Goal: Task Accomplishment & Management: Manage account settings

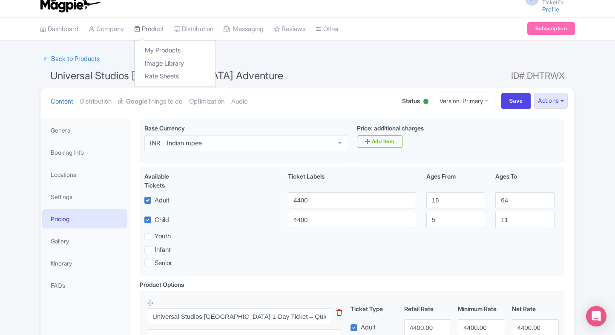
scroll to position [10, 0]
click at [153, 45] on link "My Products" at bounding box center [175, 50] width 81 height 13
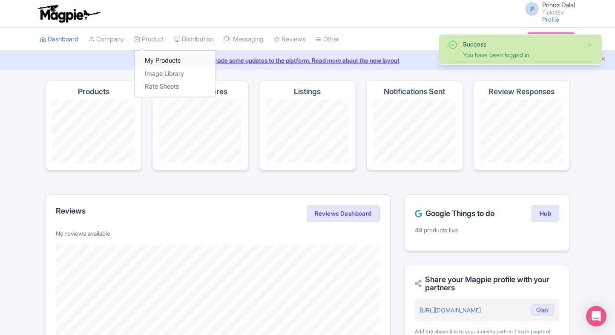
click at [157, 58] on link "My Products" at bounding box center [175, 60] width 81 height 13
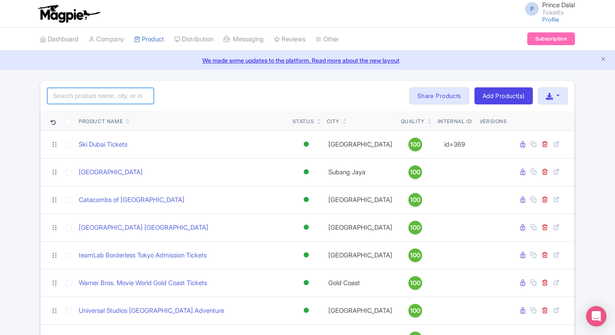
click at [127, 98] on input "search" at bounding box center [100, 96] width 107 height 16
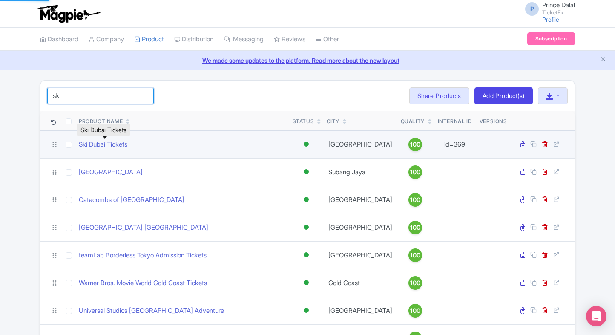
type input "ski"
click at [98, 143] on link "Ski Dubai Tickets" at bounding box center [103, 145] width 49 height 10
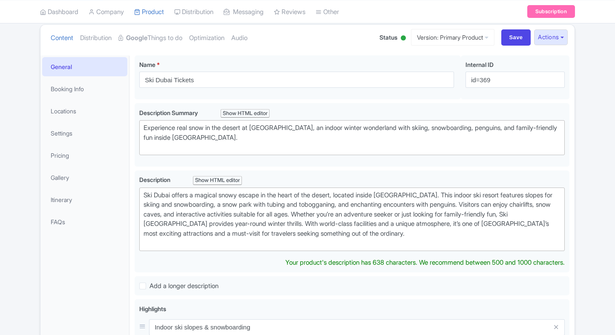
scroll to position [85, 0]
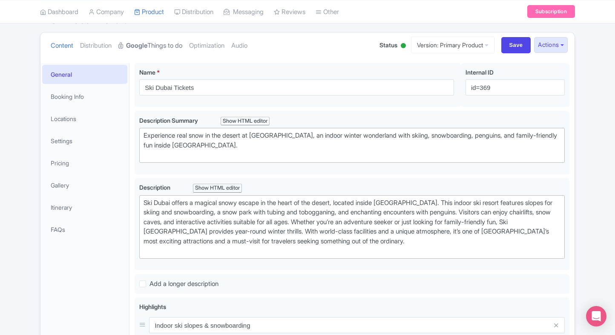
click at [136, 44] on strong "Google" at bounding box center [136, 46] width 21 height 10
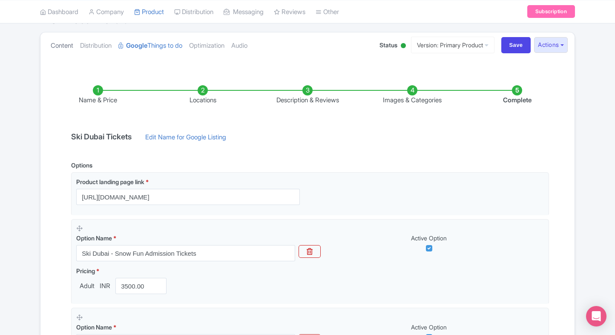
click at [72, 49] on link "Content" at bounding box center [62, 45] width 23 height 27
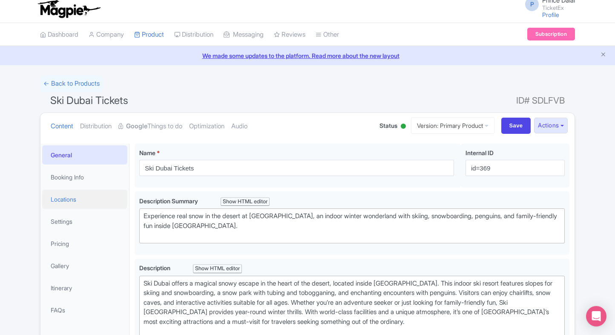
scroll to position [3, 0]
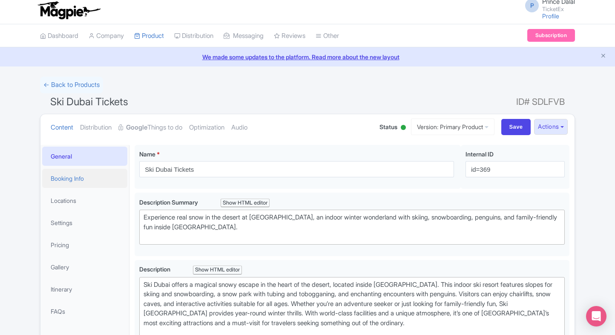
click at [82, 176] on link "Booking Info" at bounding box center [84, 178] width 85 height 19
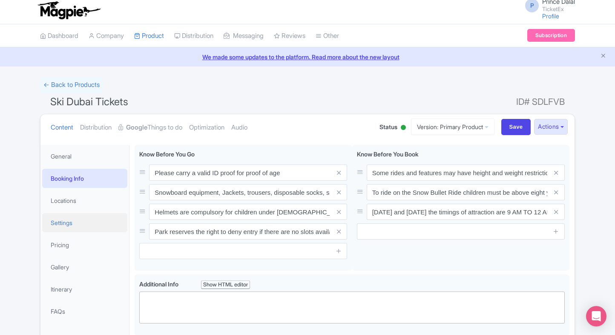
scroll to position [12, 0]
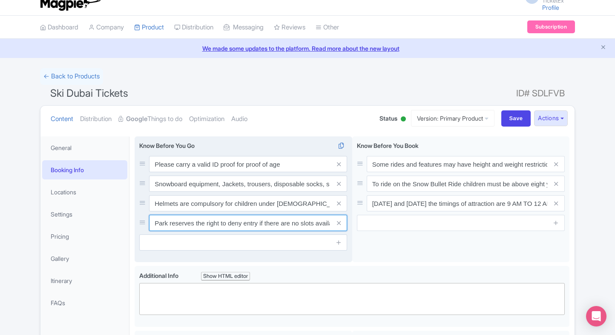
click at [207, 224] on input "Park reserves the right to deny entry if there are no slots available. In such …" at bounding box center [248, 223] width 198 height 16
paste input "“In case we are unable to process your tickets, an automatic refund will be ini…"
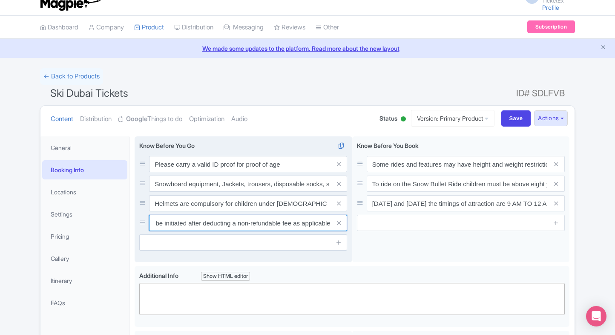
scroll to position [0, 0]
type input "In case we are unable to process your tickets, an automatic refund will be init…"
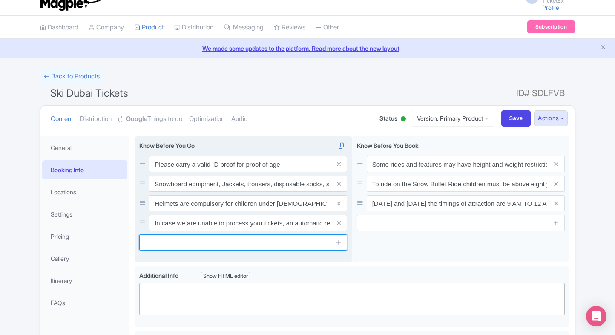
click at [216, 240] on input "text" at bounding box center [243, 242] width 208 height 16
paste input "Time slots are subject to availability. If your selected slot is unavailable, y…"
type input "Time slots are subject to availability. If your selected slot is unavailable, y…"
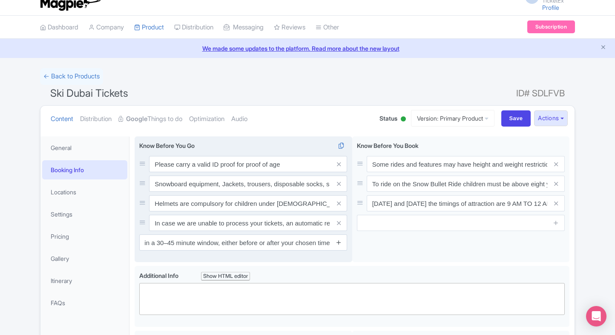
scroll to position [0, 0]
click at [341, 244] on icon at bounding box center [339, 242] width 6 height 6
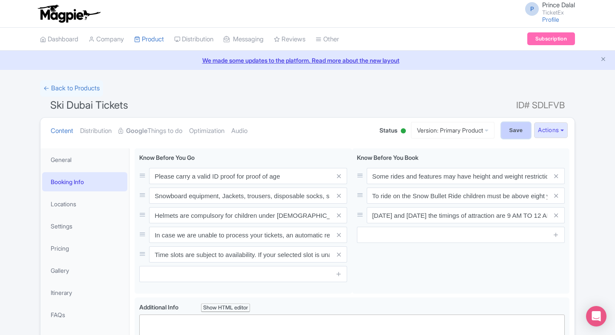
click at [503, 122] on input "Save" at bounding box center [516, 130] width 30 height 16
type input "Saving..."
click at [50, 95] on link "← Back to Products" at bounding box center [71, 88] width 63 height 17
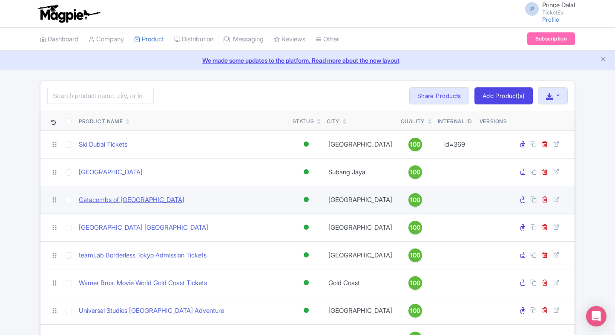
click at [114, 202] on link "Catacombs of [GEOGRAPHIC_DATA]" at bounding box center [132, 200] width 106 height 10
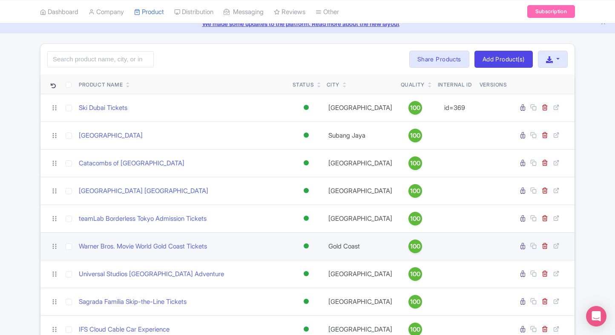
scroll to position [37, 0]
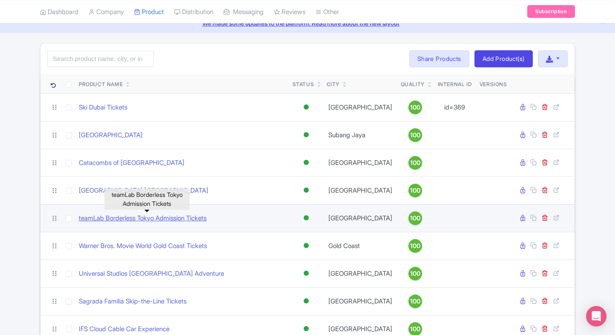
click at [133, 217] on link "teamLab Borderless Tokyo Admission Tickets" at bounding box center [143, 218] width 128 height 10
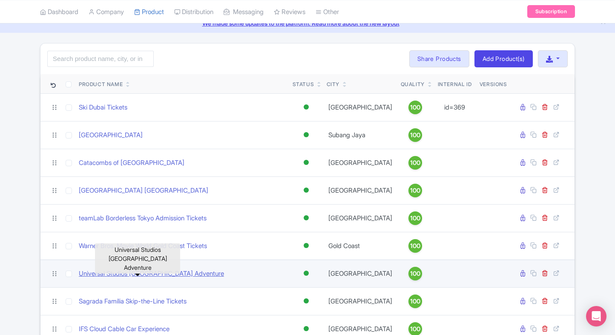
click at [98, 270] on link "Universal Studios [GEOGRAPHIC_DATA] Adventure" at bounding box center [151, 274] width 145 height 10
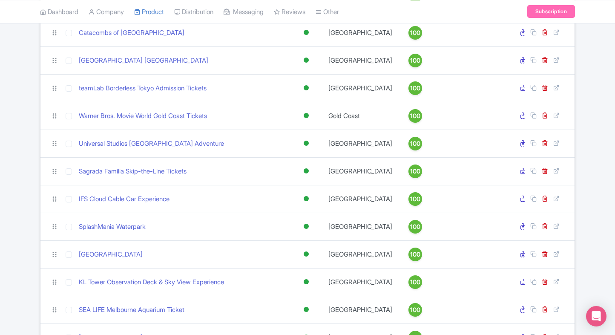
scroll to position [169, 0]
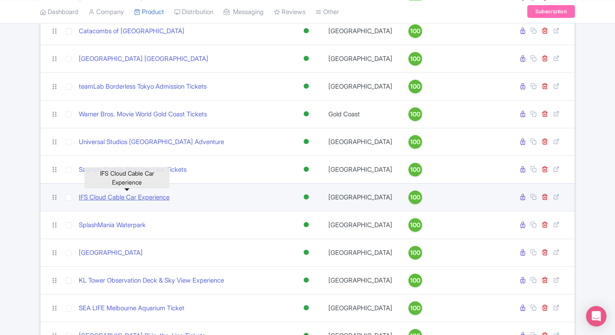
click at [115, 193] on link "IFS Cloud Cable Car Experience" at bounding box center [124, 198] width 91 height 10
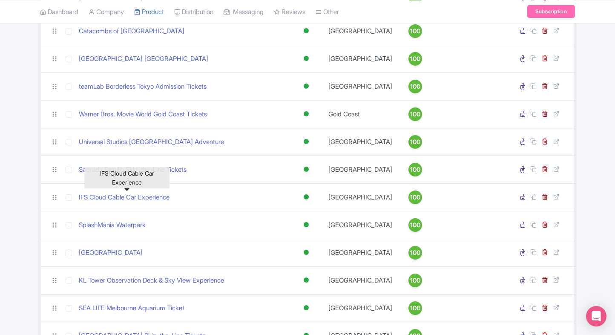
scroll to position [197, 0]
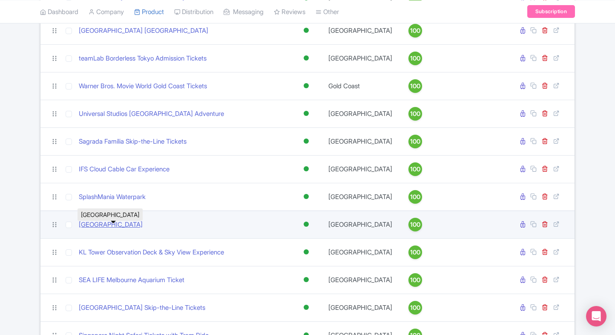
click at [107, 228] on link "Royal Palace of Madrid" at bounding box center [111, 225] width 64 height 10
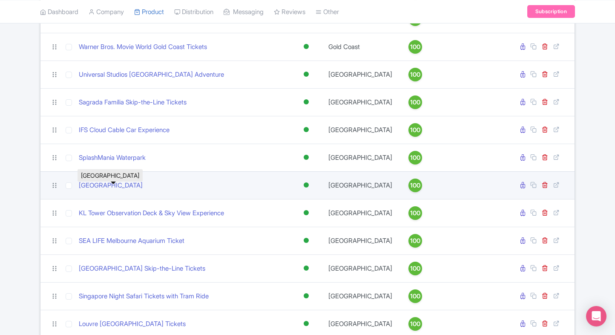
scroll to position [238, 0]
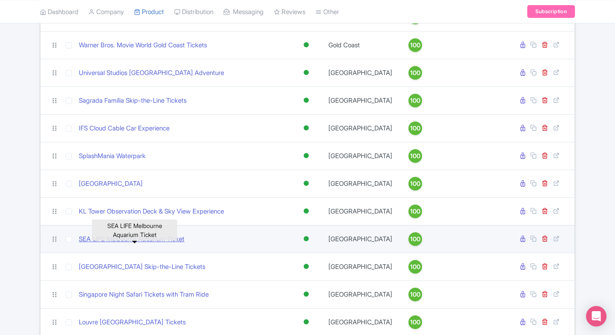
click at [104, 244] on link "SEA LIFE Melbourne Aquarium Ticket" at bounding box center [132, 239] width 106 height 10
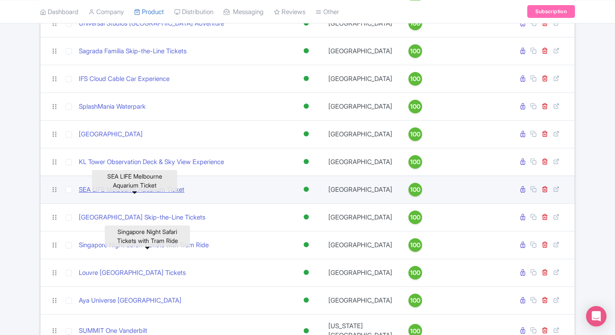
scroll to position [303, 0]
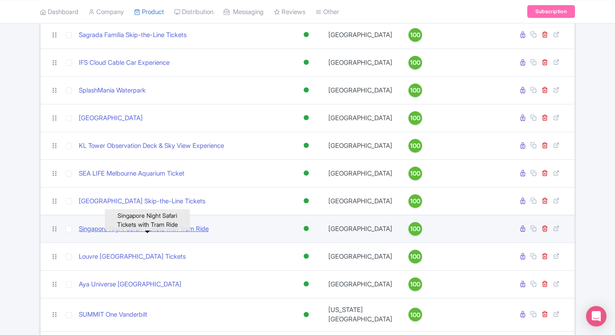
click at [116, 234] on link "Singapore Night Safari Tickets with Tram Ride" at bounding box center [144, 229] width 130 height 10
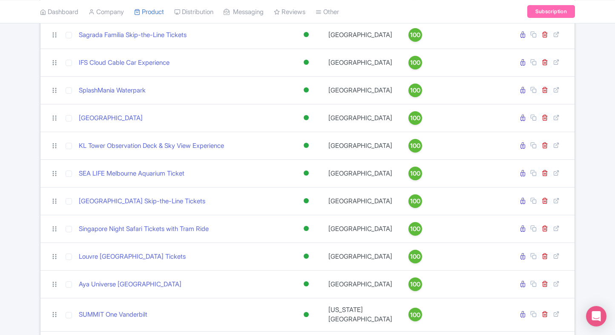
click at [9, 164] on div "Search Bulk Actions Delete Add to Collection Share Products Add to Collection C…" at bounding box center [307, 257] width 615 height 960
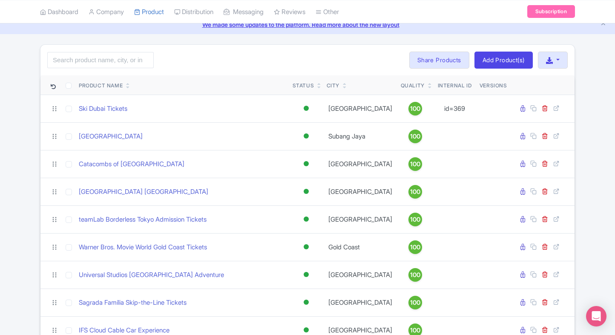
scroll to position [0, 0]
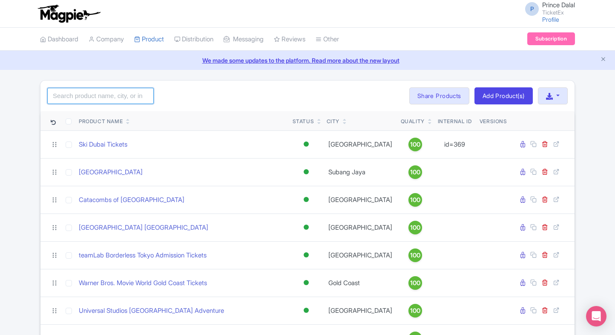
click at [78, 98] on input "search" at bounding box center [100, 96] width 107 height 16
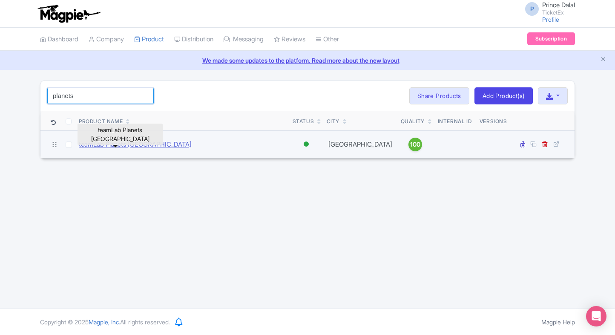
type input "planets"
click at [92, 142] on link "teamLab Planets TOKYO" at bounding box center [135, 145] width 113 height 10
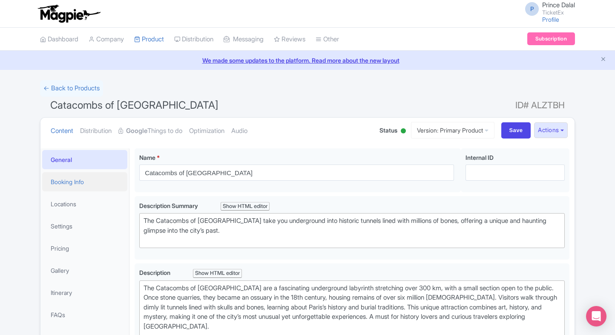
click at [91, 182] on link "Booking Info" at bounding box center [84, 181] width 85 height 19
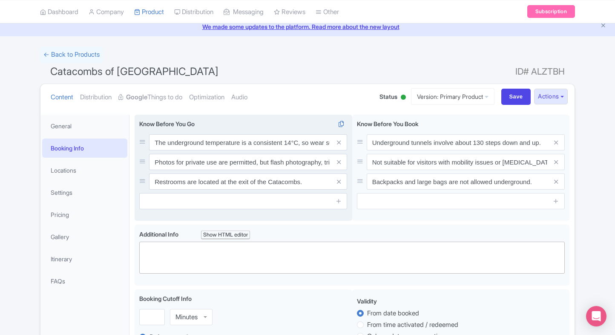
scroll to position [34, 0]
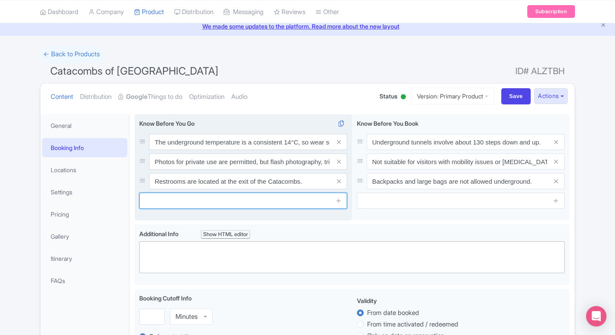
click at [273, 202] on input "text" at bounding box center [243, 201] width 208 height 16
paste input "In case we are unable to process your tickets, an automatic refund will be init…"
type input "In case we are unable to process your tickets, an automatic refund will be init…"
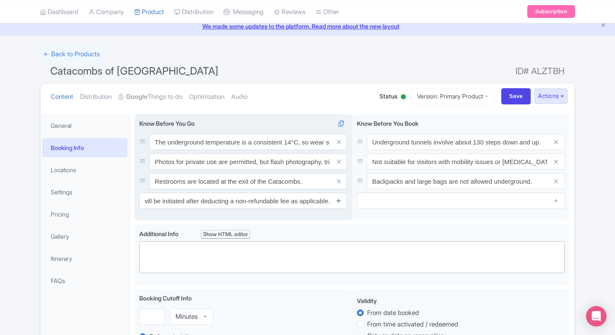
scroll to position [0, 0]
click at [340, 201] on icon at bounding box center [339, 200] width 6 height 6
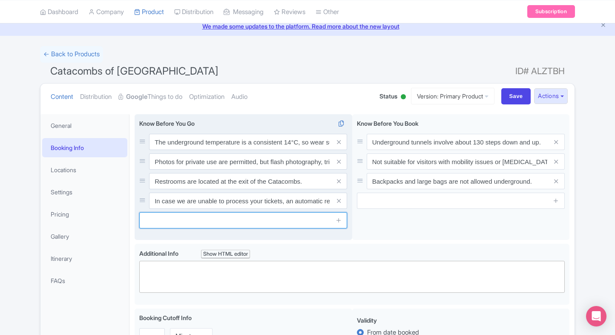
click at [267, 225] on input "text" at bounding box center [243, 220] width 208 height 16
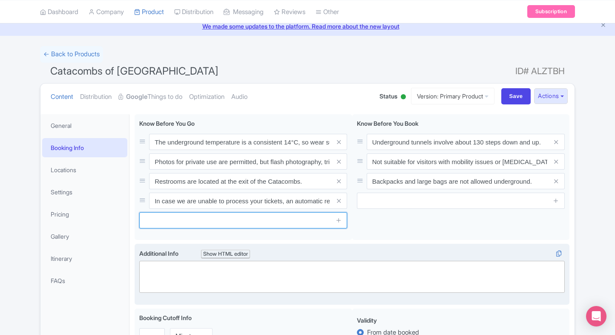
paste input "Time slots are subject to availability. If your selected slot is unavailable, y…"
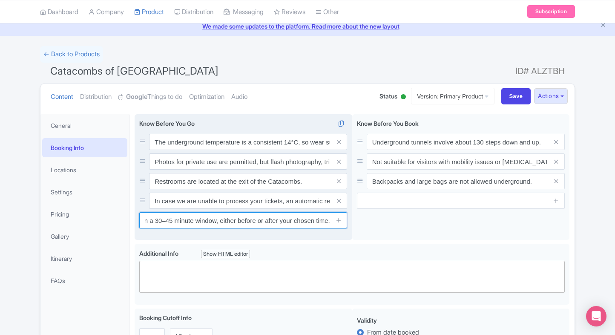
type input "Time slots are subject to availability. If your selected slot is unavailable, y…"
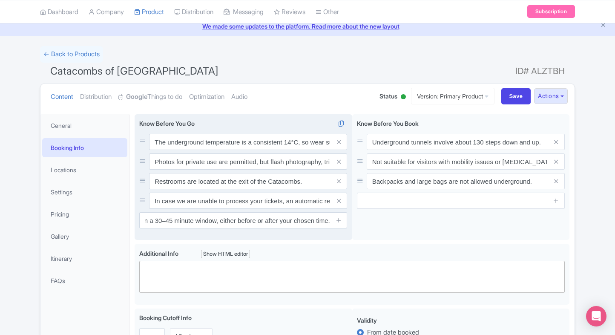
scroll to position [0, 0]
click at [339, 232] on div "The underground temperature is a consistent 14°C, so wear suitable clothing to …" at bounding box center [244, 177] width 218 height 126
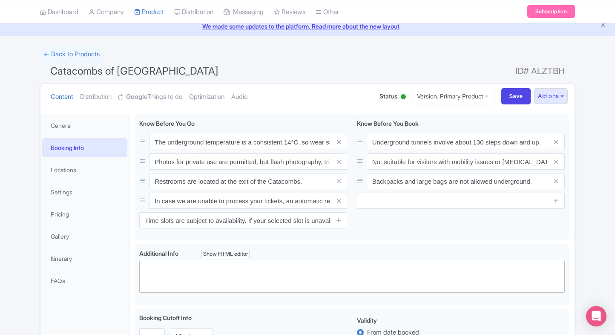
click at [354, 242] on div "The underground temperature is a consistent 14°C, so wear suitable clothing to …" at bounding box center [352, 179] width 435 height 130
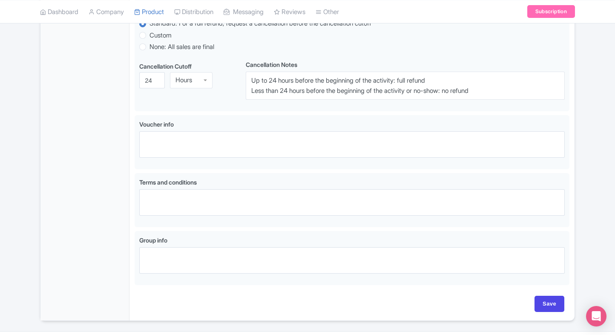
scroll to position [492, 0]
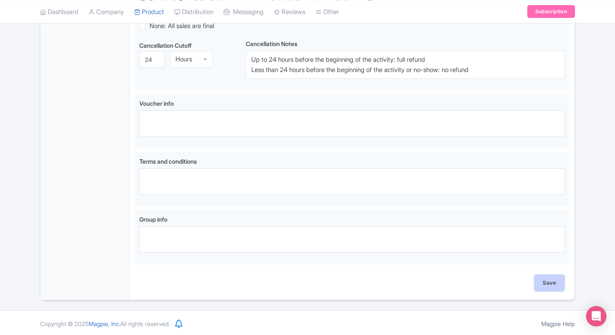
click at [545, 284] on input "Save" at bounding box center [550, 283] width 30 height 16
type input "Saving..."
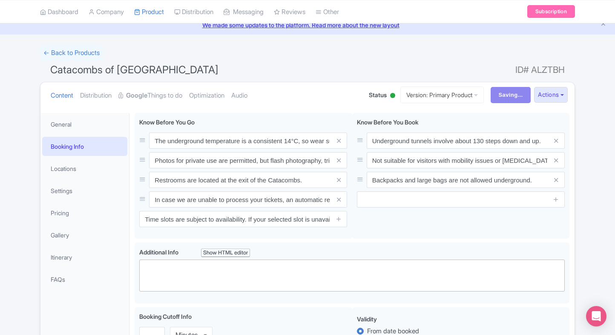
scroll to position [0, 0]
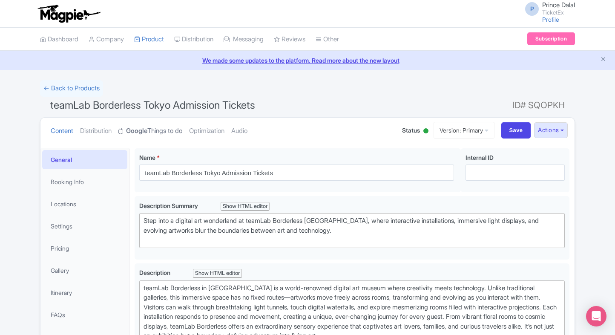
click at [162, 132] on link "Google Things to do" at bounding box center [150, 131] width 64 height 27
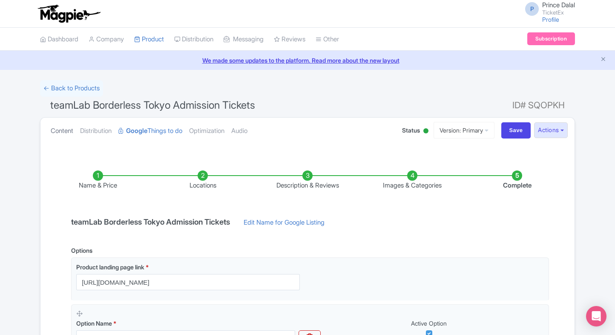
click at [65, 119] on link "Content" at bounding box center [62, 131] width 23 height 27
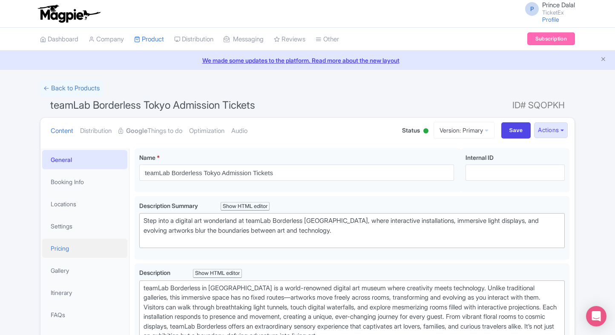
click at [66, 252] on link "Pricing" at bounding box center [84, 248] width 85 height 19
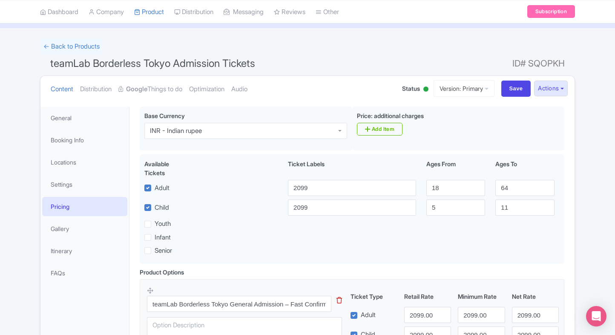
scroll to position [46, 0]
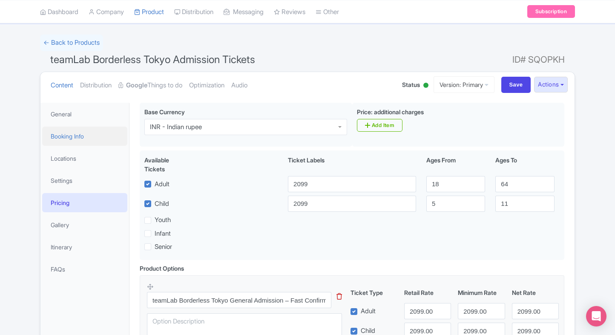
click at [96, 127] on link "Booking Info" at bounding box center [84, 136] width 85 height 19
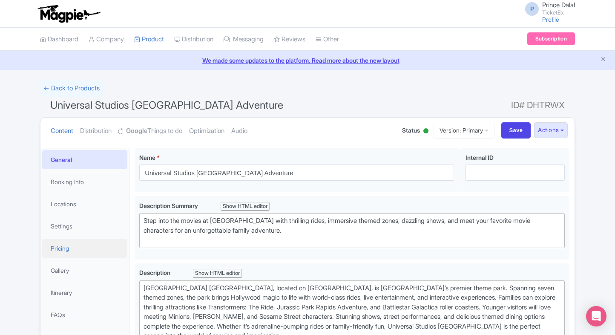
click at [66, 241] on link "Pricing" at bounding box center [84, 248] width 85 height 19
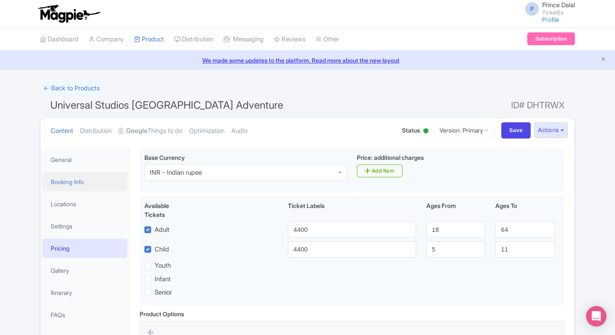
click at [76, 178] on link "Booking Info" at bounding box center [84, 181] width 85 height 19
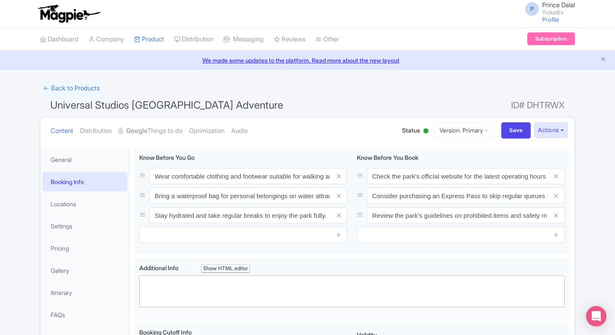
click at [24, 3] on div "P Prince Dalal TicketEx Profile Users Settings Sign out" at bounding box center [307, 14] width 615 height 28
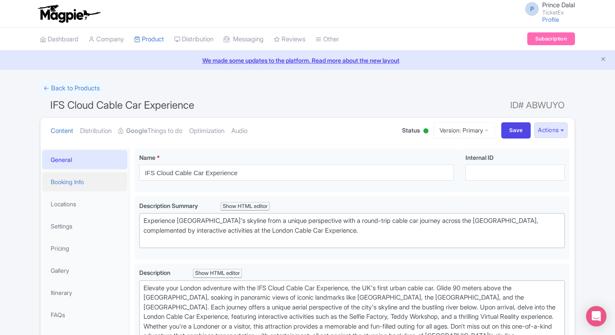
click at [97, 186] on link "Booking Info" at bounding box center [84, 181] width 85 height 19
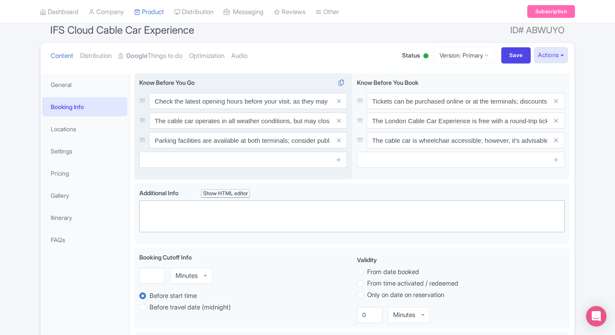
scroll to position [84, 0]
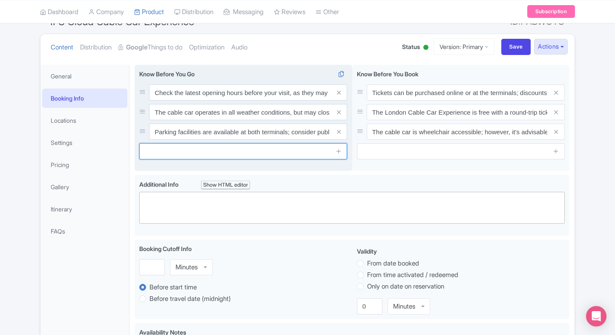
click at [242, 147] on input "text" at bounding box center [243, 151] width 208 height 16
paste input "In case we are unable to process your tickets, an automatic refund will be init…"
type input "In case we are unable to process your tickets, an automatic refund will be init…"
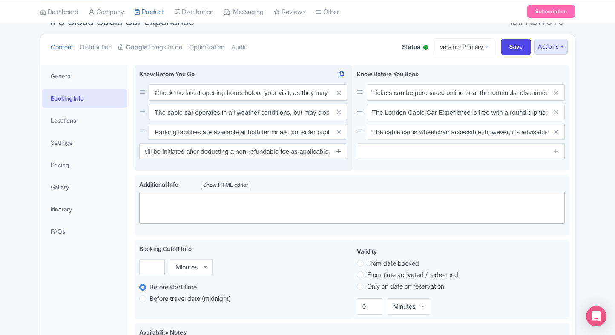
scroll to position [0, 0]
click at [339, 147] on link at bounding box center [339, 152] width 6 height 10
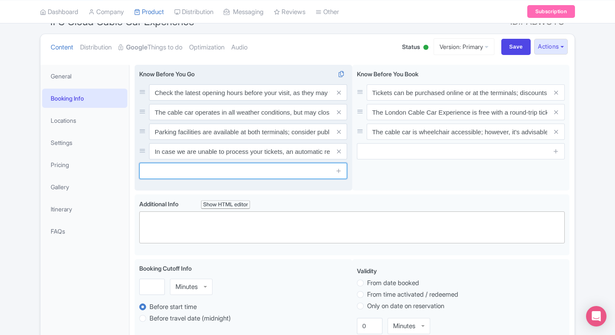
paste input "Time slots are subject to availability. If your selected slot is unavailable, y…"
click at [256, 175] on input "Time slots are subject to availability. If your selected slot is unavailable, y…" at bounding box center [243, 171] width 208 height 16
type input "Time slots are subject to availability. If your selected slot is unavailable, y…"
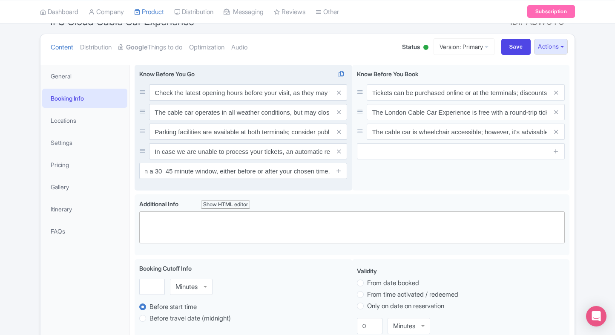
scroll to position [0, 0]
click at [348, 190] on div "Check the latest opening hours before your visit, as they may vary seasonally. …" at bounding box center [244, 128] width 218 height 126
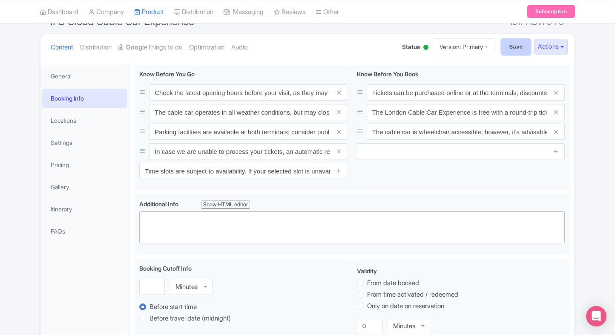
click at [523, 40] on input "Save" at bounding box center [516, 47] width 30 height 16
type input "Saving..."
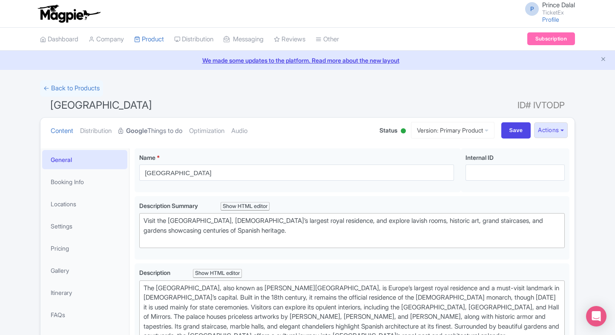
click at [156, 133] on link "Google Things to do" at bounding box center [150, 131] width 64 height 27
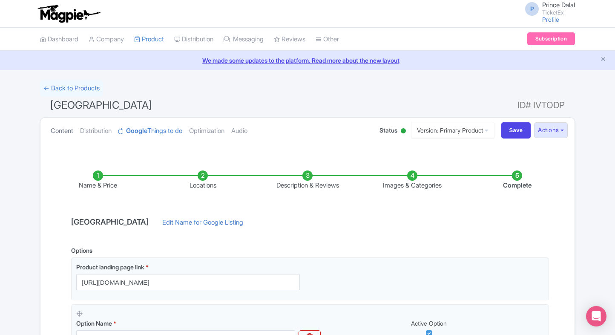
click at [64, 136] on link "Content" at bounding box center [62, 131] width 23 height 27
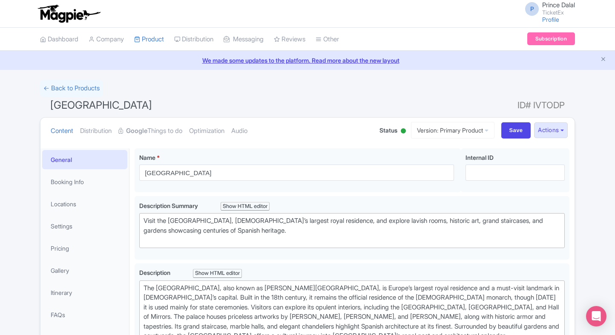
click at [72, 193] on li "Locations" at bounding box center [84, 204] width 89 height 23
click at [81, 187] on link "Booking Info" at bounding box center [84, 181] width 85 height 19
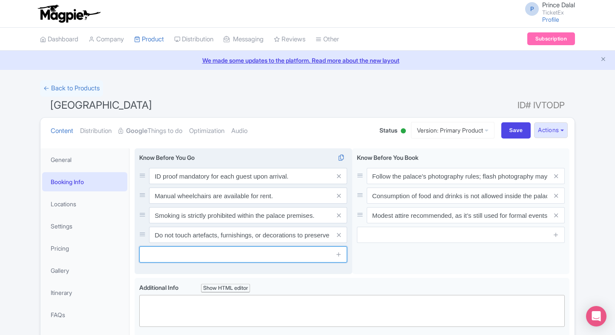
click at [199, 259] on input "text" at bounding box center [243, 254] width 208 height 16
paste input "Time slots are subject to availability. If your selected slot is unavailable, y…"
type input "Time slots are subject to availability. If your selected slot is unavailable, y…"
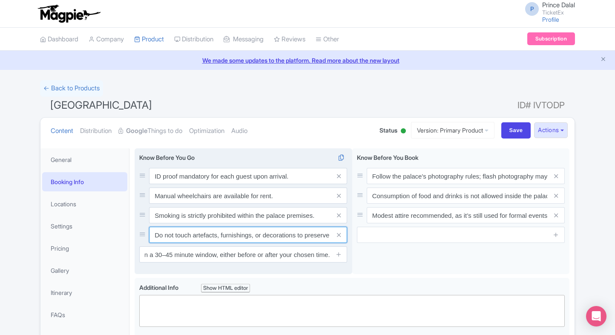
click at [287, 233] on input "Do not touch artefacts, furnishings, or decorations to preserve them." at bounding box center [248, 235] width 198 height 16
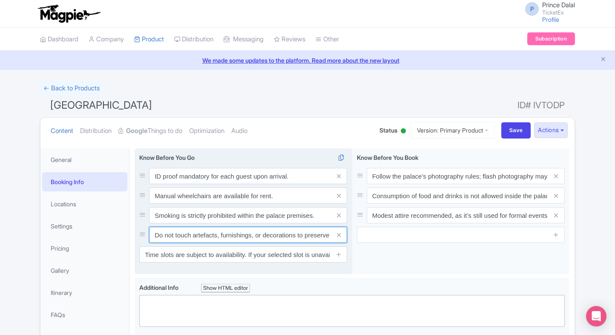
paste input "In case we are unable to process your tickets, an automatic refund will be init…"
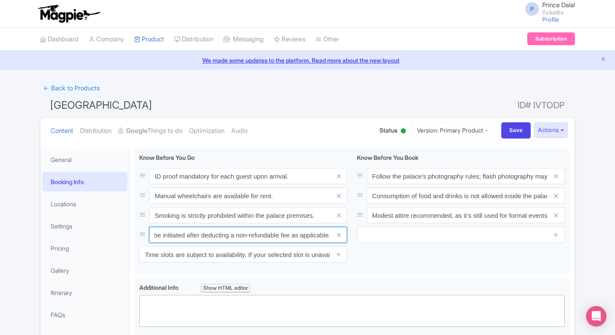
type input "In case we are unable to process your tickets, an automatic refund will be init…"
click at [482, 90] on div "← Back to Products" at bounding box center [307, 88] width 535 height 17
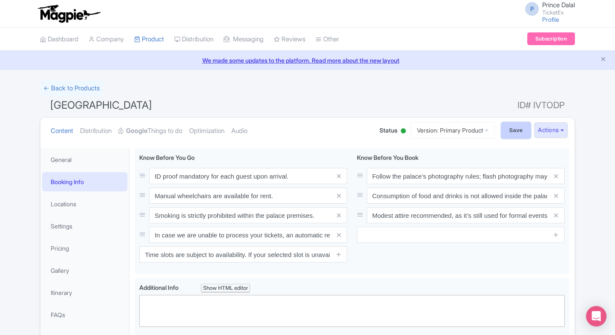
click at [501, 127] on input "Save" at bounding box center [516, 130] width 30 height 16
type input "Saving..."
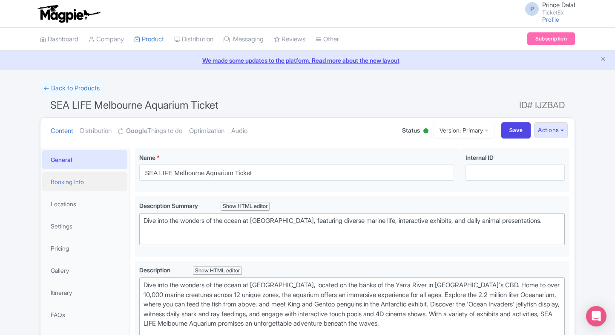
click at [79, 183] on link "Booking Info" at bounding box center [84, 181] width 85 height 19
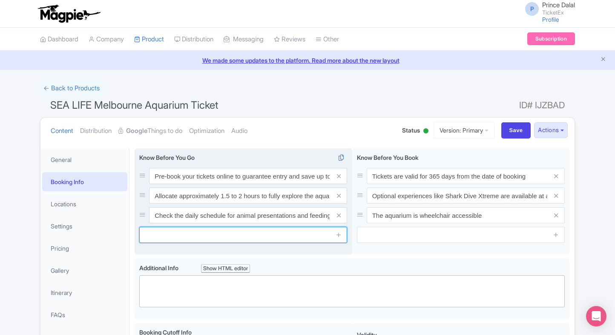
paste input "In case we are unable to process your tickets, an automatic refund will be init…"
click at [181, 234] on input "text" at bounding box center [243, 235] width 208 height 16
type input "In case we are unable to process your tickets, an automatic refund will be init…"
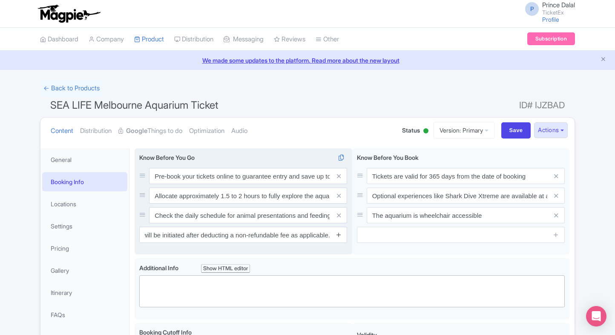
scroll to position [0, 0]
click at [338, 235] on icon at bounding box center [339, 234] width 6 height 6
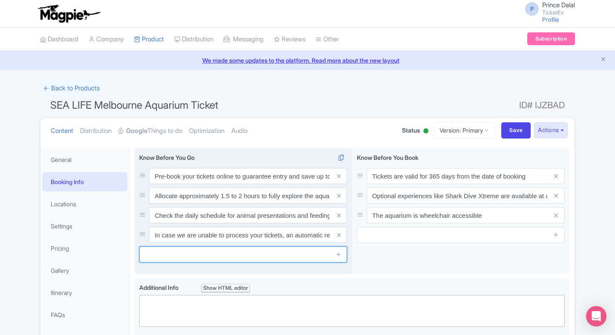
click at [268, 255] on input "text" at bounding box center [243, 254] width 208 height 16
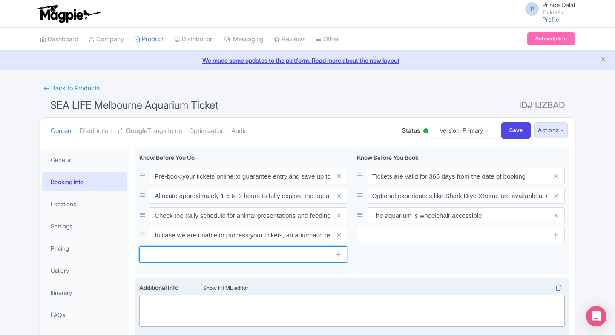
paste input "Time slots are subject to availability. If your selected slot is unavailable, y…"
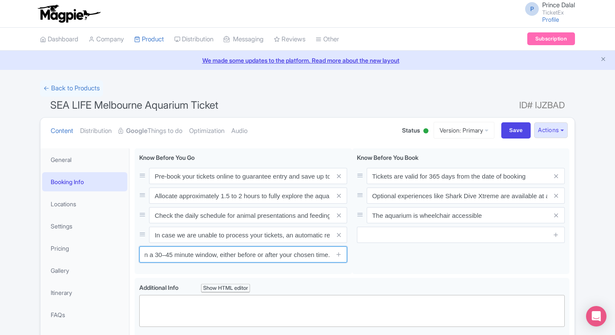
type input "Time slots are subject to availability. If your selected slot is unavailable, y…"
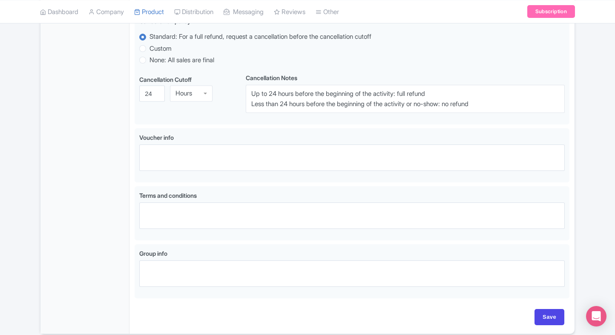
scroll to position [472, 0]
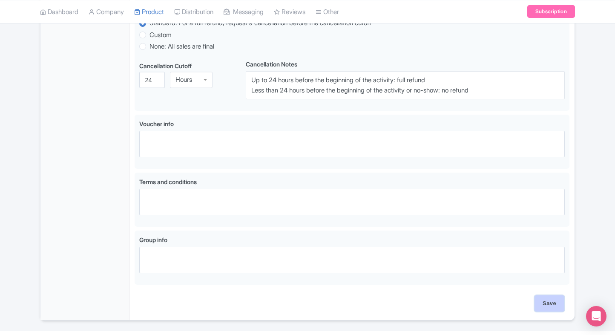
click at [546, 297] on input "Save" at bounding box center [550, 303] width 30 height 16
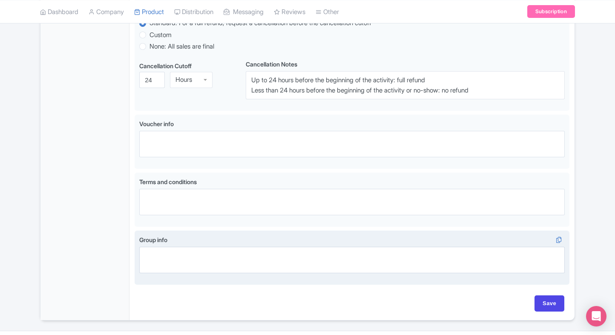
type input "Saving..."
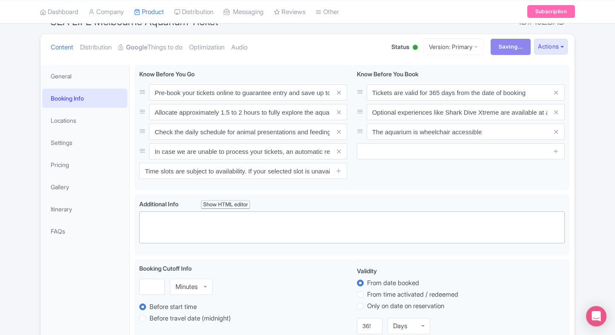
scroll to position [83, 0]
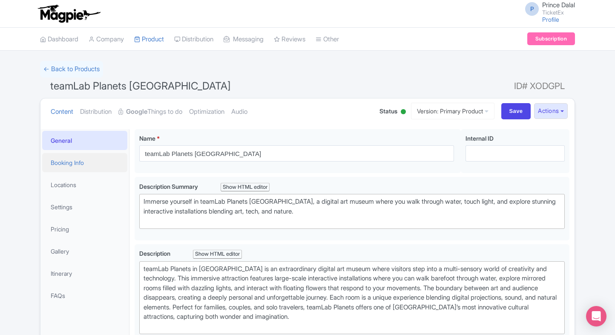
click at [83, 161] on link "Booking Info" at bounding box center [84, 162] width 85 height 19
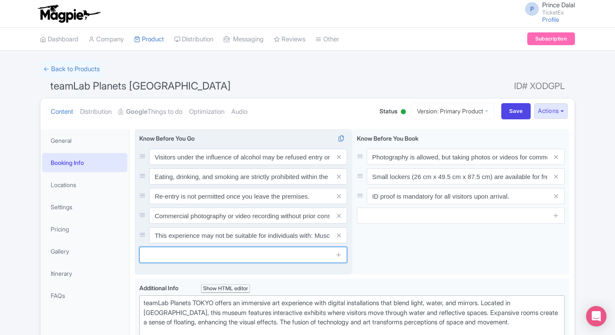
click at [200, 257] on input "text" at bounding box center [243, 255] width 208 height 16
click at [319, 238] on input "This experience may not be suitable for individuals with: Muscle spasms, claust…" at bounding box center [248, 235] width 198 height 16
click at [319, 238] on input "This experience may not be suitable for individuals with: Muscle spasms, [MEDIC…" at bounding box center [248, 235] width 198 height 16
click at [319, 238] on input "This experience may not be suitable for individuals with: Muscle spasms, claust…" at bounding box center [248, 235] width 198 height 16
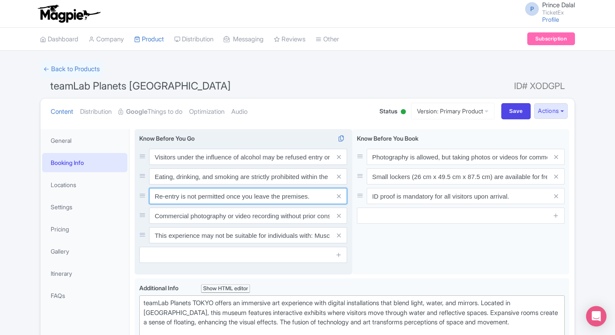
click at [279, 200] on input "Re-entry is not permitted once you leave the premises." at bounding box center [248, 196] width 198 height 16
paste input "Time slots are subject to availability. If your selected slot is unavailable, y…"
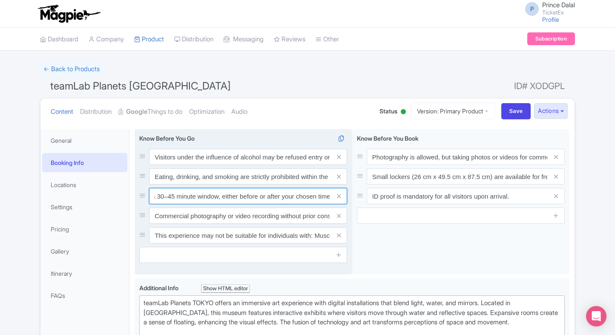
type input "Time slots are subject to availability. If your selected slot is unavailable, y…"
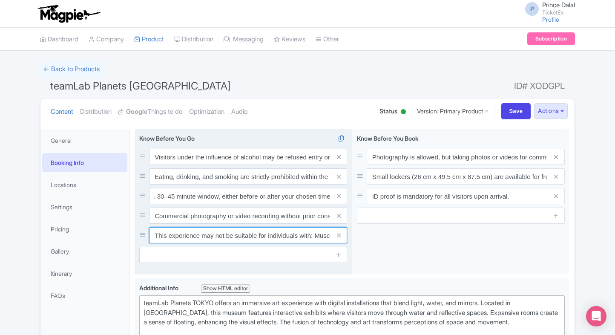
scroll to position [0, 0]
click at [300, 234] on input "This experience may not be suitable for individuals with: Muscle spasms, claust…" at bounding box center [248, 235] width 198 height 16
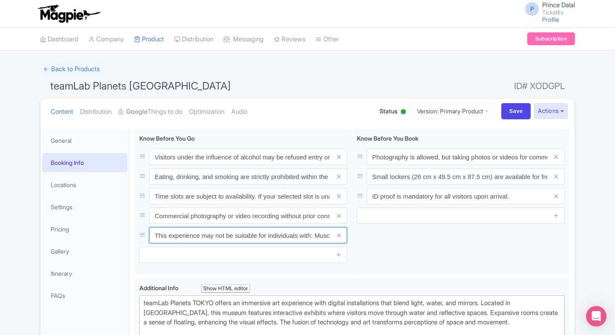
paste input "In case we are unable to process your tickets, an automatic refund will be init…"
type input "In case we are unable to process your tickets, an automatic refund will be init…"
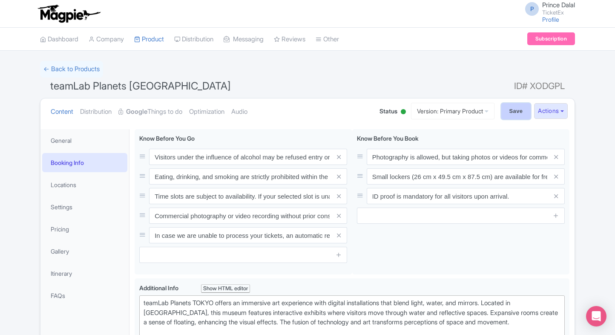
click at [505, 112] on input "Save" at bounding box center [516, 111] width 30 height 16
type input "Saving..."
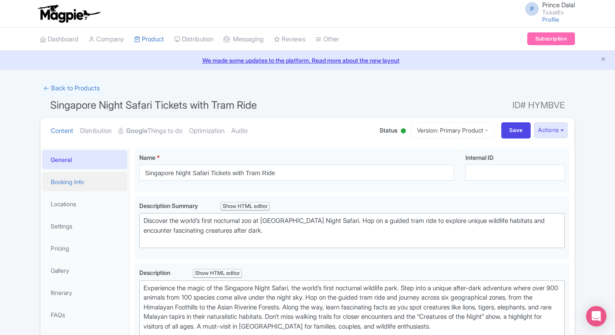
click at [92, 179] on link "Booking Info" at bounding box center [84, 181] width 85 height 19
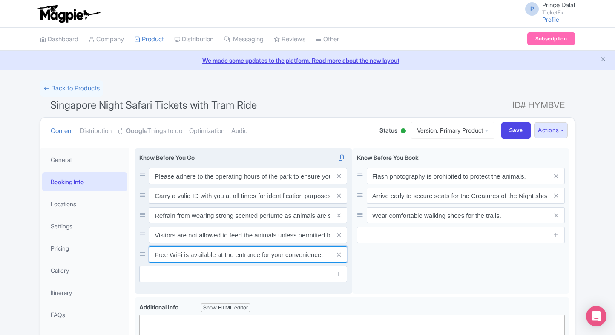
click at [214, 256] on input "Free WiFi is available at the entrance for your convenience." at bounding box center [248, 254] width 198 height 16
paste input "Time slots are subject to availability. If your selected slot is unavailable, y…"
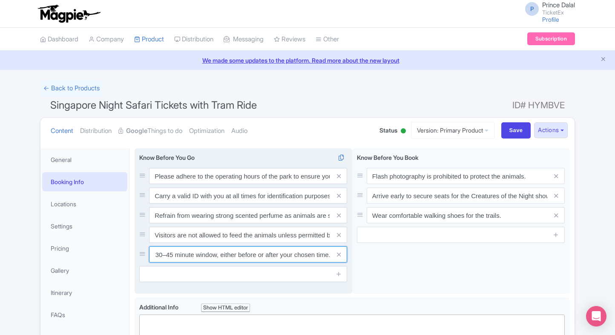
click at [214, 256] on input "Time slots are subject to availability. If your selected slot is unavailable, y…" at bounding box center [248, 254] width 198 height 16
type input "Time slots are subject to availability. If your selected slot is unavailable, y…"
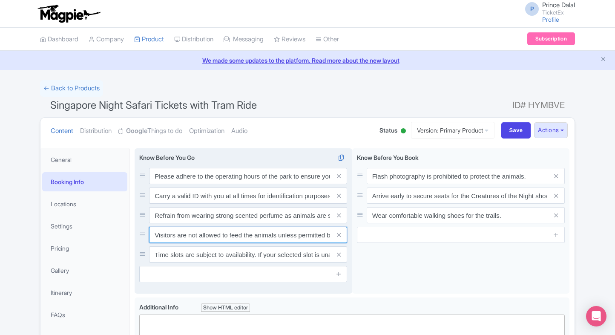
click at [314, 236] on input "Visitors are not allowed to feed the animals unless permitted by the staff." at bounding box center [248, 235] width 198 height 16
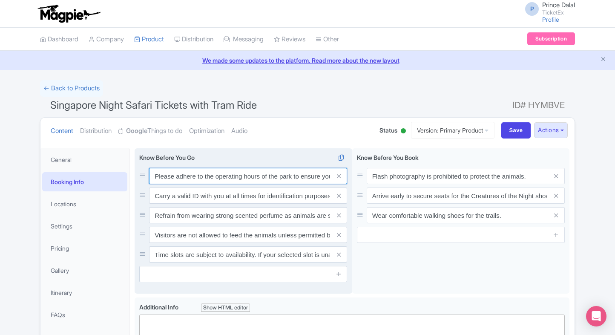
click at [283, 175] on input "Please adhere to the operating hours of the park to ensure you enjoy all attrac…" at bounding box center [248, 176] width 198 height 16
paste input "In case we are unable to process your tickets, an automatic refund will be init…"
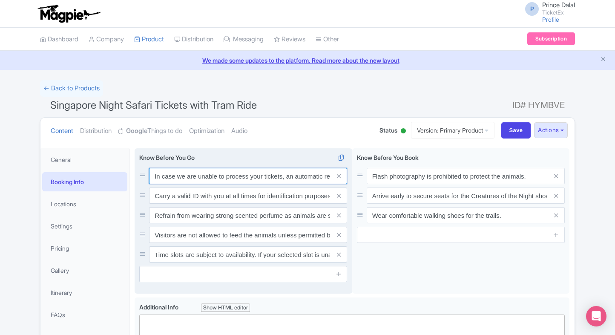
scroll to position [0, 201]
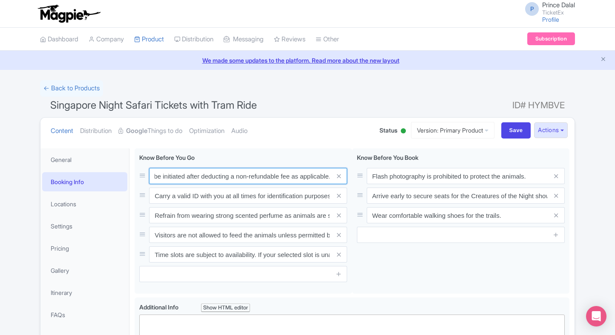
type input "In case we are unable to process your tickets, an automatic refund will be init…"
click at [325, 127] on ul "Content Distribution Google Things to do Optimization Audio" at bounding box center [206, 131] width 319 height 26
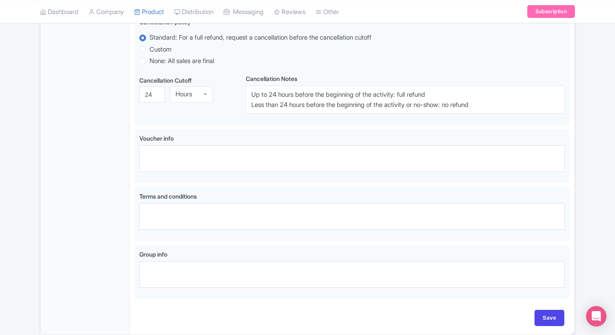
scroll to position [512, 0]
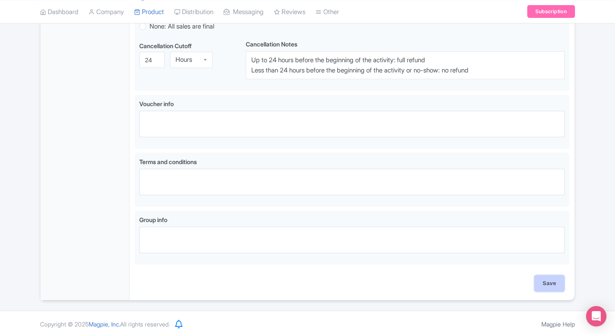
click at [539, 282] on input "Save" at bounding box center [550, 283] width 30 height 16
type input "Saving..."
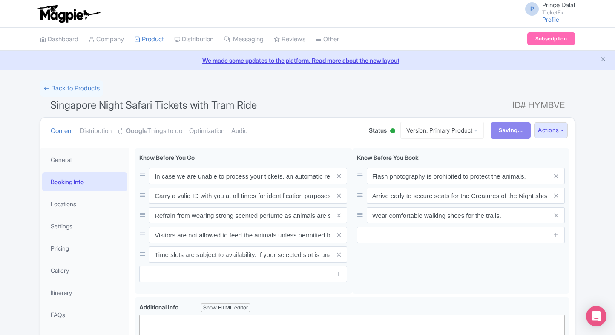
scroll to position [0, 0]
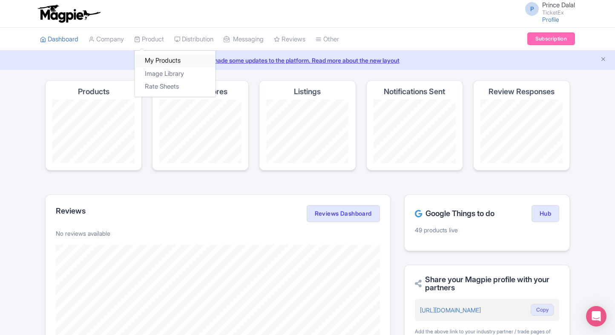
click at [155, 58] on link "My Products" at bounding box center [175, 60] width 81 height 13
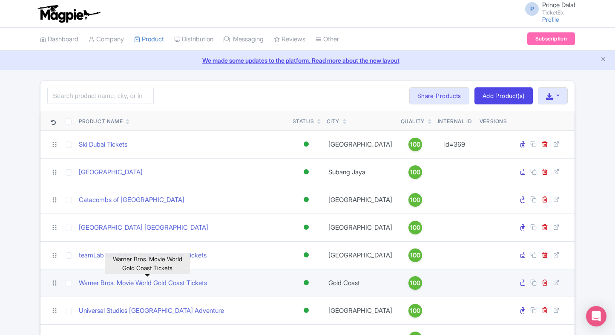
scroll to position [37, 0]
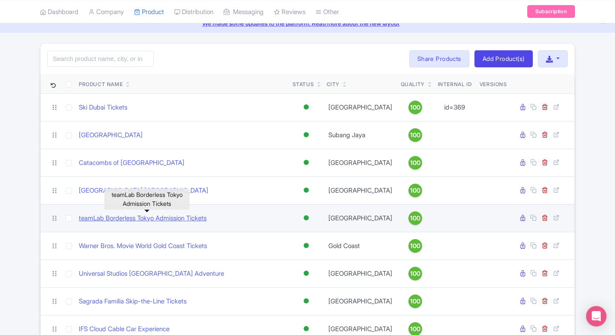
click at [146, 218] on link "teamLab Borderless Tokyo Admission Tickets" at bounding box center [143, 218] width 128 height 10
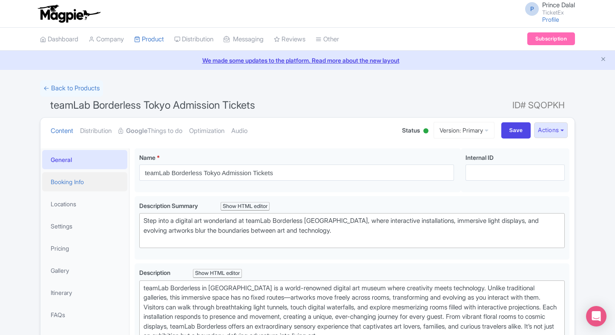
click at [97, 181] on link "Booking Info" at bounding box center [84, 181] width 85 height 19
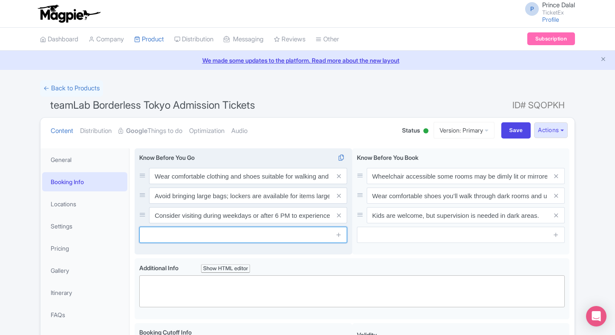
click at [213, 232] on input "text" at bounding box center [243, 235] width 208 height 16
paste input "Time slots are subject to availability. If your selected slot is unavailable, y…"
type input "Time slots are subject to availability. If your selected slot is unavailable, y…"
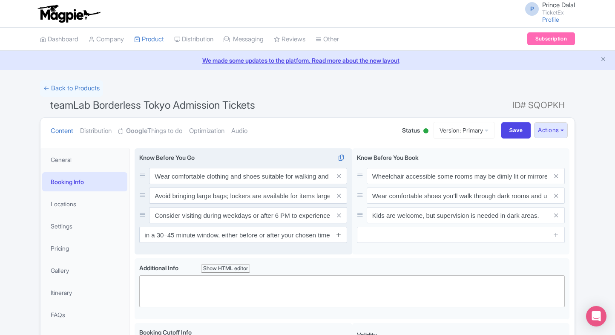
scroll to position [0, 0]
click at [337, 234] on icon at bounding box center [339, 234] width 6 height 6
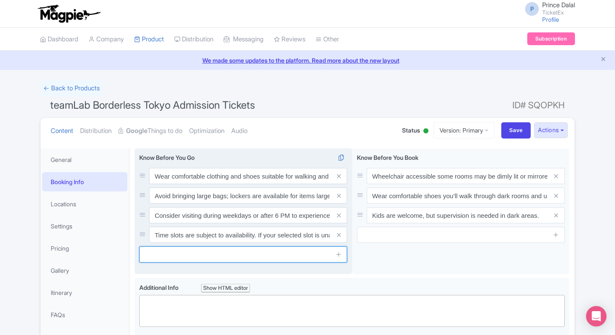
click at [269, 256] on input "text" at bounding box center [243, 254] width 208 height 16
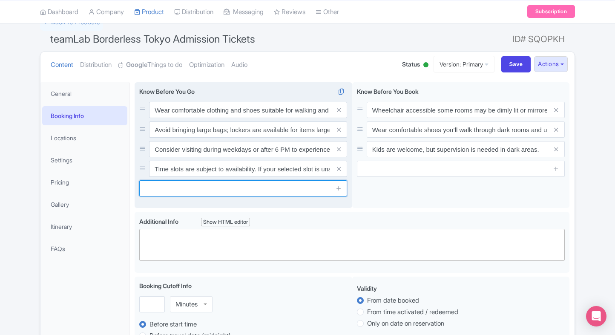
scroll to position [66, 0]
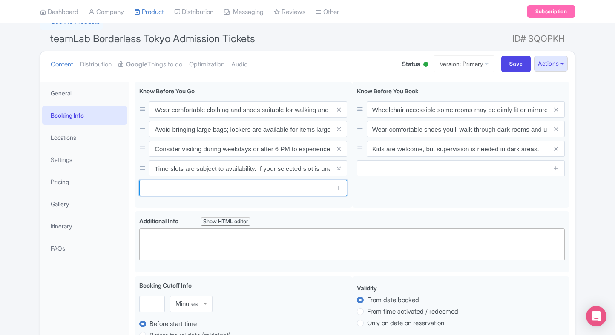
paste input "In case we are unable to process your tickets, an automatic refund will be init…"
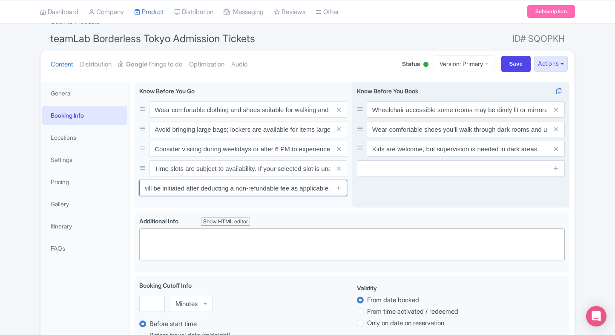
type input "In case we are unable to process your tickets, an automatic refund will be init…"
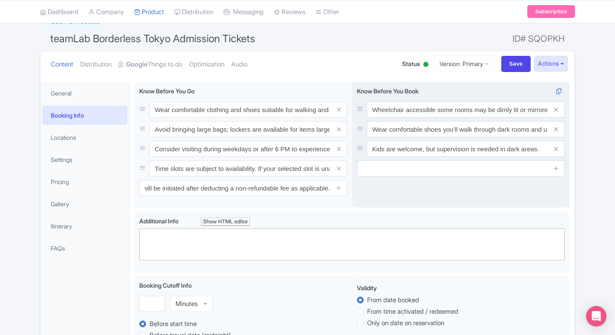
scroll to position [0, 0]
click at [459, 201] on div "Wheelchair accessible some rooms may be dimly lit or mirrored. Wear comfortable…" at bounding box center [461, 145] width 218 height 126
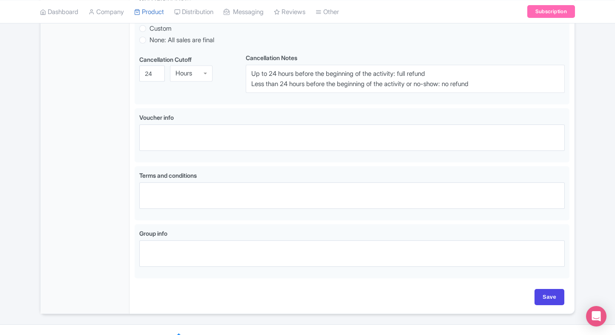
scroll to position [492, 0]
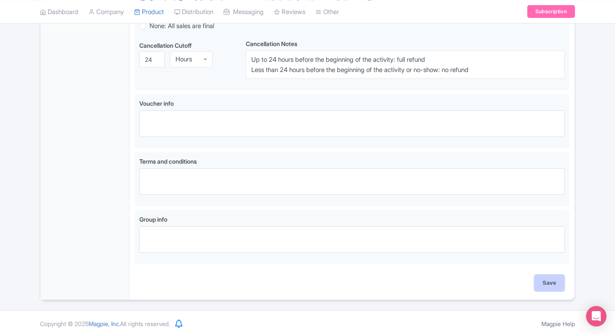
click at [550, 280] on input "Save" at bounding box center [550, 283] width 30 height 16
type input "Saving..."
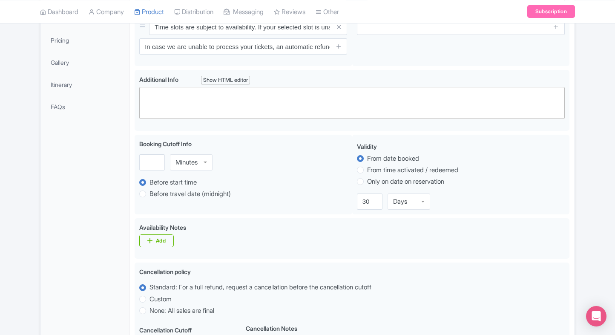
scroll to position [0, 0]
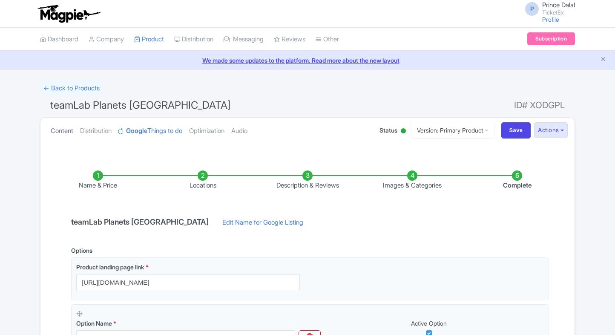
click at [68, 138] on link "Content" at bounding box center [62, 131] width 23 height 27
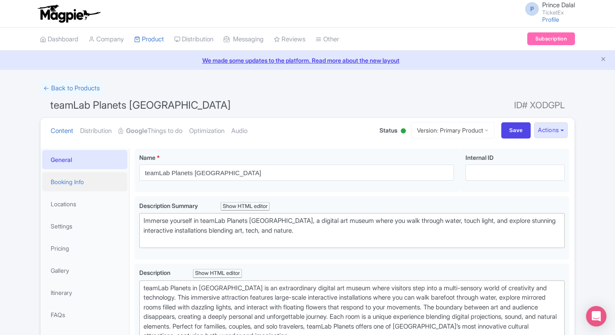
click at [89, 190] on link "Booking Info" at bounding box center [84, 181] width 85 height 19
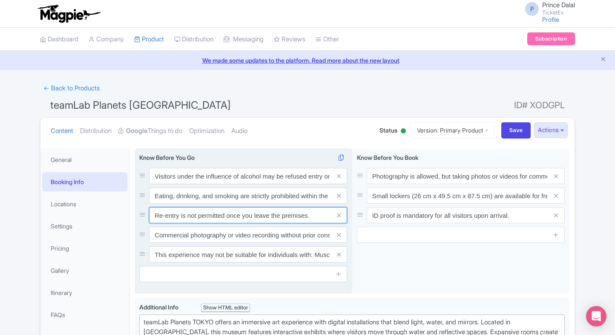
click at [216, 220] on input "Re-entry is not permitted once you leave the premises." at bounding box center [248, 215] width 198 height 16
paste input "In case we are unable to process your tickets, an automatic refund will be init…"
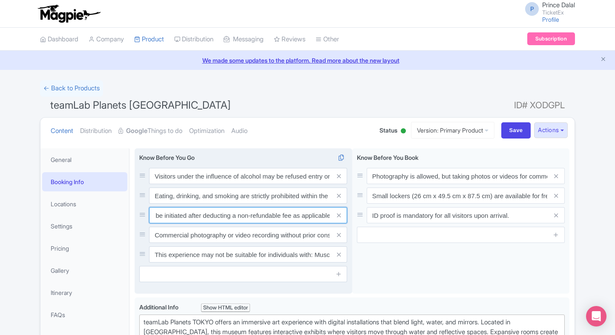
type input "In case we are unable to process your tickets, an automatic refund will be init…"
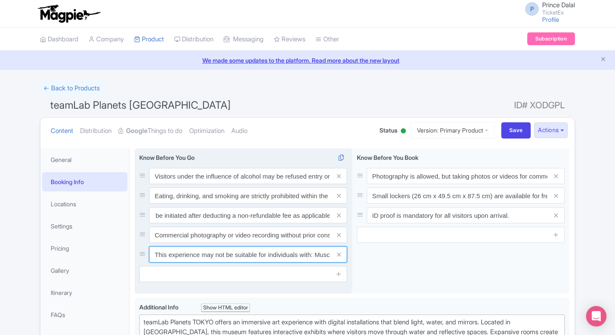
scroll to position [0, 0]
click at [228, 259] on input "This experience may not be suitable for individuals with: Muscle spasms, claust…" at bounding box center [248, 254] width 198 height 16
click at [192, 259] on input "This experience may not be suitable for individuals with: Muscle spasms, claust…" at bounding box center [248, 254] width 198 height 16
paste input "ime slots are subject to availability. If your selected slot is unavailable, yo…"
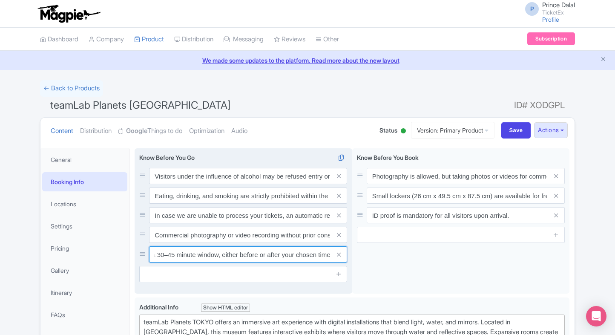
type input "Time slots are subject to availability. If your selected slot is unavailable, y…"
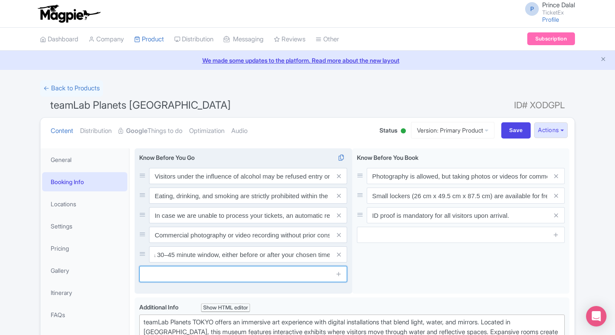
scroll to position [0, 0]
click at [233, 274] on input "text" at bounding box center [243, 274] width 208 height 16
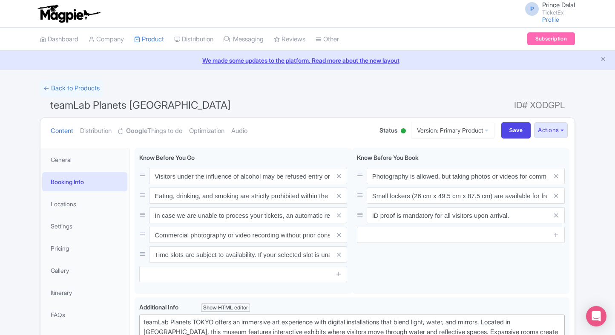
click at [339, 114] on h1 "teamLab Planets TOKYO ID# XODGPL" at bounding box center [307, 107] width 535 height 20
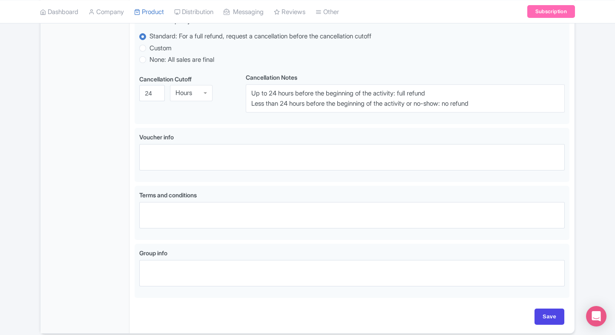
scroll to position [524, 0]
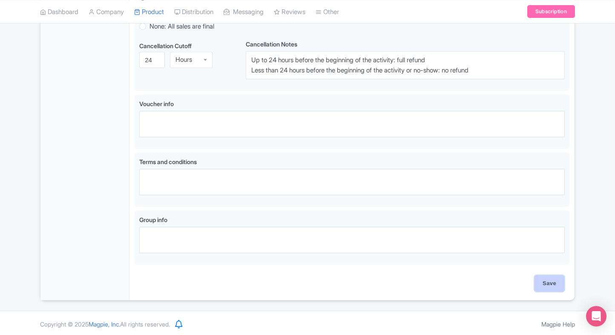
click at [542, 281] on input "Save" at bounding box center [550, 283] width 30 height 16
type input "Saving..."
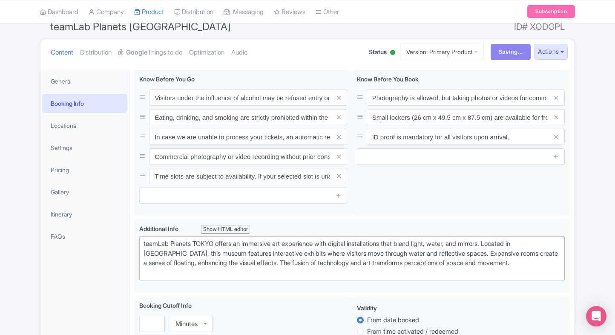
scroll to position [0, 0]
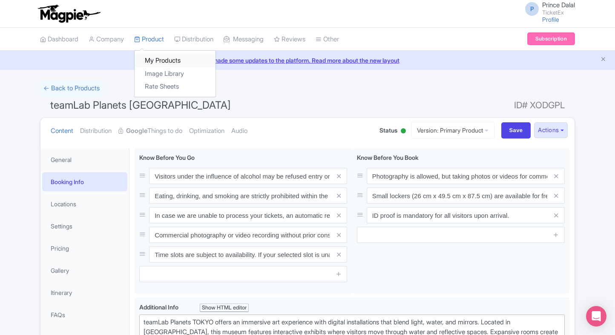
click at [152, 56] on link "My Products" at bounding box center [175, 60] width 81 height 13
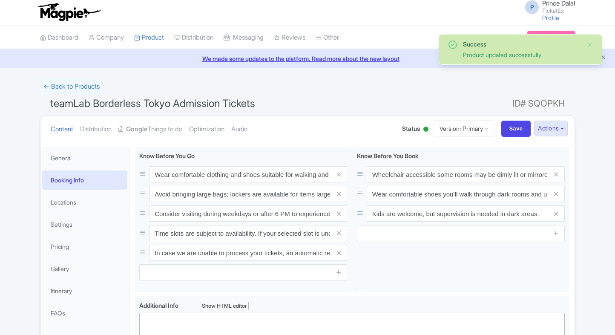
scroll to position [1, 0]
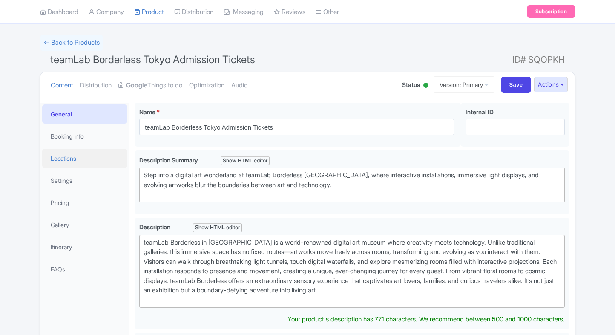
scroll to position [46, 0]
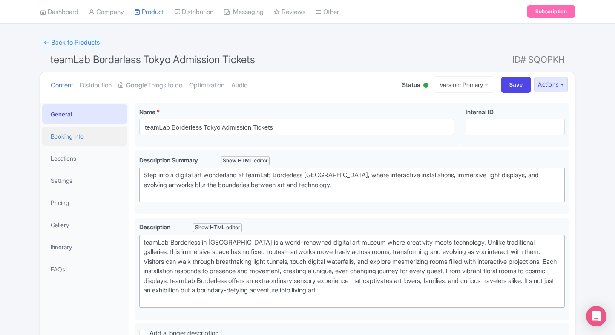
click at [90, 137] on link "Booking Info" at bounding box center [84, 136] width 85 height 19
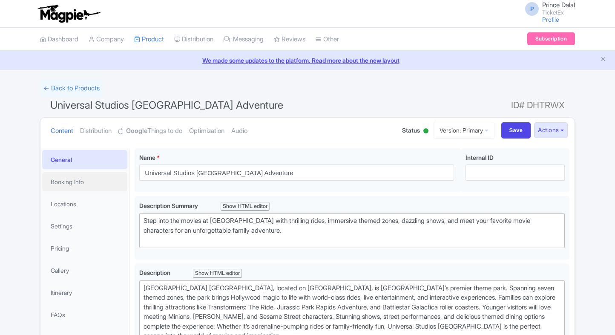
click at [85, 181] on link "Booking Info" at bounding box center [84, 181] width 85 height 19
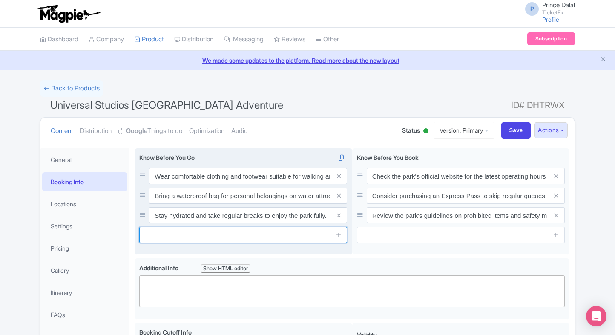
click at [181, 240] on input "text" at bounding box center [243, 235] width 208 height 16
paste input "Time slots are subject to availability. If your selected slot is unavailable, y…"
type input "Time slots are subject to availability. If your selected slot is unavailable, y…"
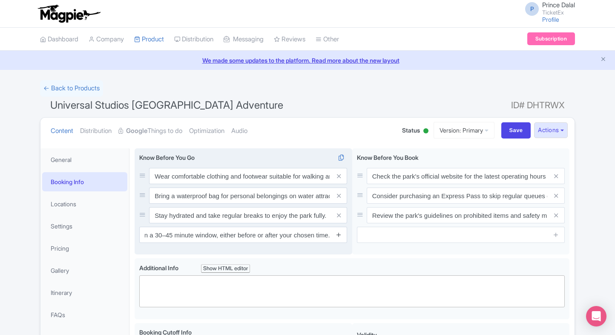
scroll to position [0, 0]
click at [338, 233] on icon at bounding box center [339, 234] width 6 height 6
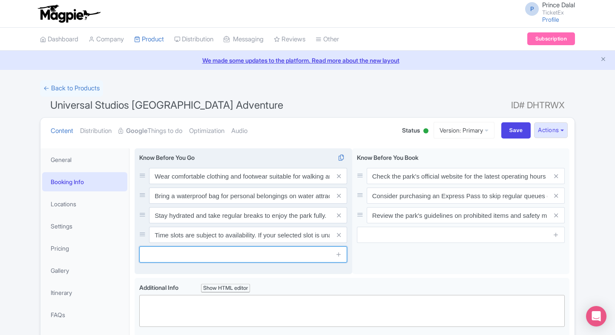
click at [262, 253] on input "text" at bounding box center [243, 254] width 208 height 16
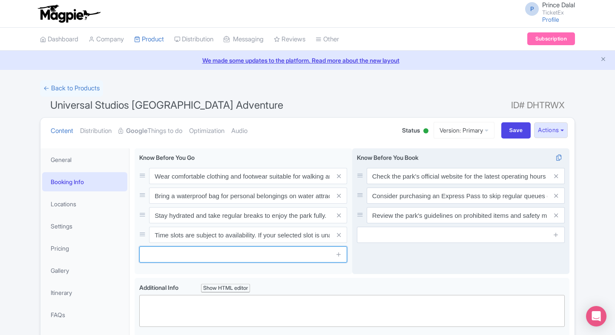
paste input "In case we are unable to process your tickets, an automatic refund will be init…"
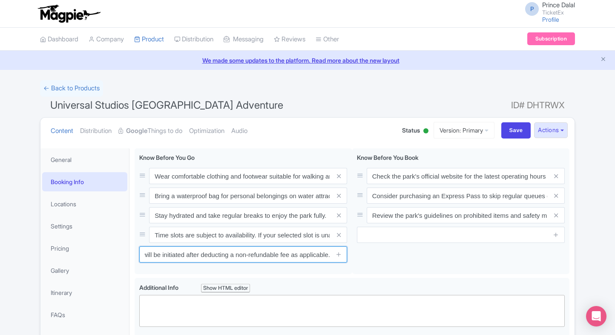
type input "In case we are unable to process your tickets, an automatic refund will be init…"
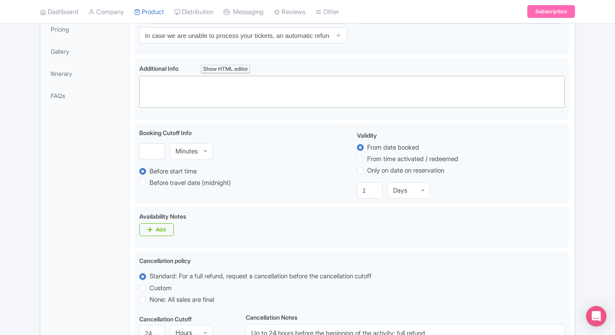
scroll to position [492, 0]
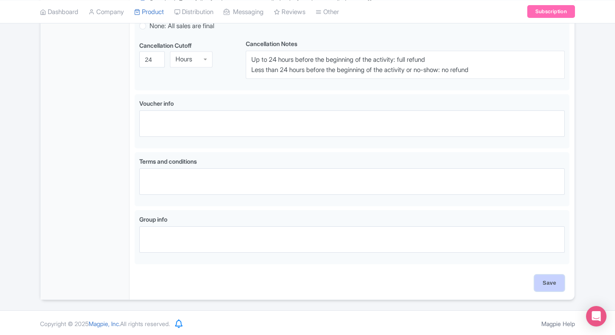
click at [547, 284] on input "Save" at bounding box center [550, 283] width 30 height 16
type input "Saving..."
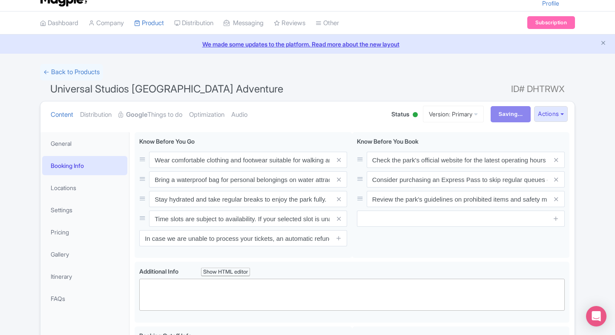
scroll to position [15, 0]
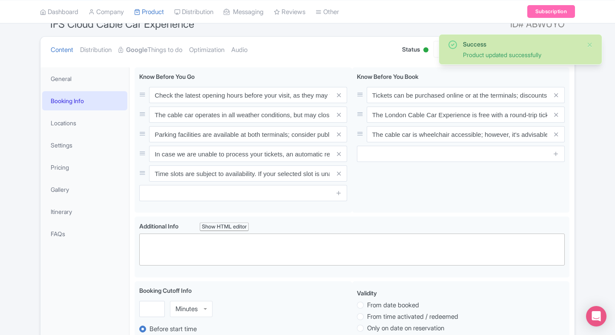
scroll to position [47, 0]
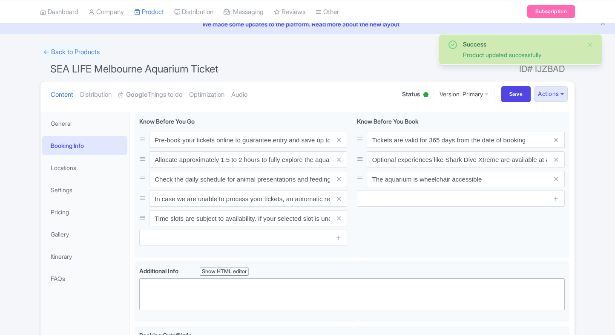
scroll to position [36, 0]
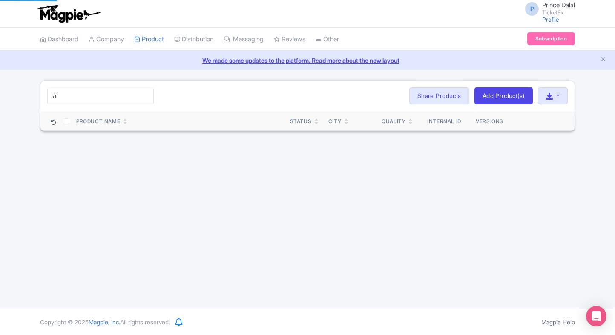
type input "a"
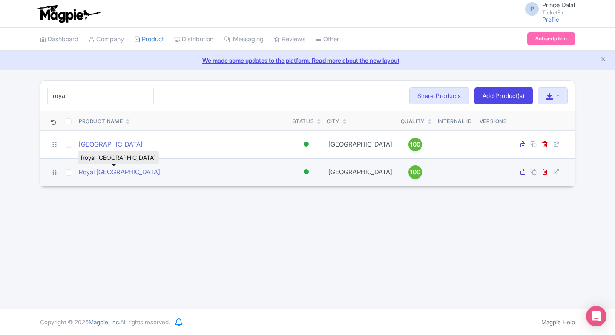
type input "royal"
click at [110, 171] on link "Royal Alcázar of Seville" at bounding box center [119, 172] width 81 height 10
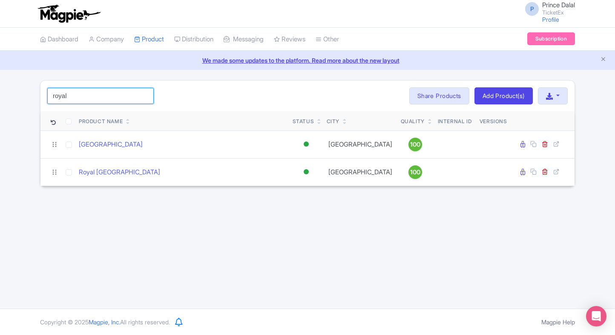
click at [144, 94] on input "royal" at bounding box center [100, 96] width 107 height 16
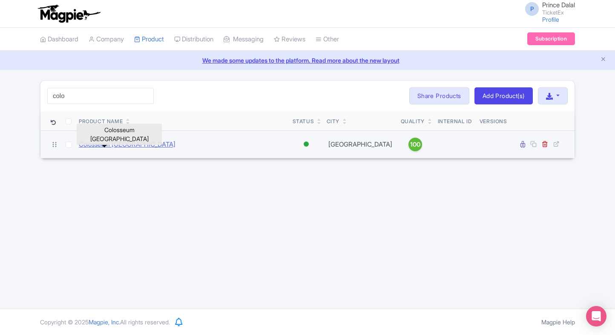
click at [97, 142] on link "Colosseum Rome" at bounding box center [127, 145] width 97 height 10
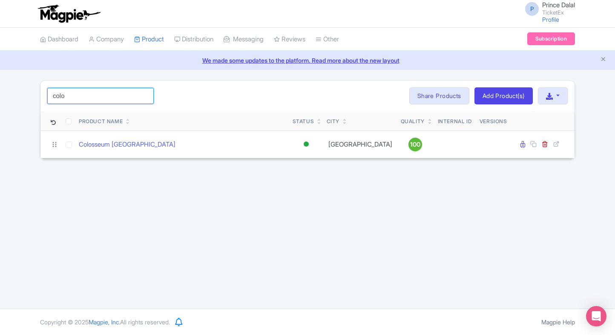
drag, startPoint x: 109, startPoint y: 86, endPoint x: 96, endPoint y: 93, distance: 14.9
click at [96, 93] on div "colo Search Bulk Actions Delete Add to Collection Share Products Add to Collect…" at bounding box center [307, 96] width 534 height 31
click at [96, 93] on input "colo" at bounding box center [100, 96] width 107 height 16
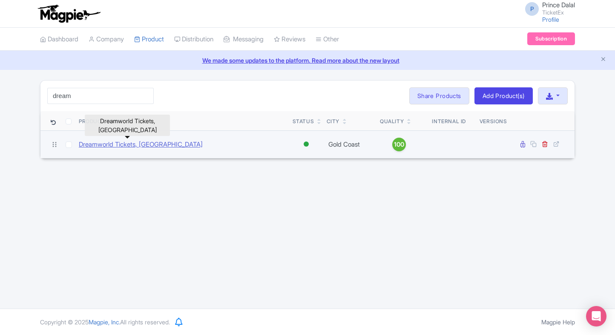
click at [90, 140] on link "Dreamworld Tickets, Gold Coast" at bounding box center [141, 145] width 124 height 10
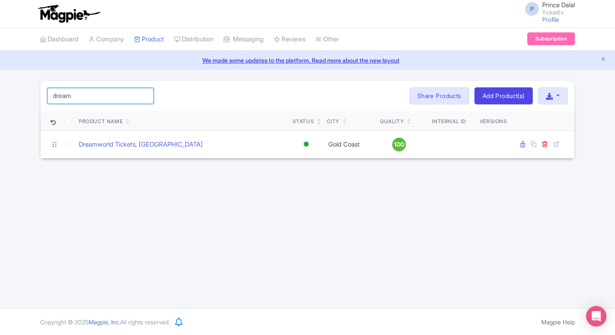
click at [98, 100] on input "dream" at bounding box center [100, 96] width 107 height 16
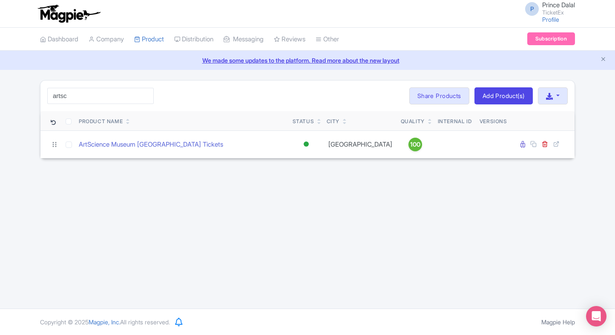
click at [15, 139] on div "artsc Search Bulk Actions Delete Add to Collection Share Products Add to Collec…" at bounding box center [307, 119] width 615 height 78
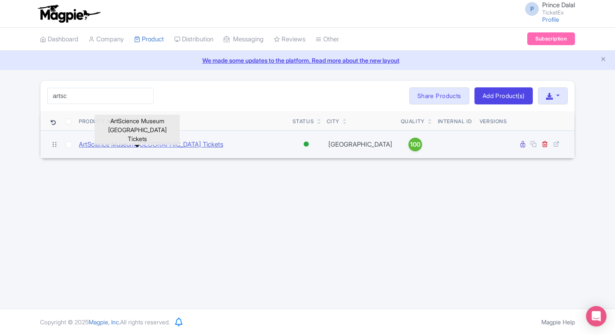
click at [104, 143] on link "ArtScience Museum Singapore Tickets" at bounding box center [151, 145] width 144 height 10
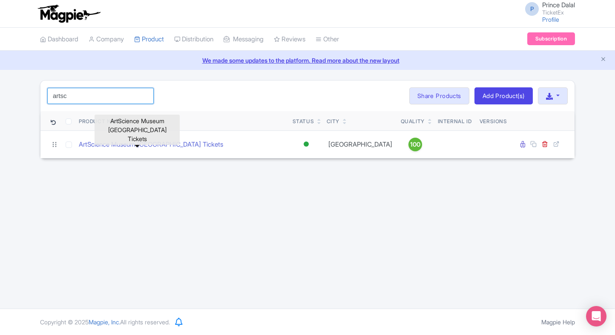
click at [78, 92] on input "artsc" at bounding box center [100, 96] width 107 height 16
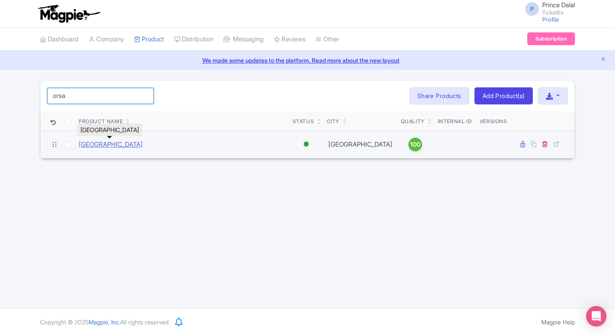
type input "orsa"
click at [129, 145] on link "Musée d'Orsay Paris" at bounding box center [111, 145] width 64 height 10
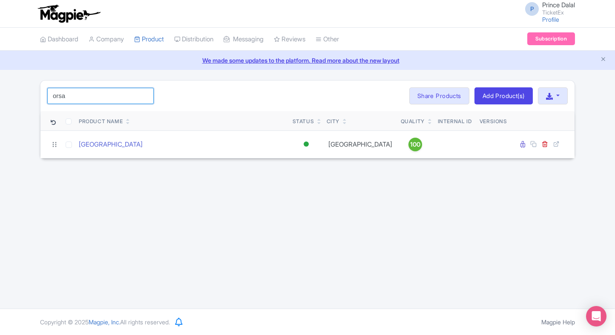
click at [94, 88] on input "orsa" at bounding box center [100, 96] width 107 height 16
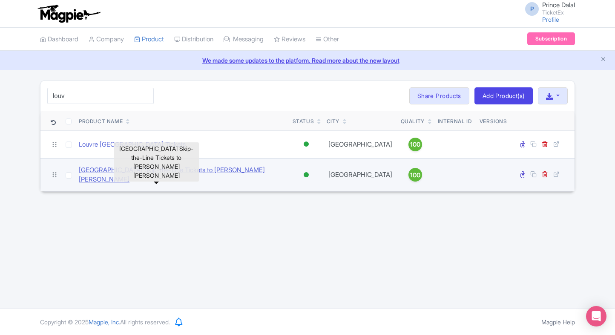
click at [101, 168] on link "Louvre Museum Skip-the-Line Tickets to Mona Lisa" at bounding box center [182, 174] width 207 height 19
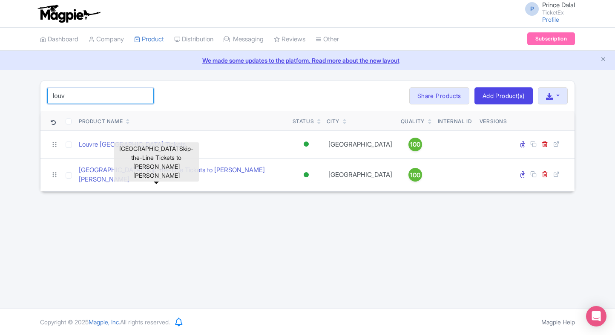
click at [103, 92] on input "louv" at bounding box center [100, 96] width 107 height 16
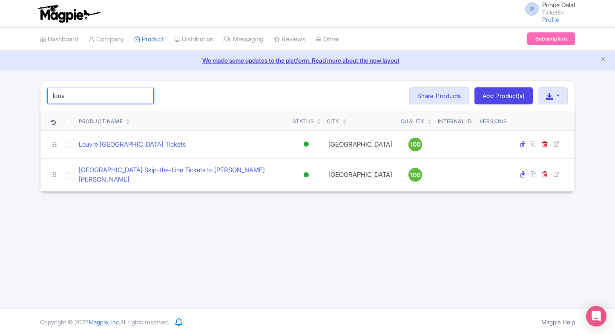
click at [103, 92] on input "louv" at bounding box center [100, 96] width 107 height 16
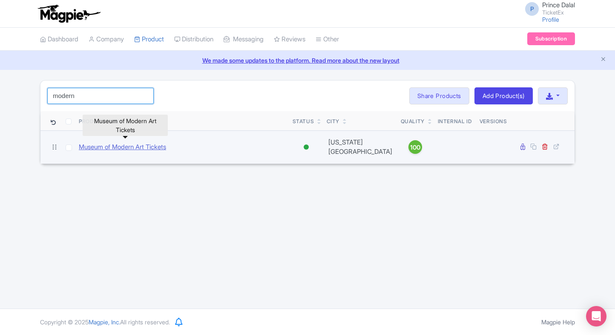
type input "modern"
click at [99, 144] on link "Museum of Modern Art Tickets" at bounding box center [122, 147] width 87 height 10
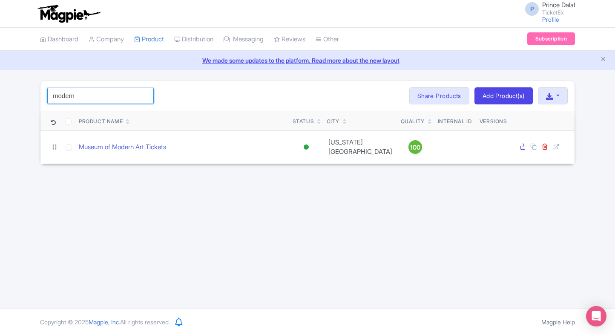
click at [121, 93] on input "modern" at bounding box center [100, 96] width 107 height 16
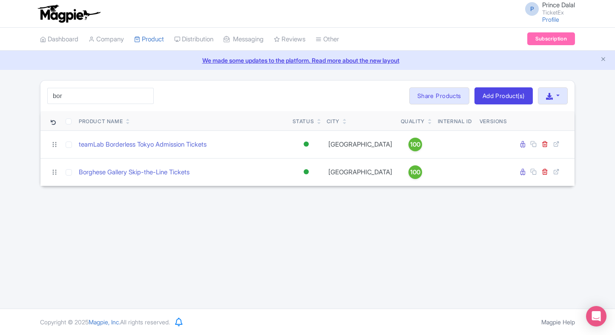
click at [22, 143] on div "bor Search Bulk Actions Delete Add to Collection Share Products Add to Collecti…" at bounding box center [307, 133] width 615 height 106
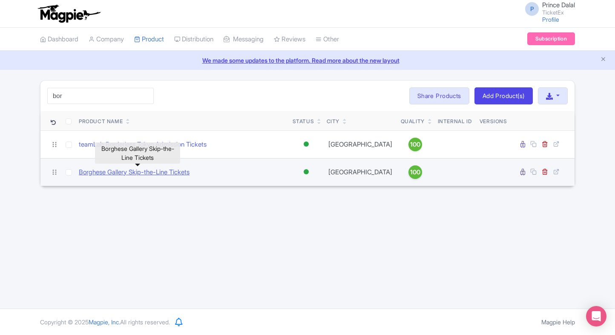
click at [90, 168] on link "Borghese Gallery Skip-the-Line Tickets" at bounding box center [134, 172] width 111 height 10
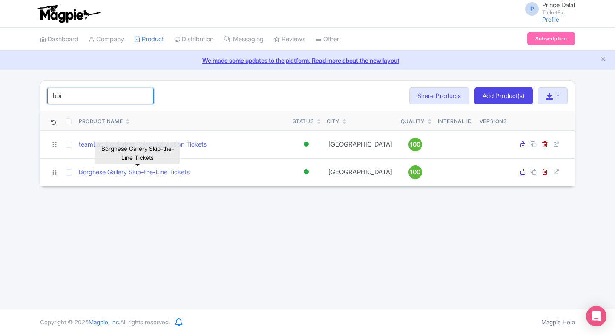
click at [100, 89] on input "bor" at bounding box center [100, 96] width 107 height 16
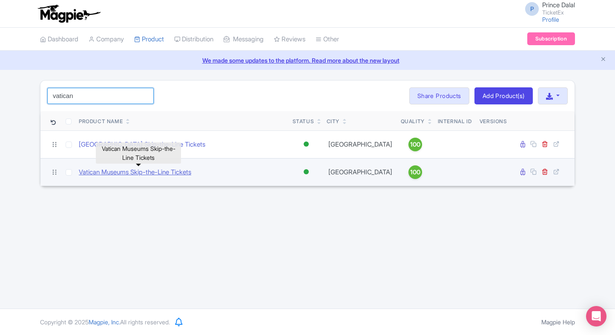
type input "vatican"
click at [113, 170] on link "Vatican Museums Skip-the-Line Tickets" at bounding box center [135, 172] width 112 height 10
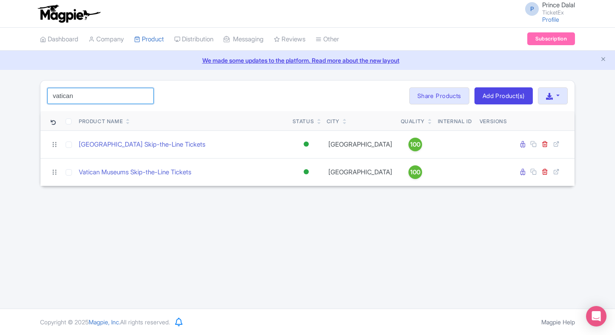
click at [115, 91] on input "vatican" at bounding box center [100, 96] width 107 height 16
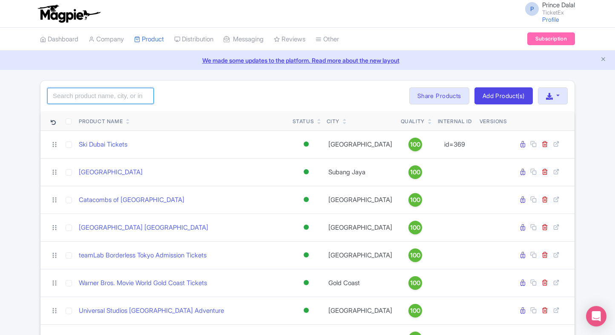
click at [78, 98] on input "search" at bounding box center [100, 96] width 107 height 16
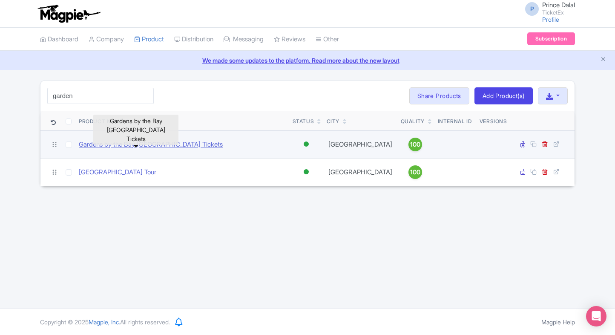
click at [115, 145] on link "Gardens by the Bay Singapore Tickets" at bounding box center [151, 145] width 144 height 10
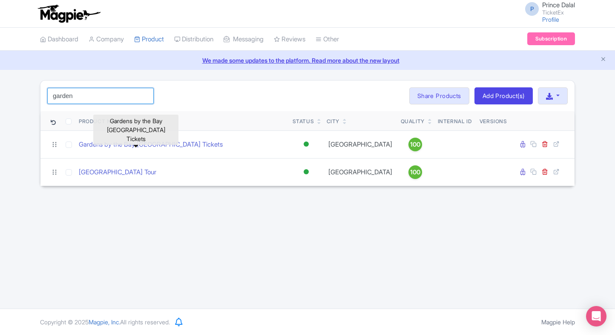
click at [117, 101] on input "garden" at bounding box center [100, 96] width 107 height 16
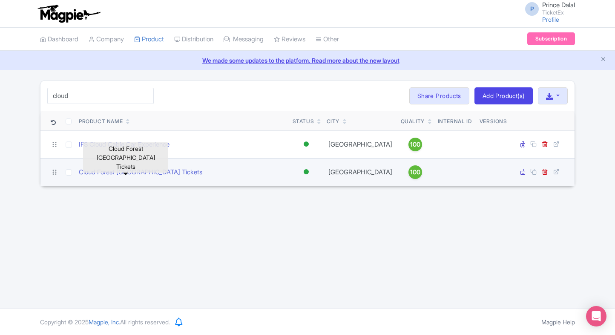
click at [97, 172] on link "Cloud Forest Singapore Tickets" at bounding box center [141, 172] width 124 height 10
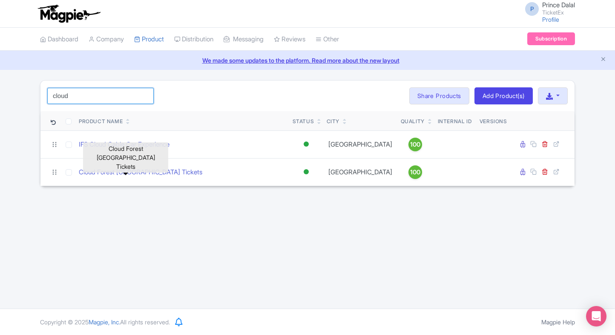
click at [98, 95] on input "cloud" at bounding box center [100, 96] width 107 height 16
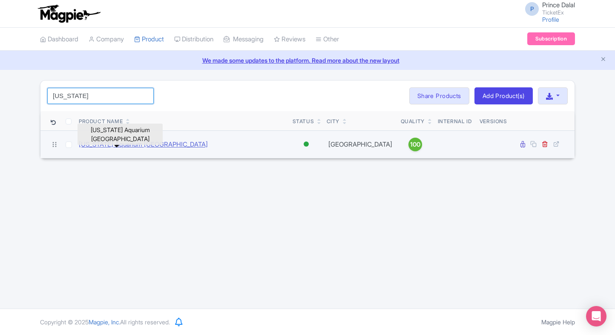
type input "georgia"
click at [107, 142] on link "Georgia Aquarium Atlanta" at bounding box center [143, 145] width 129 height 10
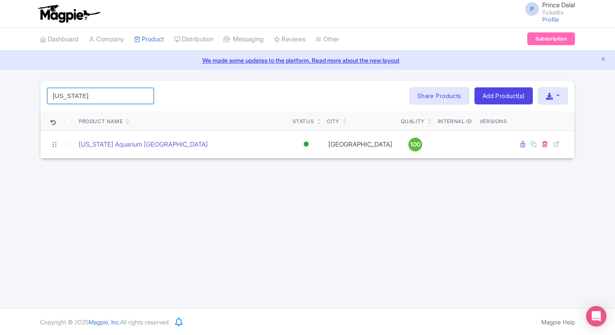
click at [111, 100] on input "georgia" at bounding box center [100, 96] width 107 height 16
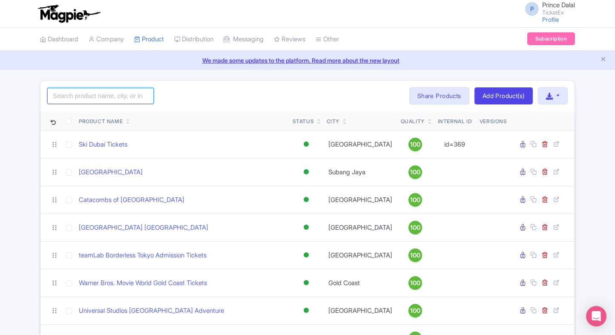
click at [107, 91] on input "search" at bounding box center [100, 96] width 107 height 16
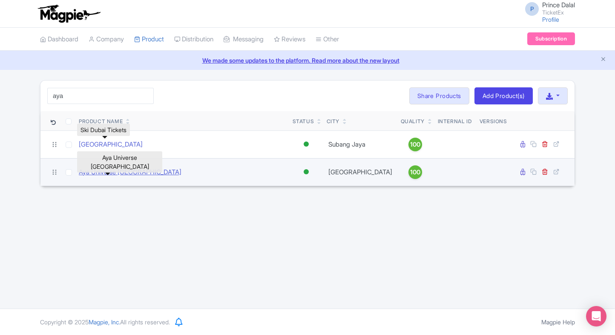
click at [107, 173] on link "Aya Universe Dubai" at bounding box center [130, 172] width 103 height 10
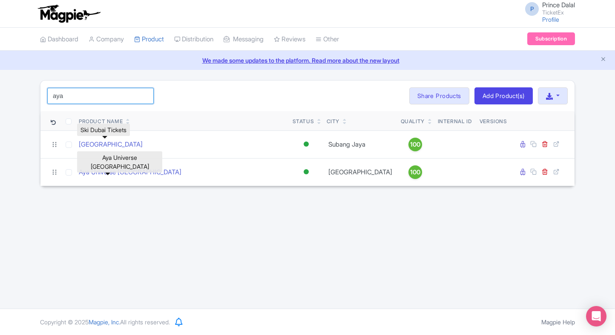
click at [103, 89] on input "aya" at bounding box center [100, 96] width 107 height 16
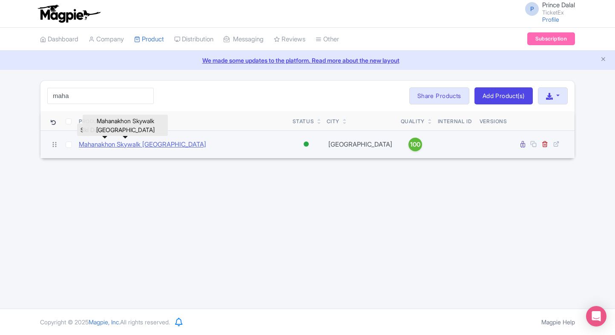
click at [89, 141] on link "Mahanakhon Skywalk Bangkok" at bounding box center [142, 145] width 127 height 10
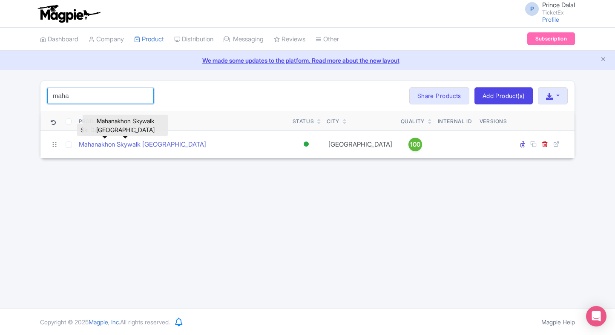
click at [95, 93] on input "maha" at bounding box center [100, 96] width 107 height 16
click at [95, 93] on input "s" at bounding box center [100, 96] width 107 height 16
type input "safa"
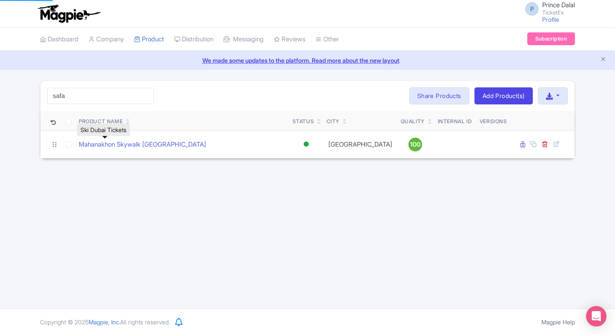
click at [10, 129] on div "safa Search Bulk Actions Delete Add to Collection Share Products Add to Collect…" at bounding box center [307, 119] width 615 height 78
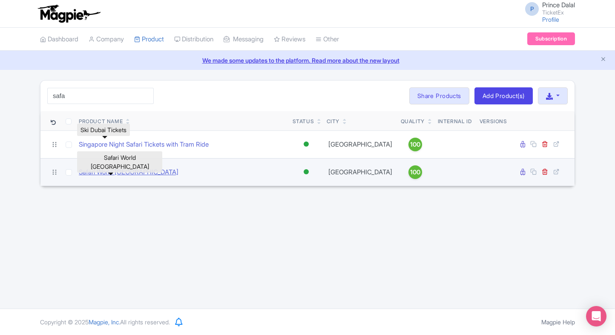
click at [102, 169] on link "Safari World Bangkok" at bounding box center [129, 172] width 100 height 10
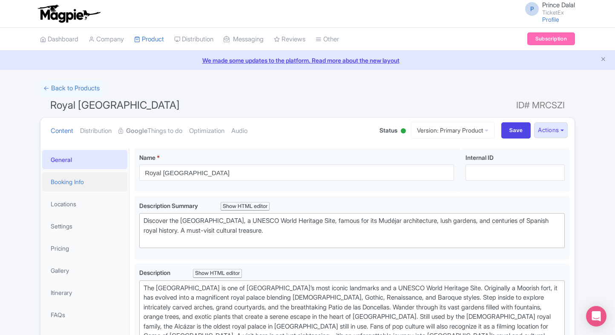
click at [92, 188] on link "Booking Info" at bounding box center [84, 181] width 85 height 19
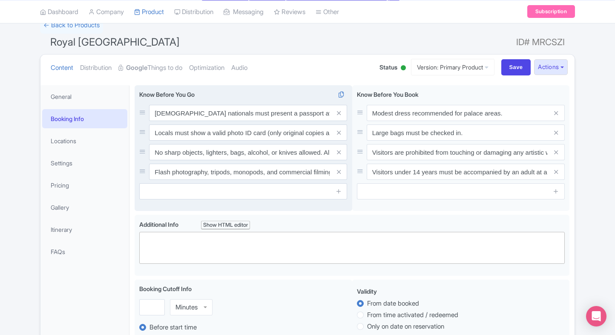
scroll to position [64, 0]
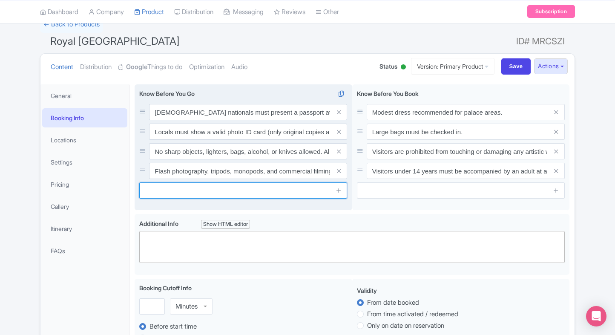
click at [207, 193] on input "text" at bounding box center [243, 190] width 208 height 16
paste input "In case we are unable to process your tickets, an automatic refund will be init…"
type input "In case we are unable to process your tickets, an automatic refund will be init…"
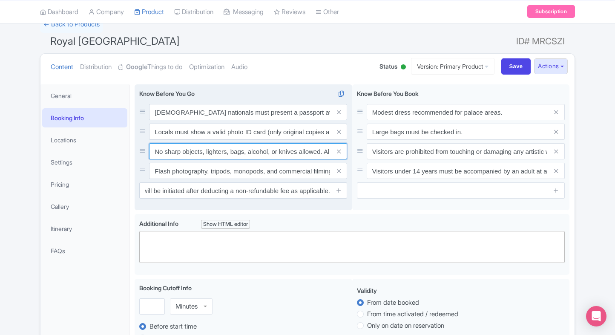
scroll to position [0, 0]
click at [252, 155] on input "No sharp objects, lighters, bags, alcohol, or knives allowed. Alcohol consumpti…" at bounding box center [248, 151] width 198 height 16
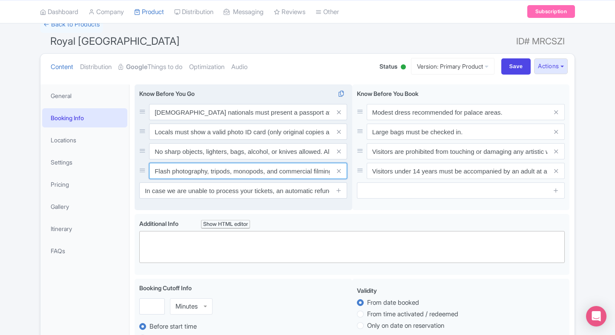
click at [253, 169] on input "Flash photography, tripods, monopods, and commercial filming are not allowed wi…" at bounding box center [248, 171] width 198 height 16
click at [199, 174] on input "Flash photography, tripods, monopods, and commercial filming are not allowed wi…" at bounding box center [248, 171] width 198 height 16
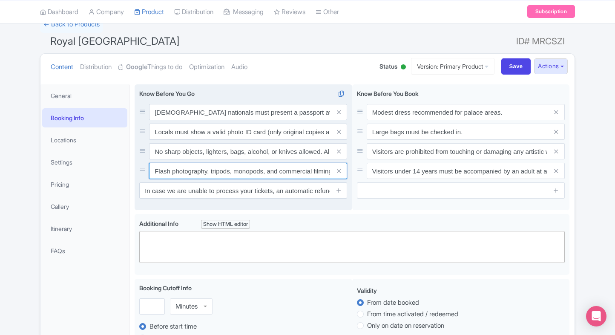
paste input "Time slots are subject to availability. If your selected slot is unavailable, y…"
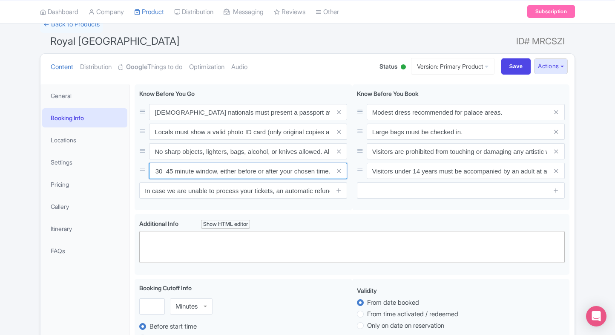
type input "Time slots are subject to availability. If your selected slot is unavailable, y…"
click at [361, 210] on div "Foreign nationals must present a passport at entry. Locals must show a valid ph…" at bounding box center [352, 149] width 435 height 130
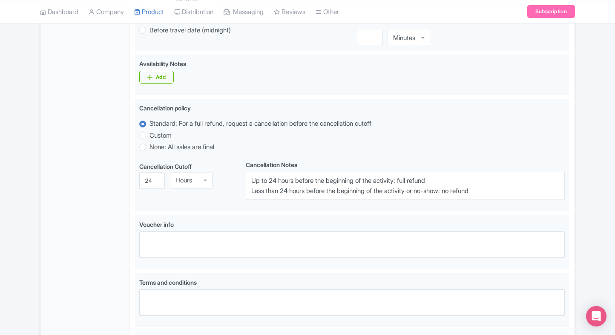
scroll to position [492, 0]
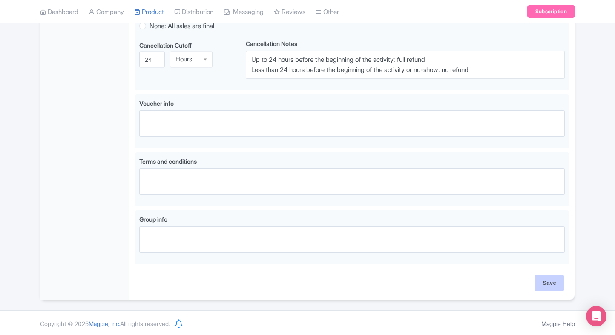
click at [550, 282] on input "Save" at bounding box center [550, 283] width 30 height 16
type input "Saving..."
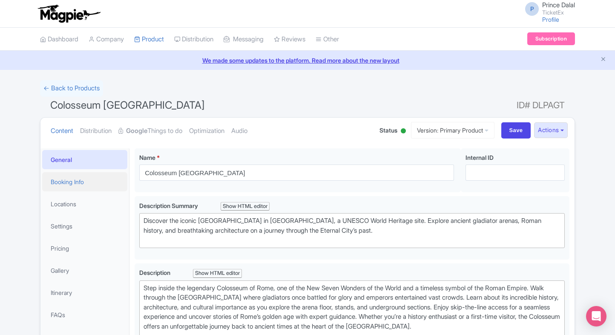
click at [89, 188] on link "Booking Info" at bounding box center [84, 181] width 85 height 19
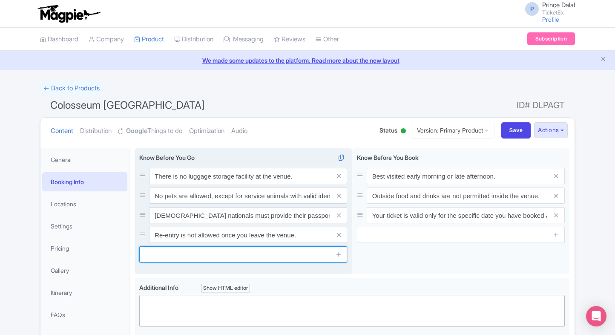
click at [171, 258] on input "text" at bounding box center [243, 254] width 208 height 16
paste input "Time slots are subject to availability. If your selected slot is unavailable, y…"
type input "Time slots are subject to availability. If your selected slot is unavailable, y…"
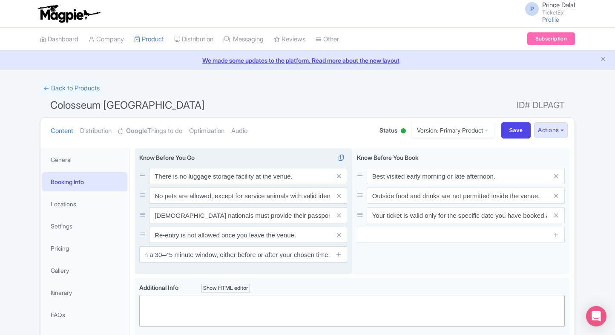
scroll to position [0, 0]
click at [304, 238] on input "Re-entry is not allowed once you leave the venue." at bounding box center [248, 235] width 198 height 16
paste input "In case we are unable to process your tickets, an automatic refund will be init…"
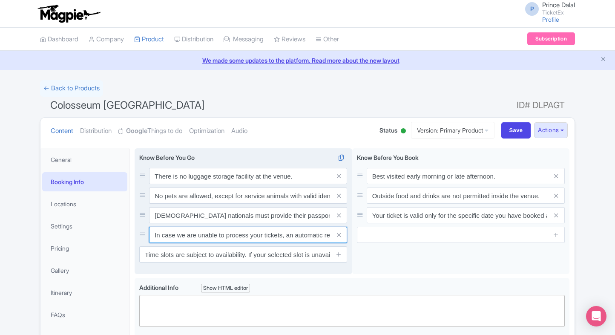
scroll to position [0, 201]
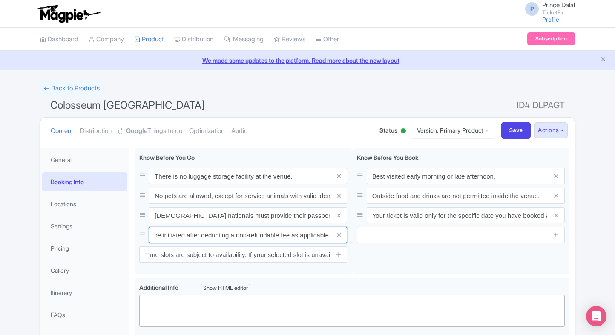
type input "In case we are unable to process your tickets, an automatic refund will be init…"
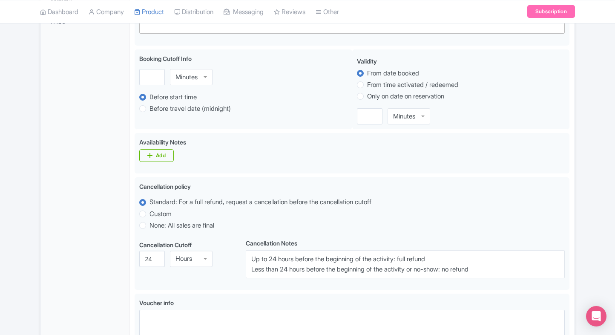
scroll to position [492, 0]
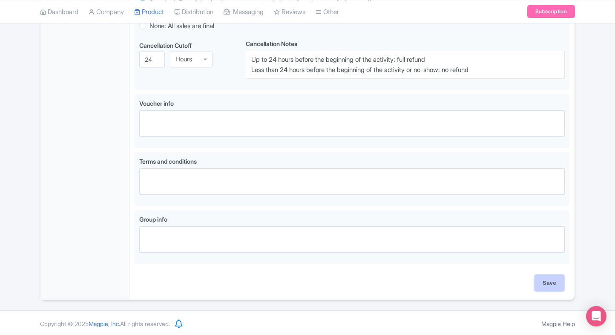
click at [549, 275] on input "Save" at bounding box center [550, 283] width 30 height 16
type input "Saving..."
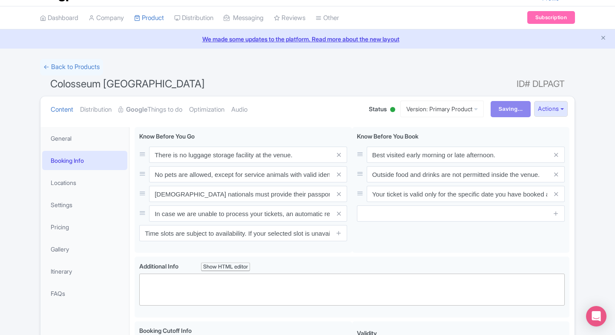
scroll to position [0, 0]
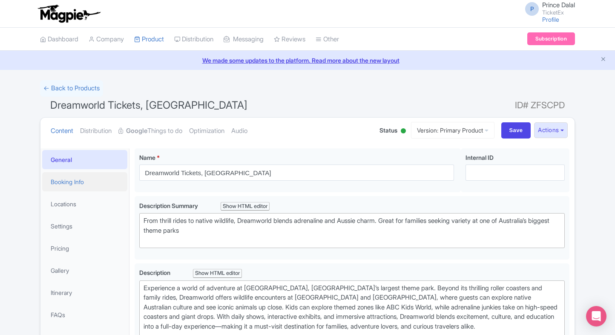
click at [68, 174] on link "Booking Info" at bounding box center [84, 181] width 85 height 19
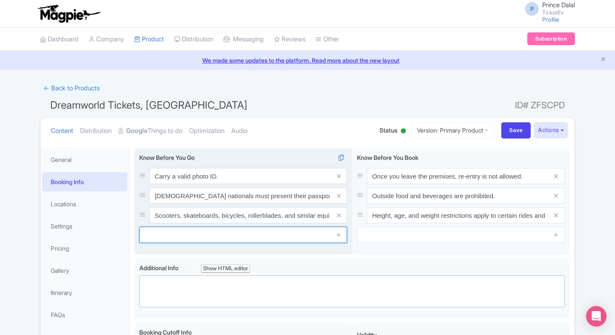
click at [194, 227] on input "text" at bounding box center [243, 235] width 208 height 16
paste input "In case we are unable to process your tickets, an automatic refund will be init…"
type input "In case we are unable to process your tickets, an automatic refund will be init…"
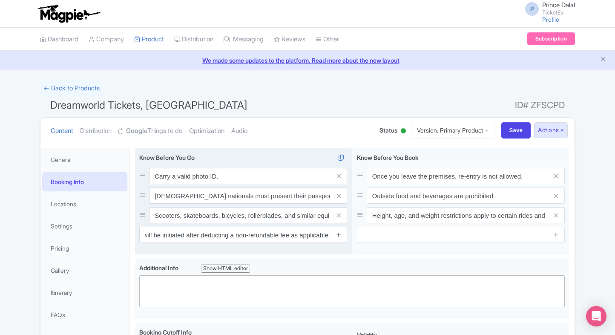
scroll to position [0, 0]
click at [340, 234] on icon at bounding box center [339, 234] width 6 height 6
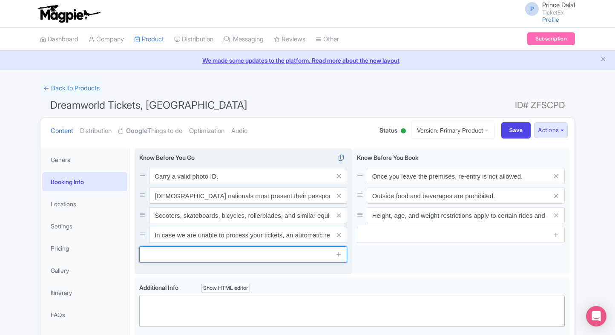
click at [256, 257] on input "text" at bounding box center [243, 254] width 208 height 16
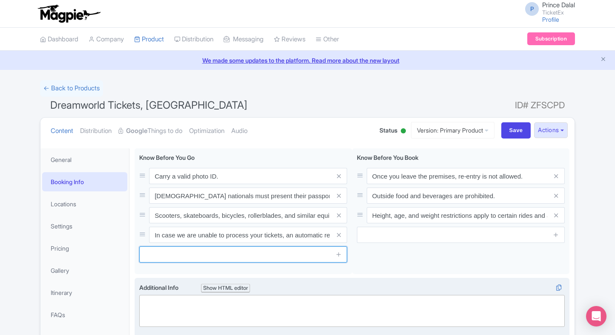
paste input "Time slots are subject to availability. If your selected slot is unavailable, y…"
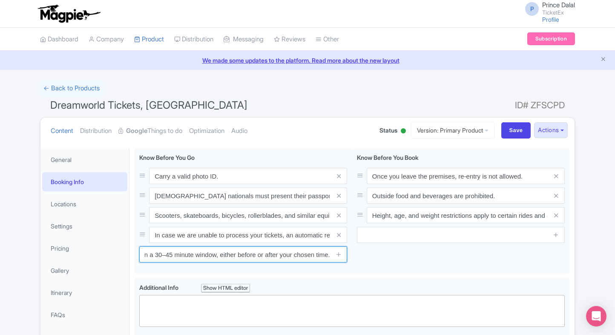
type input "Time slots are subject to availability. If your selected slot is unavailable, y…"
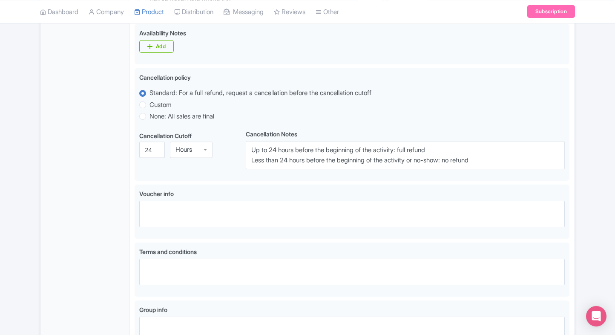
scroll to position [492, 0]
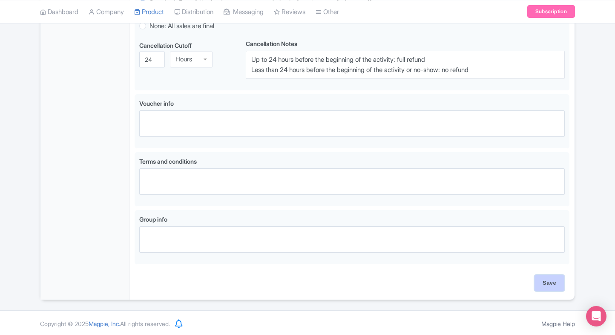
click at [545, 285] on input "Save" at bounding box center [550, 283] width 30 height 16
type input "Saving..."
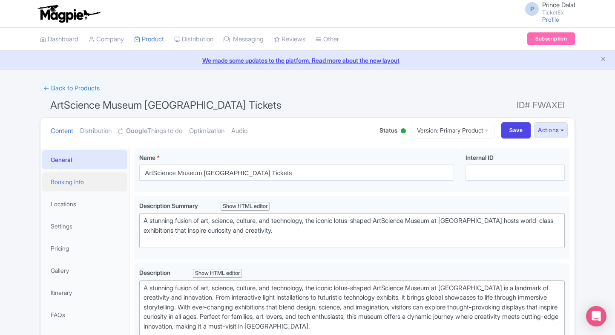
click at [89, 179] on link "Booking Info" at bounding box center [84, 181] width 85 height 19
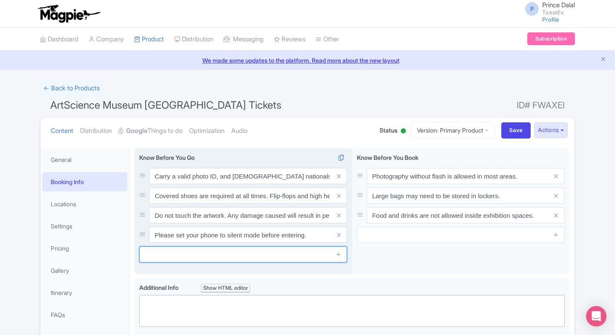
click at [239, 258] on input "text" at bounding box center [243, 254] width 208 height 16
paste input "Time slots are subject to availability. If your selected slot is unavailable, y…"
type input "Time slots are subject to availability. If your selected slot is unavailable, y…"
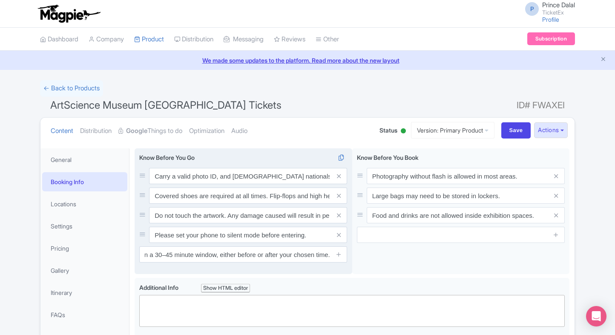
scroll to position [0, 0]
click at [275, 230] on input "Please set your phone to silent mode before entering." at bounding box center [248, 235] width 198 height 16
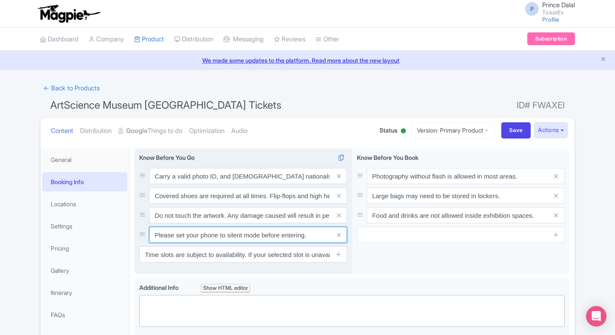
paste input "In case we are unable to process your tickets, an automatic refund will be init…"
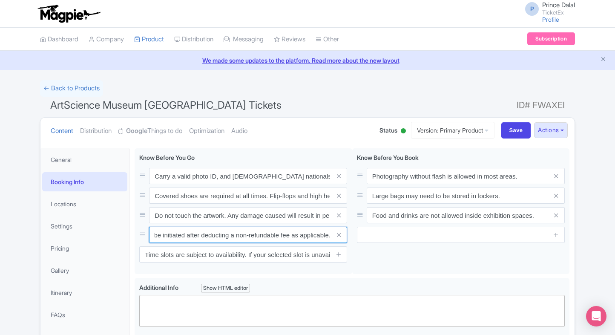
type input "In case we are unable to process your tickets, an automatic refund will be init…"
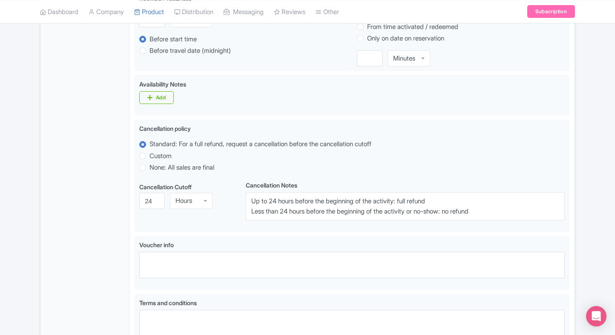
scroll to position [492, 0]
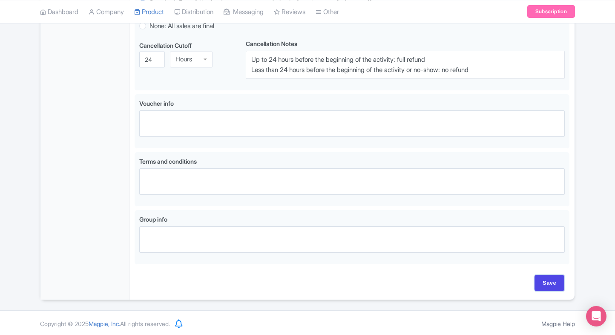
click at [550, 280] on input "Save" at bounding box center [550, 283] width 30 height 16
type input "Saving..."
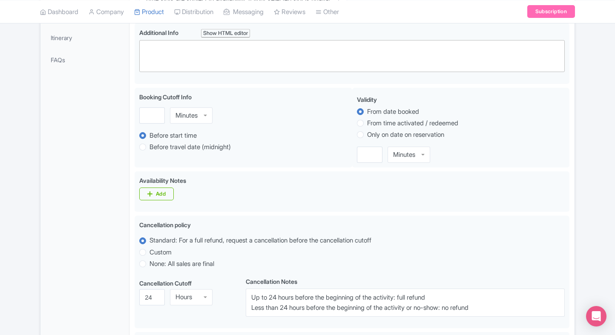
scroll to position [0, 0]
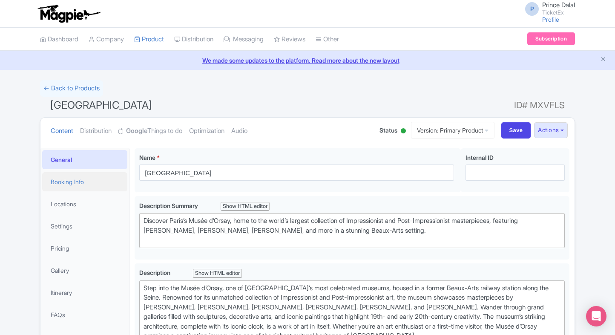
click at [78, 176] on link "Booking Info" at bounding box center [84, 181] width 85 height 19
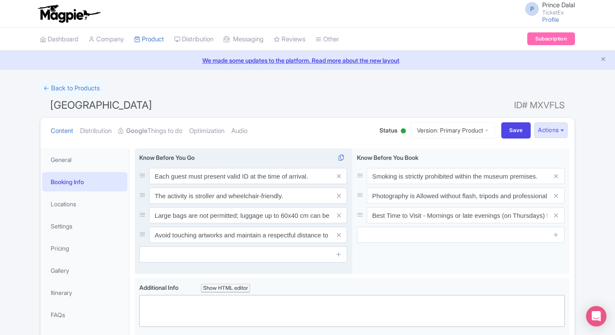
click at [213, 245] on div "Know Before You Go i Each guest must present valid ID at the time of arrival. T…" at bounding box center [243, 207] width 208 height 109
click at [204, 253] on input "text" at bounding box center [243, 254] width 208 height 16
paste input "In case we are unable to process your tickets, an automatic refund will be init…"
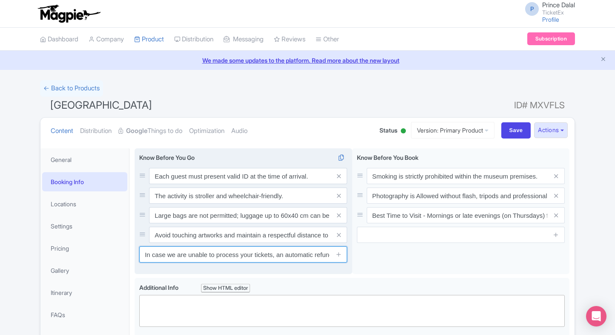
scroll to position [0, 192]
type input "In case we are unable to process your tickets, an automatic refund will be init…"
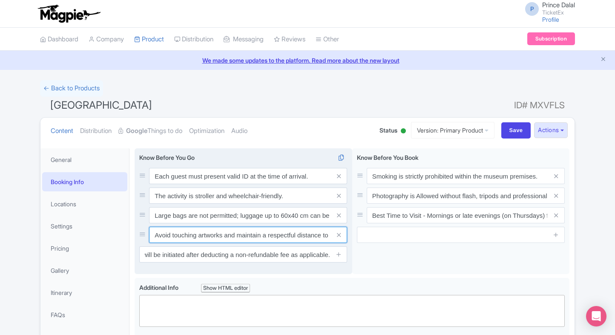
scroll to position [0, 0]
click at [236, 234] on input "Avoid touching artworks and maintain a respectful distance to ensure their pres…" at bounding box center [248, 235] width 198 height 16
click at [303, 239] on input "Avoid touching artworks and maintain a respectful distance to ensure their pres…" at bounding box center [248, 235] width 198 height 16
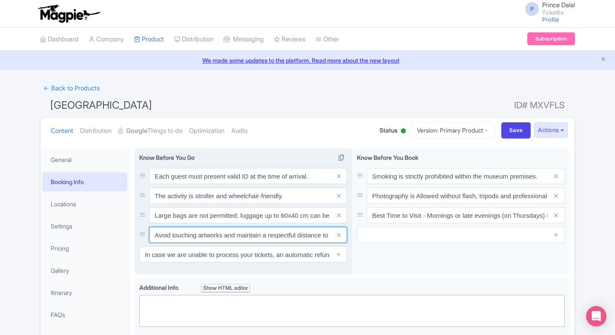
paste input "Time slots are subject to availability. If your selected slot is unavailable, y…"
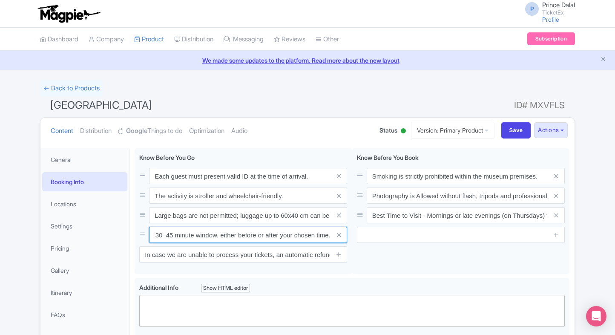
type input "Time slots are subject to availability. If your selected slot is unavailable, y…"
click at [391, 101] on h1 "Musée d'Orsay Paris ID# MXVFLS" at bounding box center [307, 107] width 535 height 20
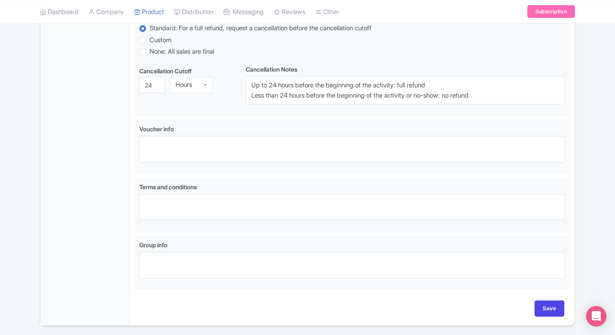
scroll to position [492, 0]
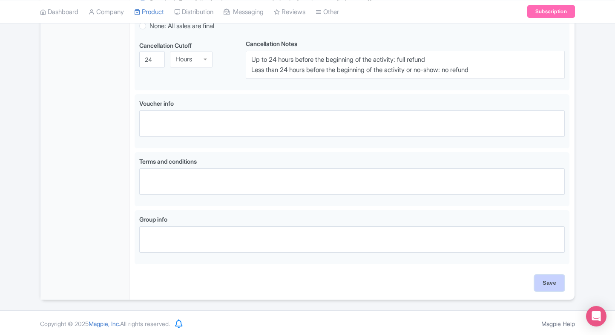
click at [553, 279] on input "Save" at bounding box center [550, 283] width 30 height 16
type input "Saving..."
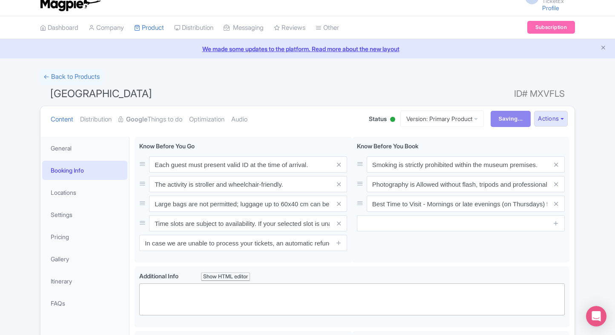
scroll to position [0, 0]
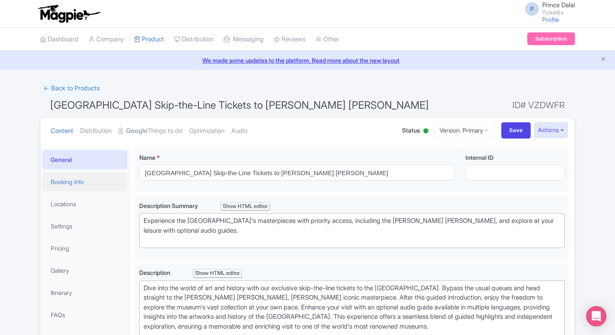
click at [78, 173] on link "Booking Info" at bounding box center [84, 181] width 85 height 19
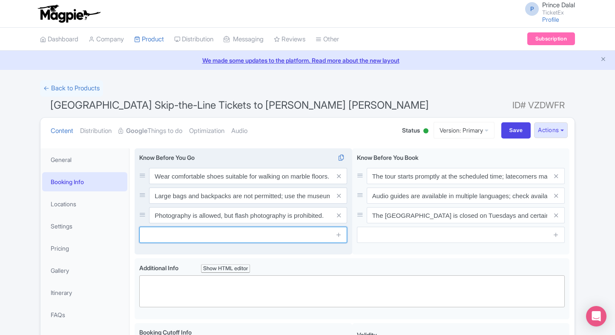
click at [174, 235] on input "text" at bounding box center [243, 235] width 208 height 16
paste input "Time slots are subject to availability. If your selected slot is unavailable, y…"
type input "Time slots are subject to availability. If your selected slot is unavailable, y…"
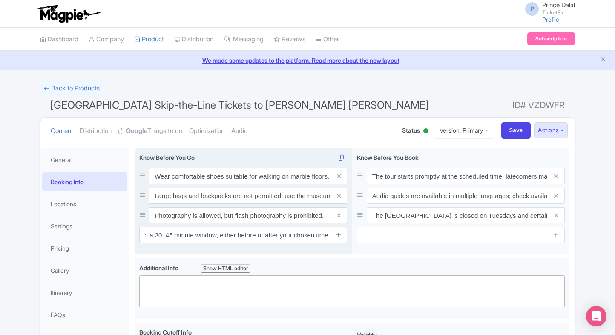
scroll to position [0, 0]
click at [341, 234] on icon at bounding box center [339, 234] width 6 height 6
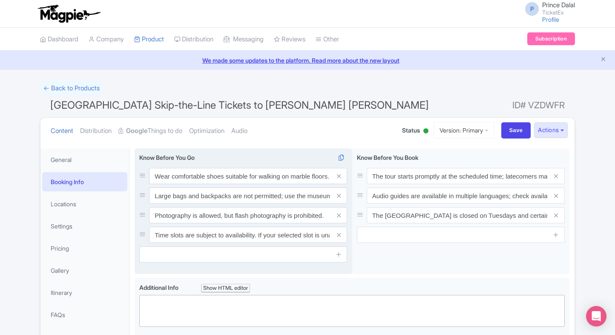
click at [280, 260] on input "text" at bounding box center [243, 254] width 208 height 16
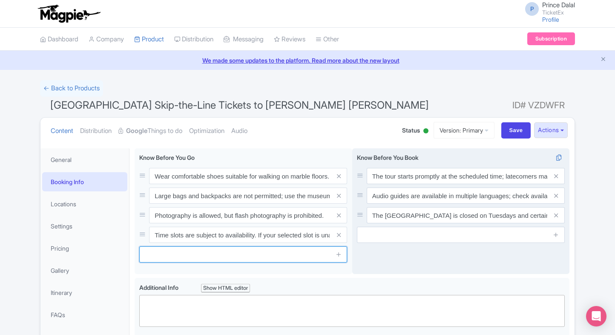
paste input "In case we are unable to process your tickets, an automatic refund will be init…"
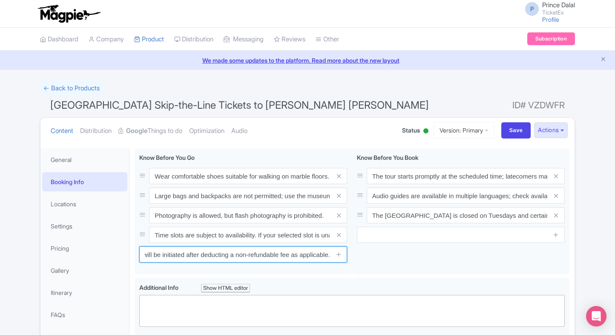
type input "In case we are unable to process your tickets, an automatic refund will be init…"
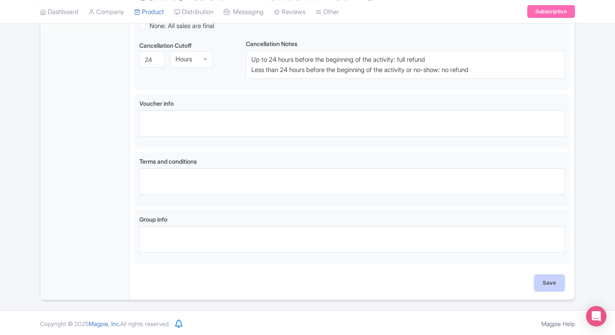
click at [551, 277] on input "Save" at bounding box center [550, 283] width 30 height 16
type input "Saving..."
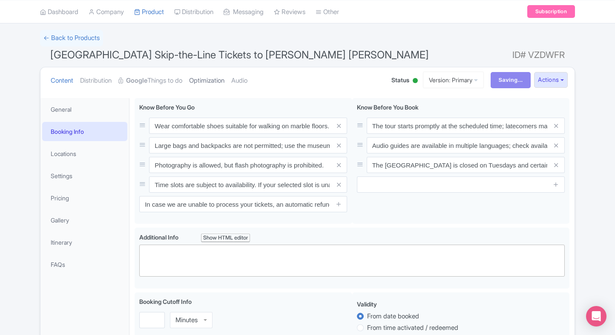
scroll to position [47, 0]
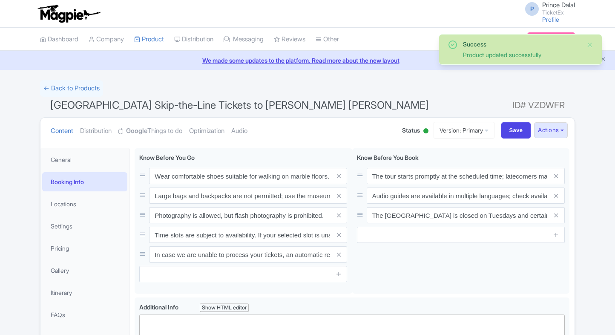
scroll to position [148, 0]
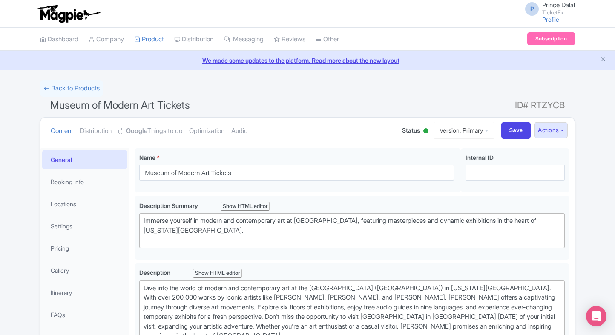
click at [77, 171] on li "Booking Info" at bounding box center [84, 181] width 89 height 23
click at [68, 180] on link "Booking Info" at bounding box center [84, 181] width 85 height 19
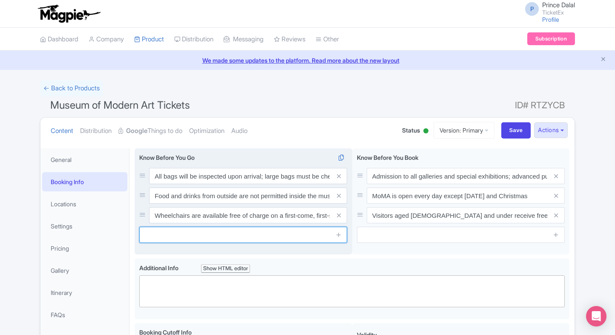
paste input "In case we are unable to process your tickets, an automatic refund will be init…"
click at [192, 236] on input "text" at bounding box center [243, 235] width 208 height 16
type input "In case we are unable to process your tickets, an automatic refund will be init…"
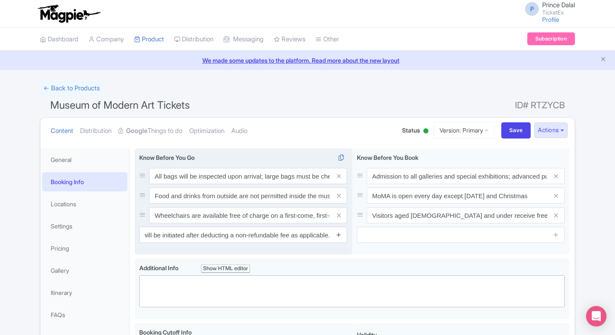
scroll to position [0, 0]
click at [336, 232] on icon at bounding box center [339, 234] width 6 height 6
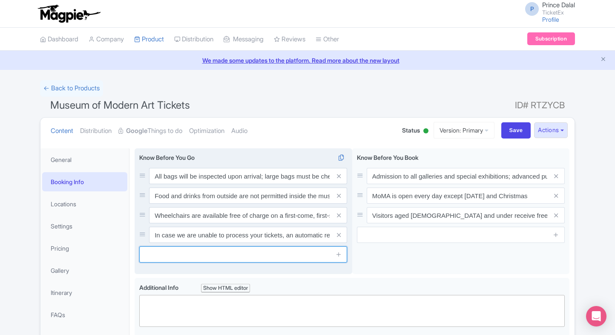
click at [249, 260] on input "text" at bounding box center [243, 254] width 208 height 16
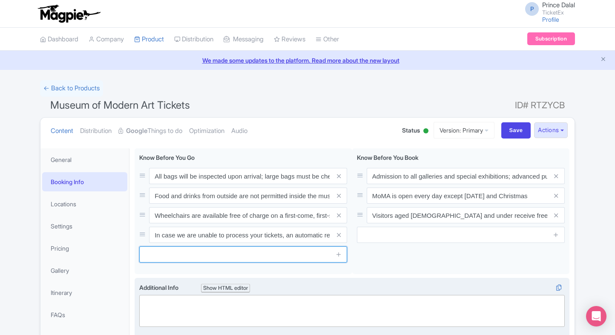
paste input "Time slots are subject to availability. If your selected slot is unavailable, y…"
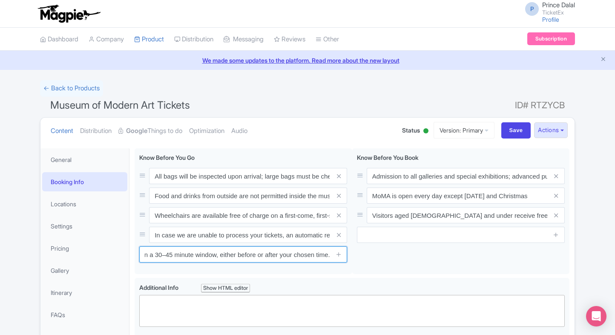
type input "Time slots are subject to availability. If your selected slot is unavailable, y…"
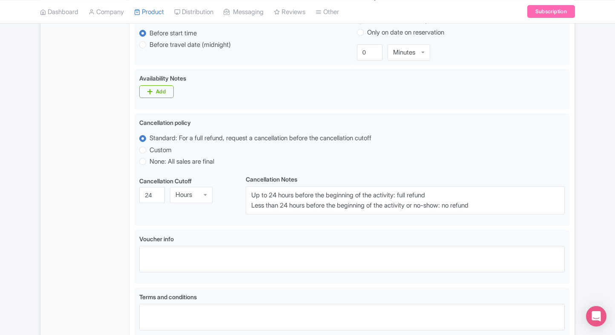
scroll to position [492, 0]
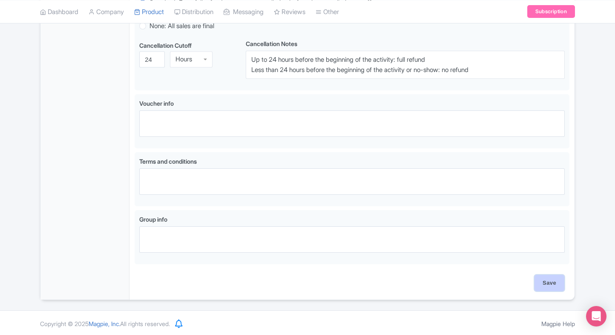
click at [544, 289] on input "Save" at bounding box center [550, 283] width 30 height 16
type input "Saving..."
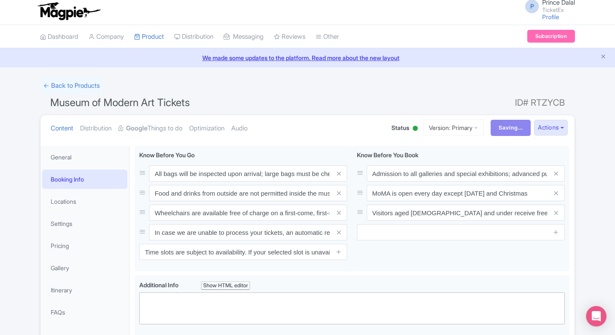
scroll to position [0, 0]
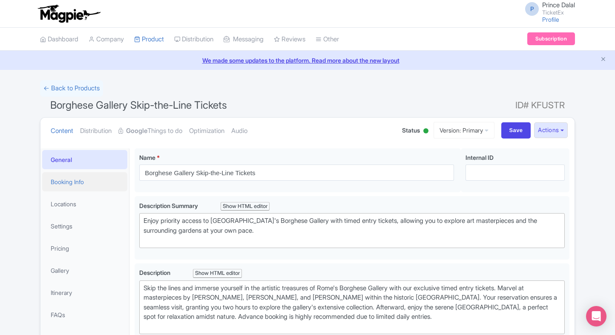
click at [66, 181] on link "Booking Info" at bounding box center [84, 181] width 85 height 19
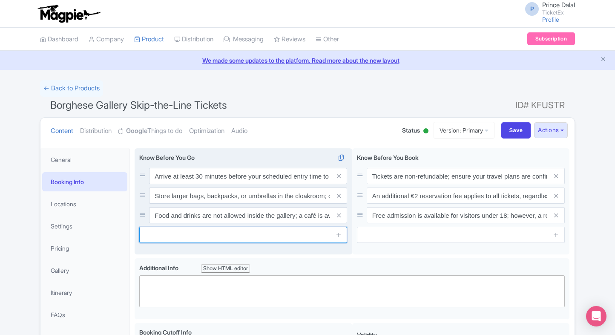
click at [177, 239] on input "text" at bounding box center [243, 235] width 208 height 16
paste input "Time slots are subject to availability. If your selected slot is unavailable, y…"
type input "Time slots are subject to availability. If your selected slot is unavailable, y…"
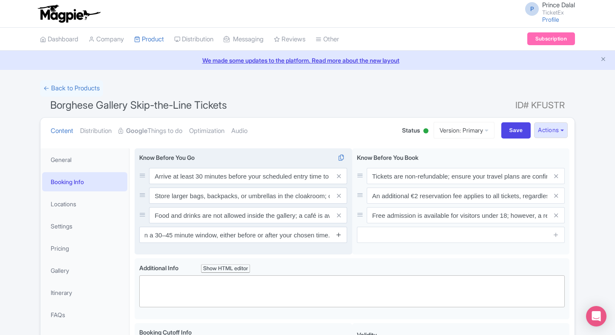
scroll to position [0, 0]
click at [337, 235] on icon at bounding box center [339, 234] width 6 height 6
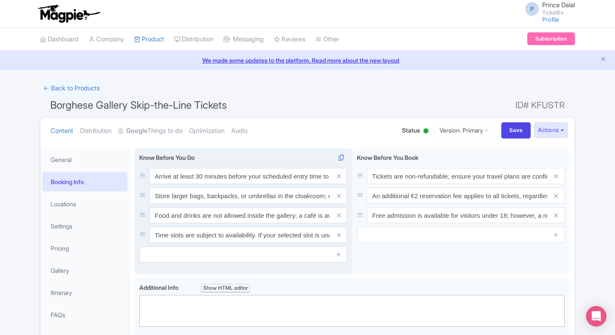
click at [256, 251] on input "text" at bounding box center [243, 254] width 208 height 16
paste input "In case we are unable to process your tickets, an automatic refund will be init…"
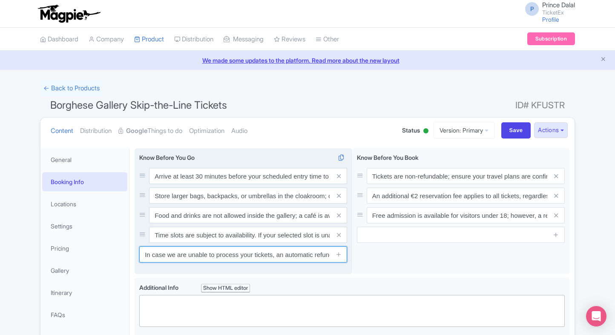
scroll to position [0, 192]
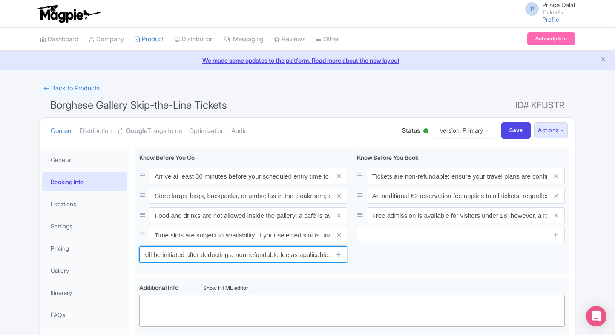
type input "In case we are unable to process your tickets, an automatic refund will be init…"
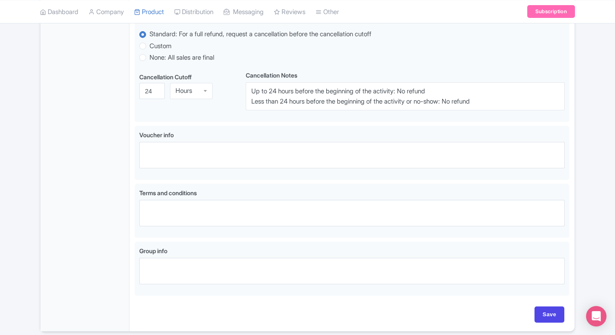
scroll to position [492, 0]
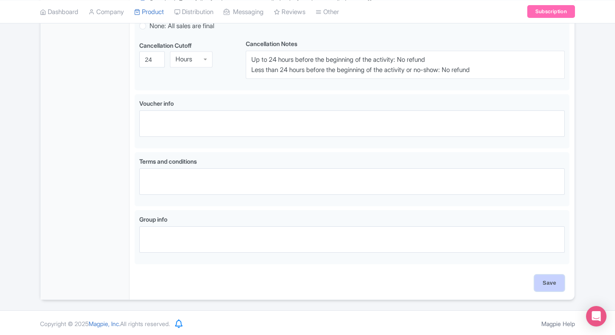
click at [550, 286] on input "Save" at bounding box center [550, 283] width 30 height 16
type input "Saving..."
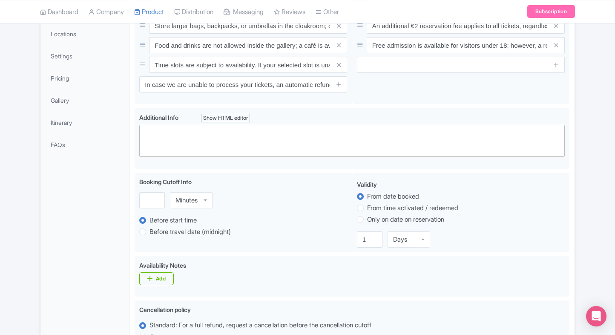
scroll to position [0, 0]
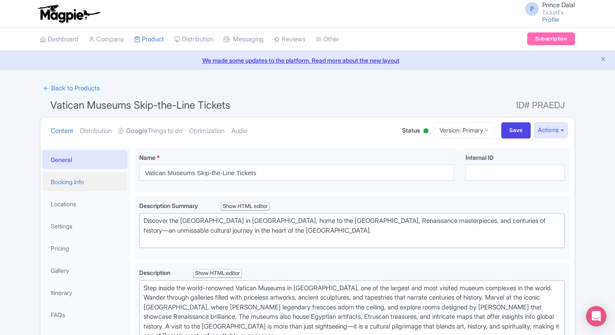
click at [92, 181] on link "Booking Info" at bounding box center [84, 181] width 85 height 19
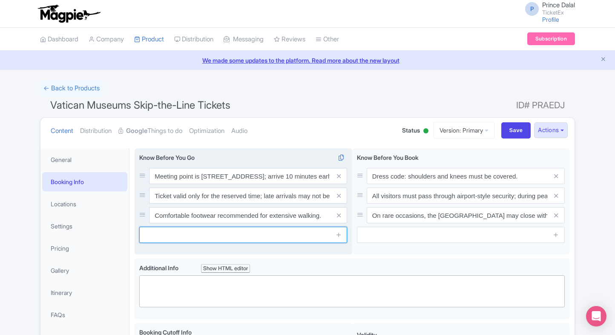
click at [179, 231] on input "text" at bounding box center [243, 235] width 208 height 16
paste input "In case we are unable to process your tickets, an automatic refund will be init…"
type input "In case we are unable to process your tickets, an automatic refund will be init…"
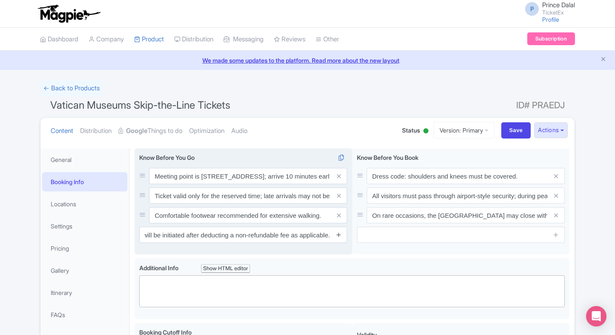
scroll to position [0, 0]
click at [339, 237] on icon at bounding box center [339, 234] width 6 height 6
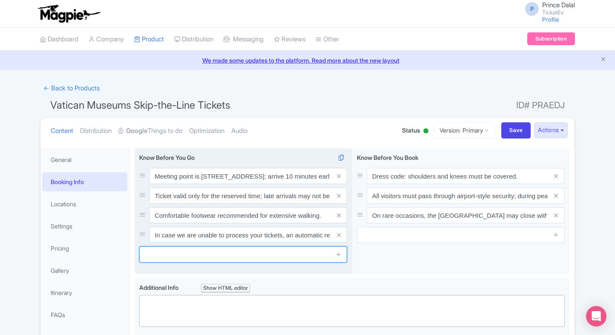
click at [255, 262] on input "text" at bounding box center [243, 254] width 208 height 16
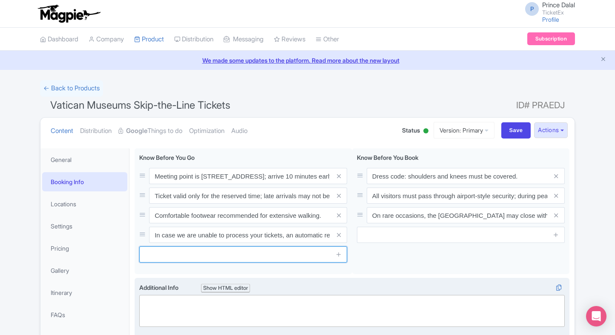
paste input "Time slots are subject to availability. If your selected slot is unavailable, y…"
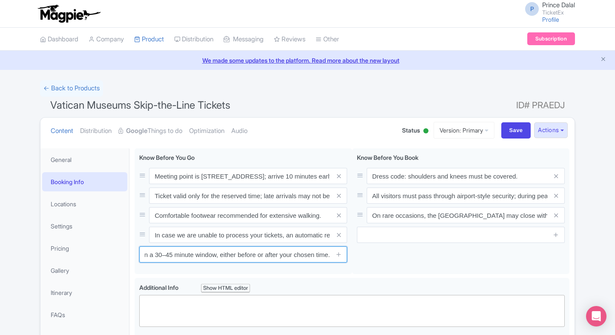
type input "Time slots are subject to availability. If your selected slot is unavailable, y…"
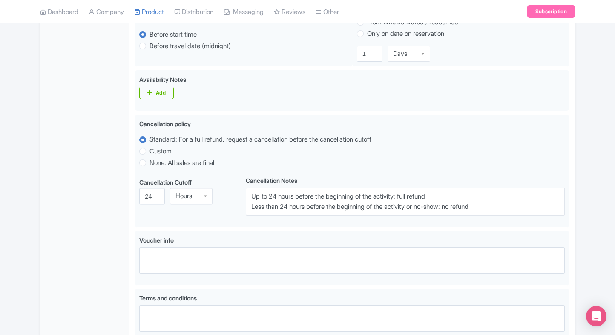
scroll to position [492, 0]
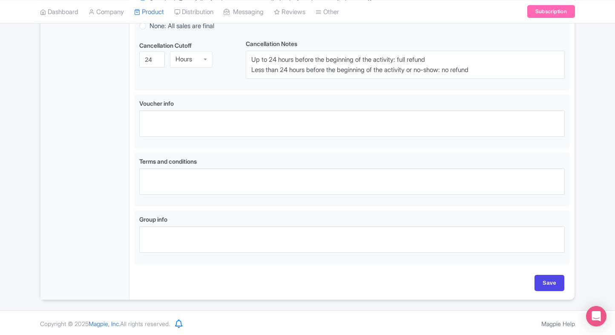
click at [548, 297] on div "Save" at bounding box center [352, 287] width 435 height 25
click at [550, 282] on input "Save" at bounding box center [550, 283] width 30 height 16
type input "Saving..."
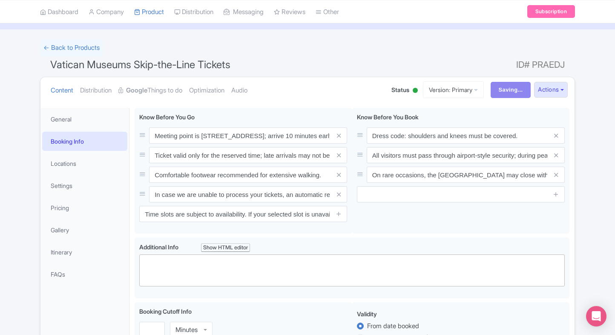
scroll to position [0, 0]
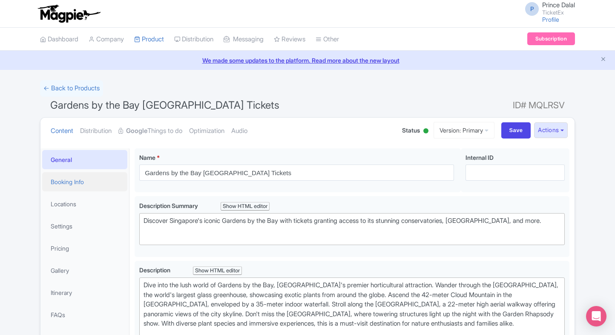
click at [106, 189] on link "Booking Info" at bounding box center [84, 181] width 85 height 19
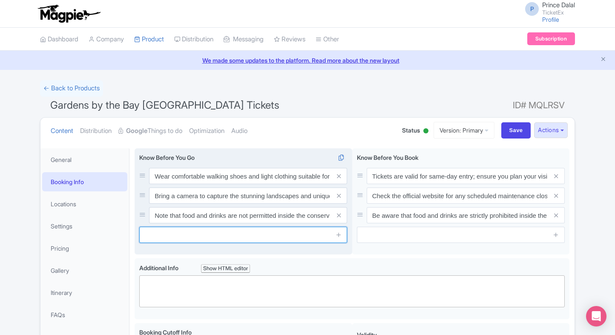
paste input "Time slots are subject to availability. If your selected slot is unavailable, y…"
click at [169, 238] on input "Time slots are subject to availability. If your selected slot is unavailable, y…" at bounding box center [243, 235] width 208 height 16
type input "Time slots are subject to availability. If your selected slot is unavailable, y…"
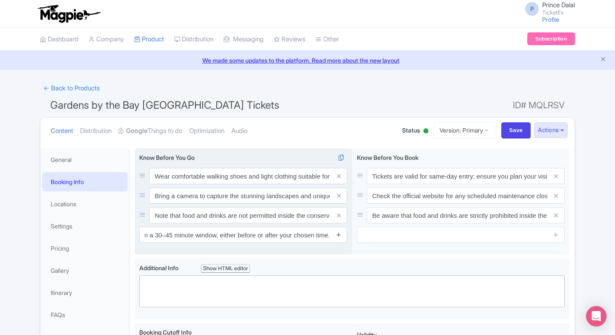
scroll to position [0, 0]
click at [338, 235] on icon at bounding box center [339, 234] width 6 height 6
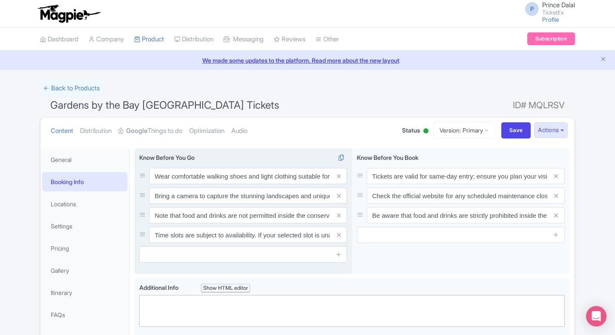
click at [220, 260] on input "text" at bounding box center [243, 254] width 208 height 16
paste input "In case we are unable to process your tickets, an automatic refund will be init…"
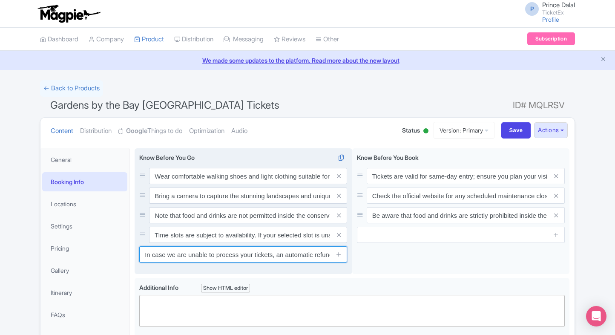
scroll to position [0, 192]
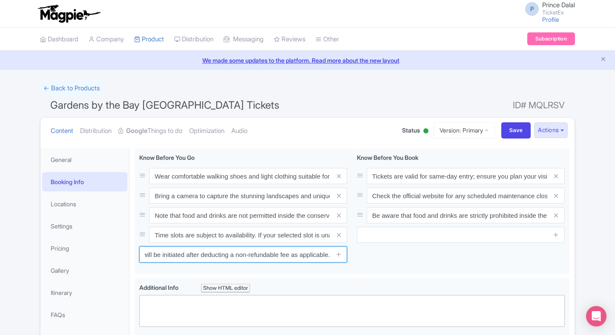
type input "In case we are unable to process your tickets, an automatic refund will be init…"
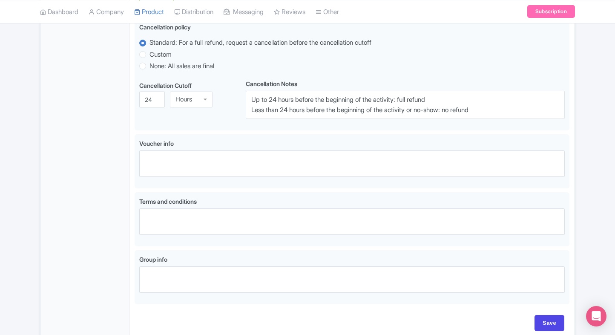
scroll to position [492, 0]
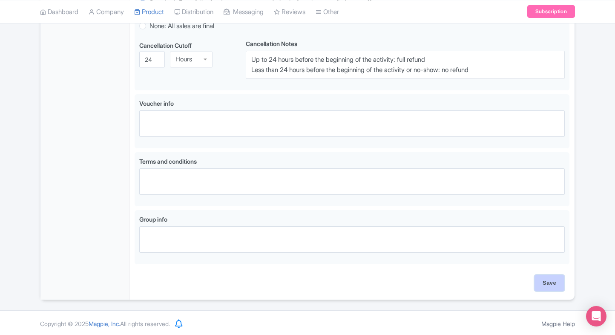
click at [551, 282] on input "Save" at bounding box center [550, 283] width 30 height 16
type input "Saving..."
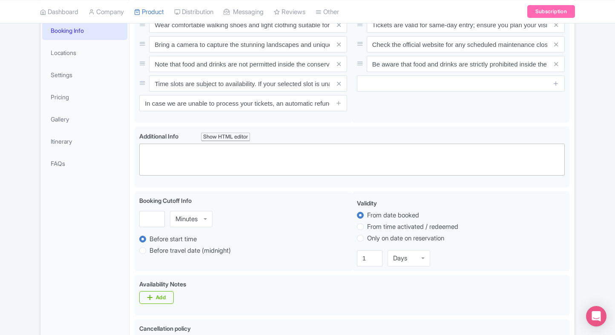
scroll to position [0, 0]
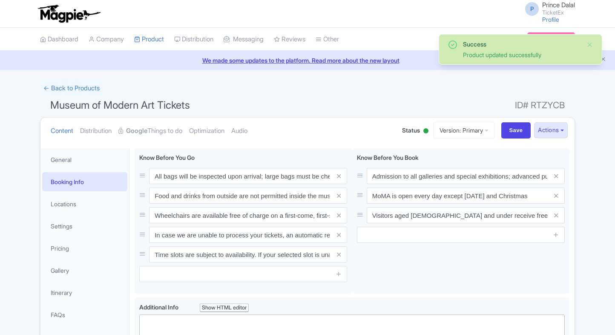
scroll to position [148, 0]
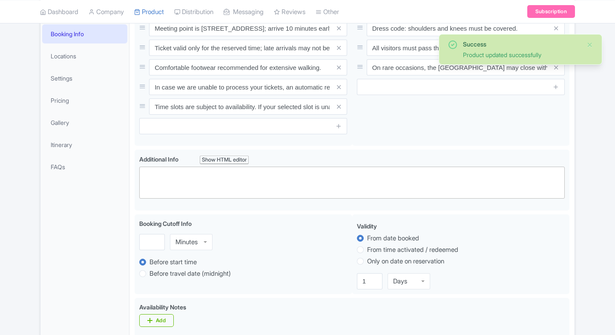
scroll to position [148, 0]
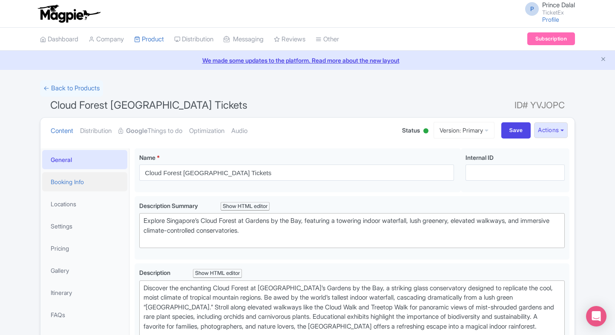
click at [91, 178] on link "Booking Info" at bounding box center [84, 181] width 85 height 19
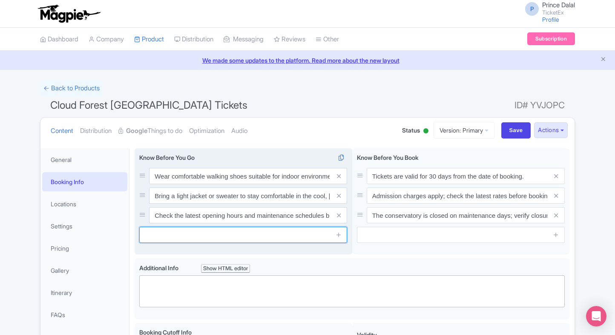
paste input "In case we are unable to process your tickets, an automatic refund will be init…"
click at [222, 238] on input "text" at bounding box center [243, 235] width 208 height 16
type input "In case we are unable to process your tickets, an automatic refund will be init…"
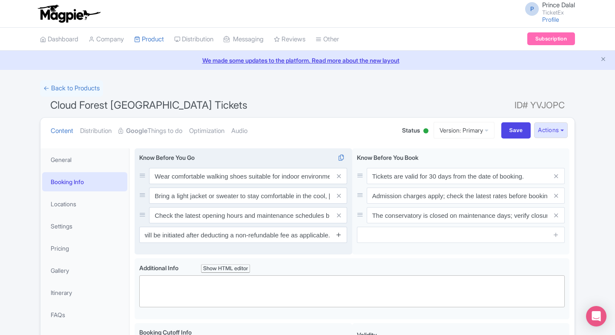
scroll to position [0, 0]
click at [336, 232] on icon at bounding box center [339, 234] width 6 height 6
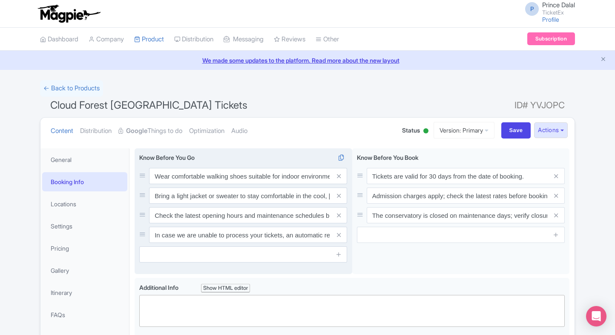
click at [239, 262] on div "Wear comfortable walking shoes suitable for indoor environments. Bring a light …" at bounding box center [244, 211] width 218 height 126
click at [245, 256] on input "text" at bounding box center [243, 254] width 208 height 16
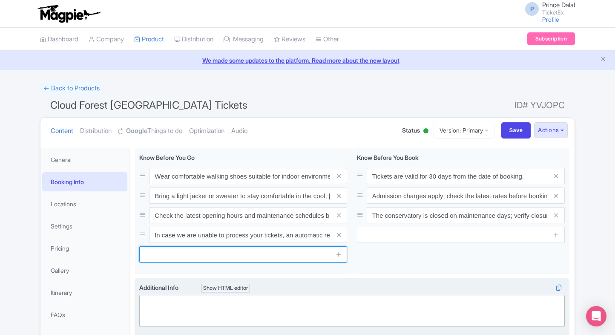
paste input "Time slots are subject to availability. If your selected slot is unavailable, y…"
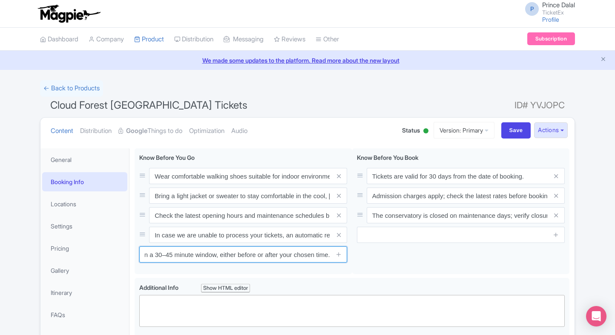
type input "Time slots are subject to availability. If your selected slot is unavailable, y…"
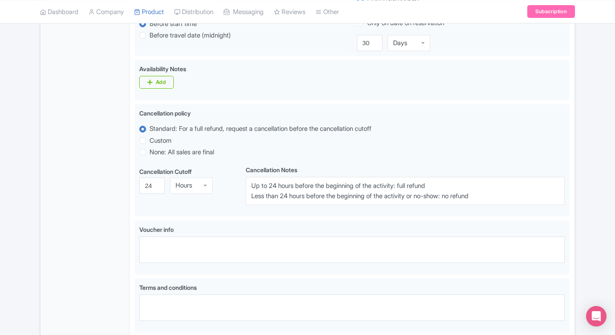
scroll to position [492, 0]
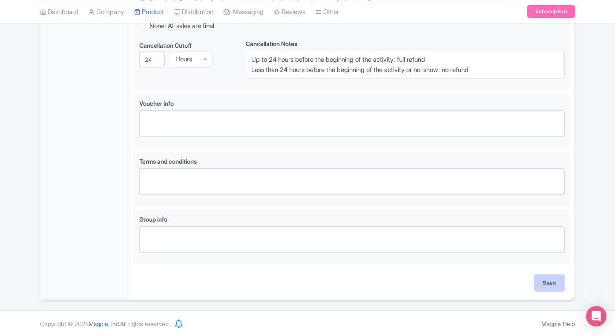
click at [546, 279] on input "Save" at bounding box center [550, 283] width 30 height 16
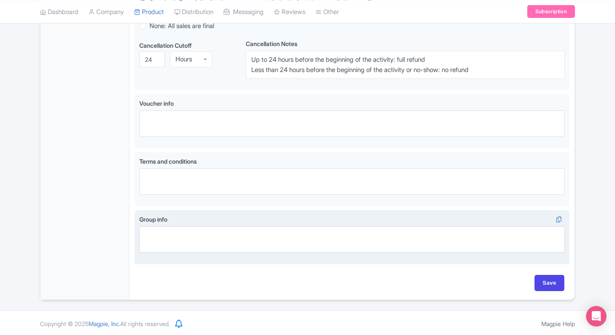
type input "Saving..."
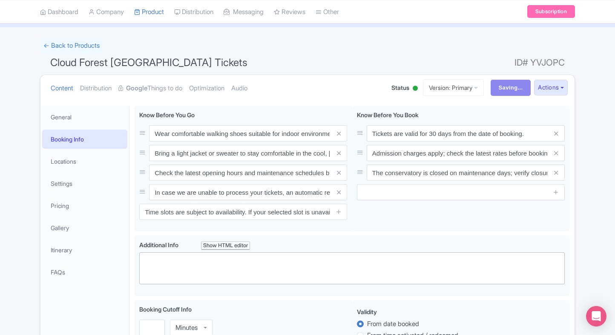
scroll to position [41, 0]
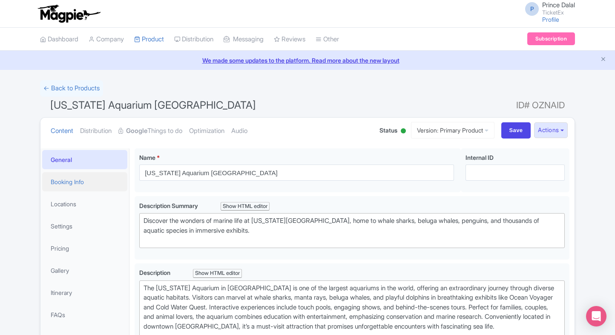
click at [84, 187] on link "Booking Info" at bounding box center [84, 181] width 85 height 19
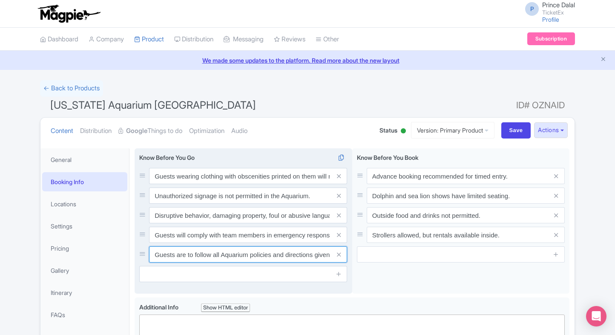
click at [195, 254] on input "Guests are to follow all Aquarium policies and directions given by Aquarium tea…" at bounding box center [248, 254] width 198 height 16
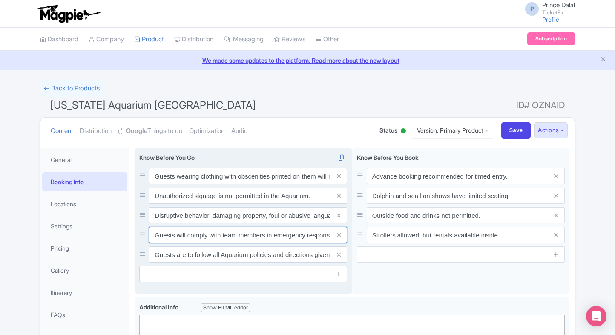
click at [215, 228] on input "Guests will comply with team members in emergency response procedures." at bounding box center [248, 235] width 198 height 16
paste input "Time slots are subject to availability. If your selected slot is unavailable, y…"
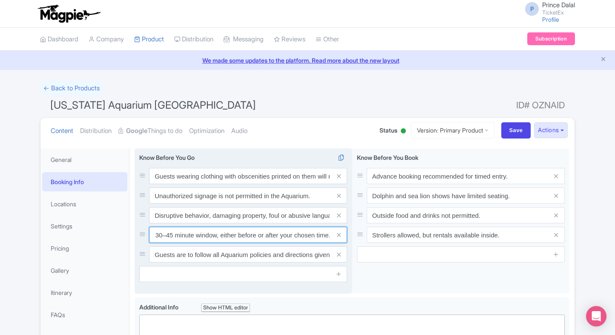
type input "Time slots are subject to availability. If your selected slot is unavailable, y…"
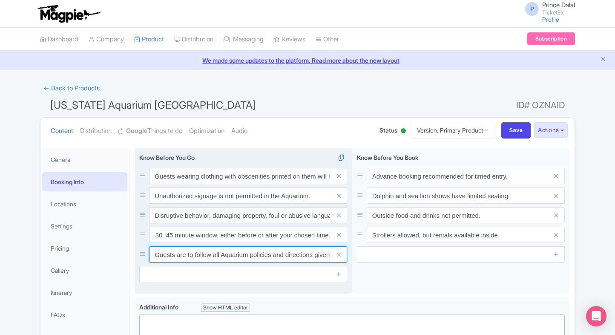
click at [197, 250] on input "Guests are to follow all Aquarium policies and directions given by Aquarium tea…" at bounding box center [248, 254] width 198 height 16
paste input "In case we are unable to process your tickets, an automatic refund will be init…"
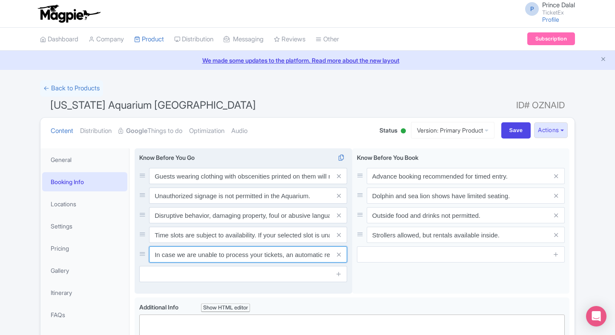
scroll to position [0, 201]
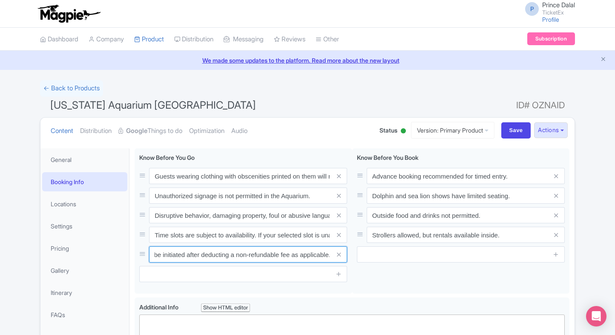
type input "In case we are unable to process your tickets, an automatic refund will be init…"
click at [358, 113] on h1 "Georgia Aquarium Atlanta ID# OZNAID" at bounding box center [307, 107] width 535 height 20
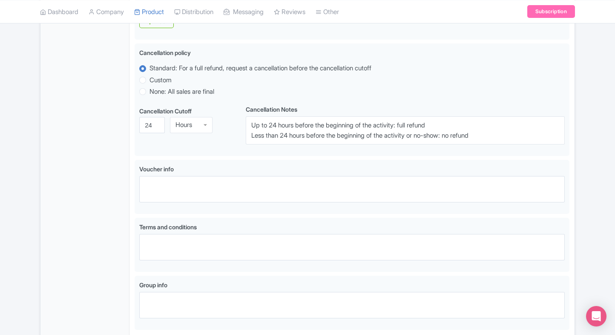
scroll to position [512, 0]
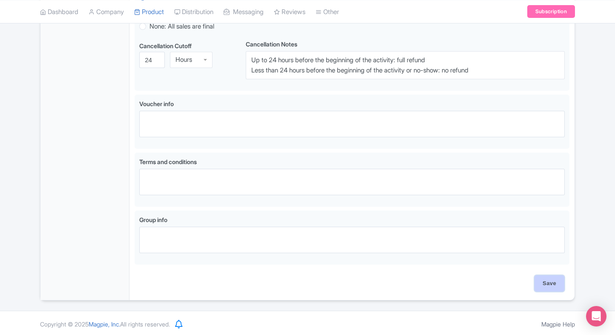
click at [543, 287] on input "Save" at bounding box center [550, 283] width 30 height 16
type input "Saving..."
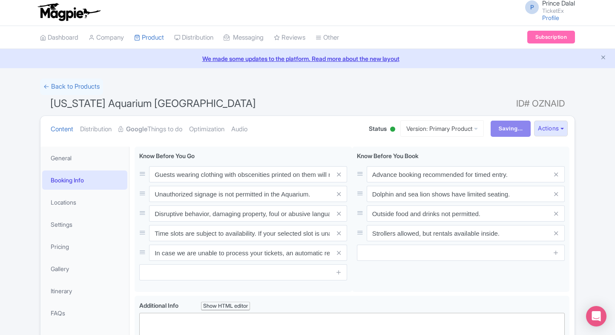
scroll to position [0, 0]
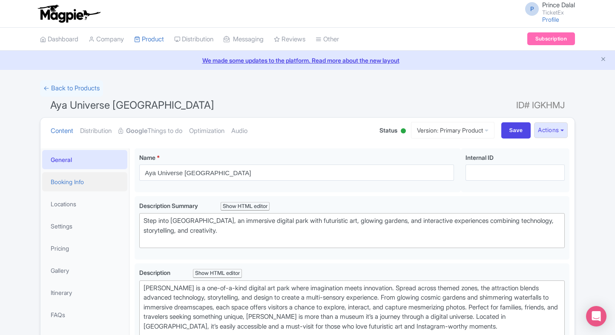
click at [105, 173] on link "Booking Info" at bounding box center [84, 181] width 85 height 19
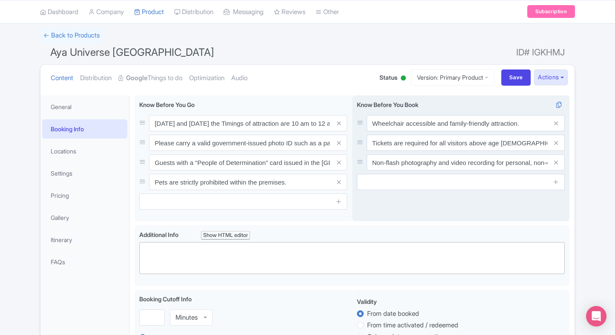
scroll to position [36, 0]
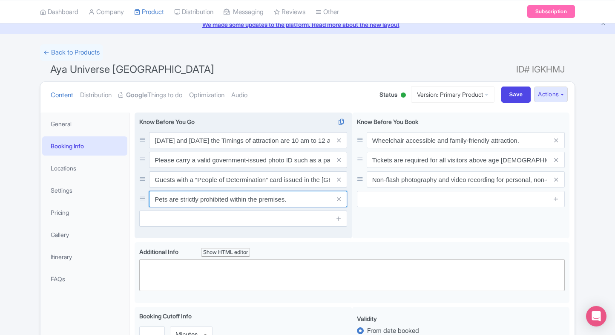
click at [241, 202] on input "Pets are strictly prohibited within the premises." at bounding box center [248, 199] width 198 height 16
click at [254, 179] on input "Guests with a “People of Determination” card issued in the UAE are eligible for…" at bounding box center [248, 179] width 198 height 16
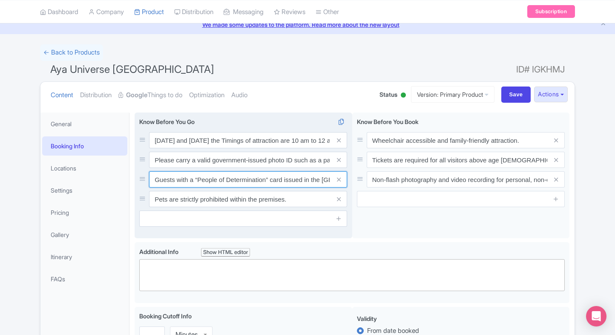
click at [254, 179] on input "Guests with a “People of Determination” card issued in the UAE are eligible for…" at bounding box center [248, 179] width 198 height 16
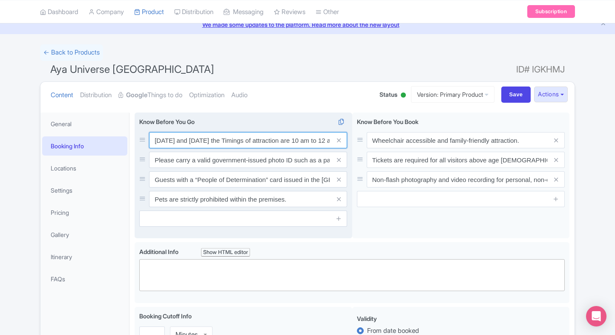
click at [278, 139] on input "On Friday and Saturday the Timings of attraction are 10 am to 12 am" at bounding box center [248, 140] width 198 height 16
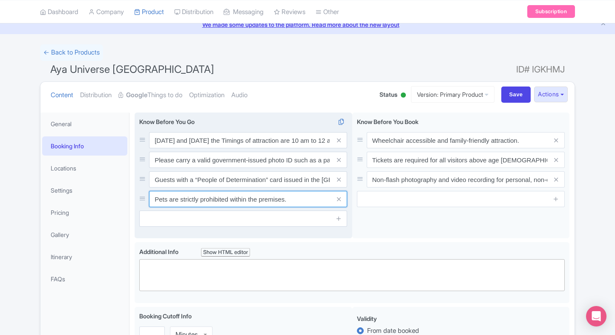
click input "Pets are strictly prohibited within the premises."
paste input "In case we are unable to process your tickets, an automatic refund will be init…"
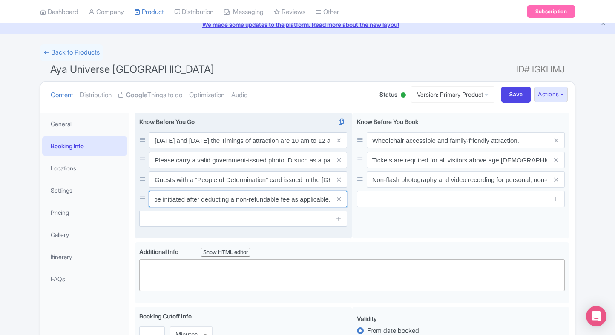
type input "In case we are unable to process your tickets, an automatic refund will be init…"
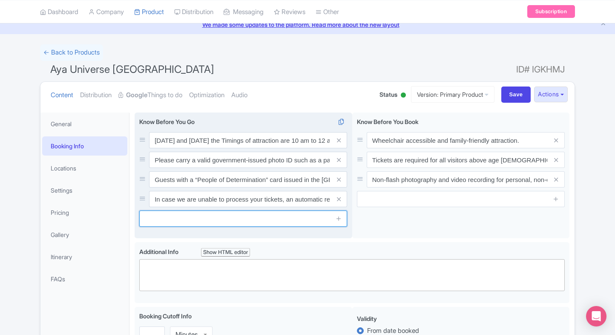
click input "text"
paste input "Time slots are subject to availability. If your selected slot is unavailable, y…"
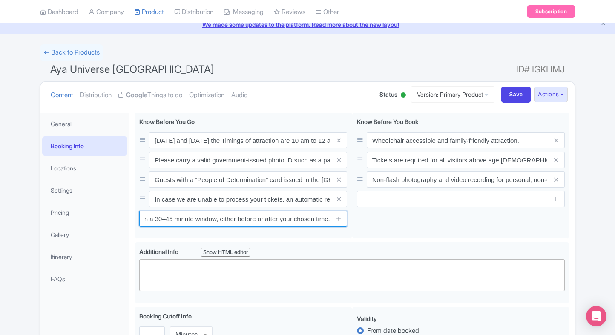
type input "Time slots are subject to availability. If your selected slot is unavailable, y…"
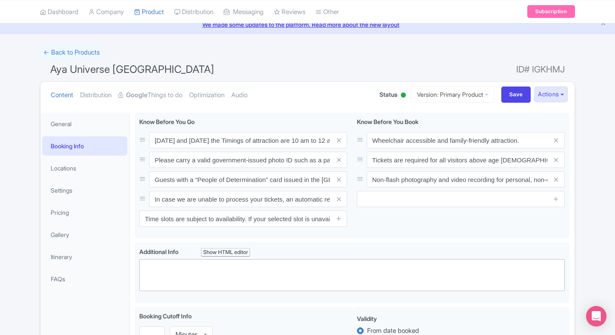
click h1 "Aya Universe Dubai ID# IGKHMJ"
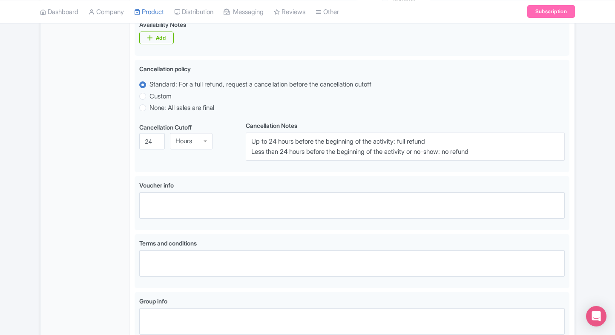
scroll to position [492, 0]
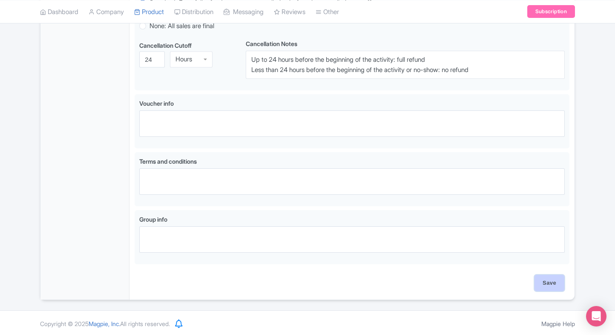
click input "Save"
type input "Saving..."
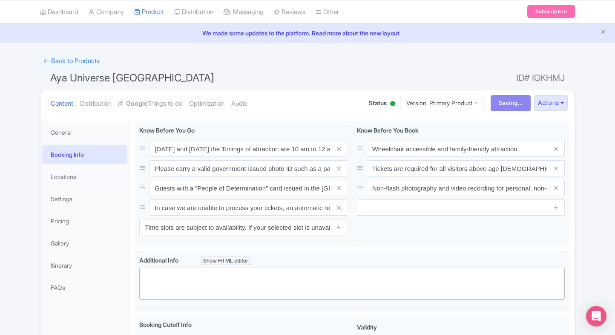
scroll to position [0, 0]
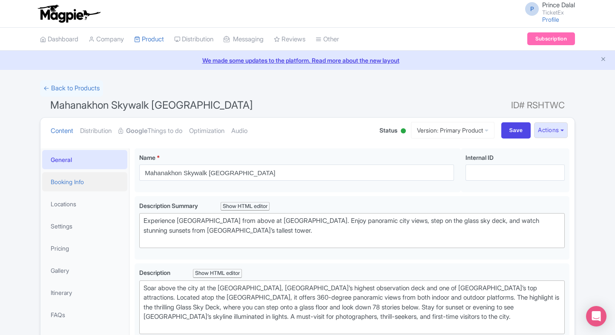
click at [75, 182] on link "Booking Info" at bounding box center [84, 181] width 85 height 19
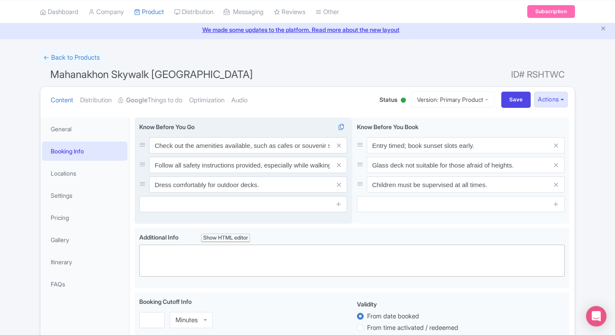
scroll to position [36, 0]
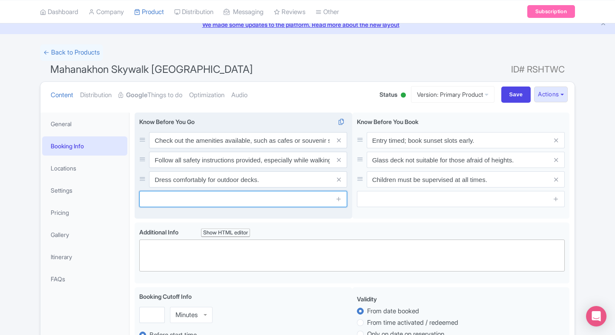
click at [184, 202] on input "text" at bounding box center [243, 199] width 208 height 16
paste input "Time slots are subject to availability. If your selected slot is unavailable, y…"
type input "Time slots are subject to availability. If your selected slot is unavailable, y…"
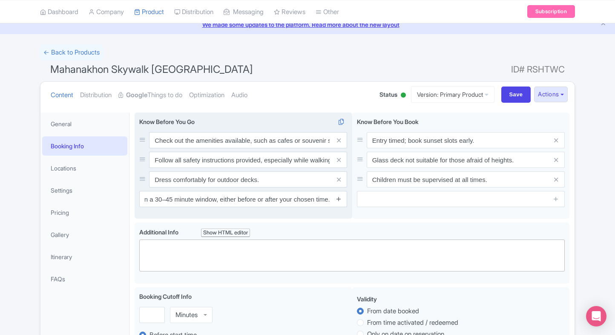
scroll to position [0, 0]
click at [338, 198] on icon at bounding box center [339, 199] width 6 height 6
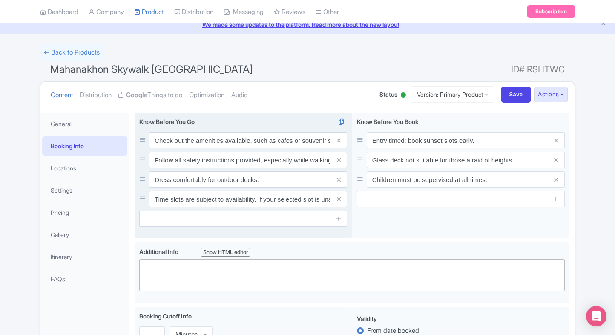
click at [251, 220] on input "text" at bounding box center [243, 218] width 208 height 16
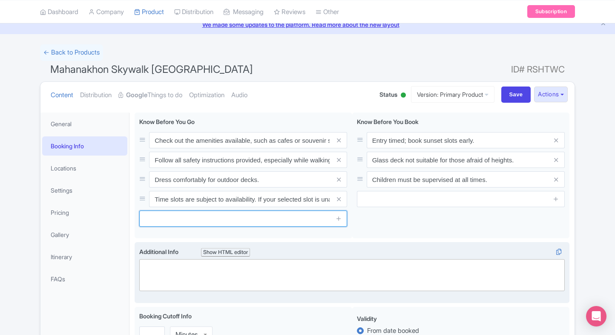
paste input "In case we are unable to process your tickets, an automatic refund will be init…"
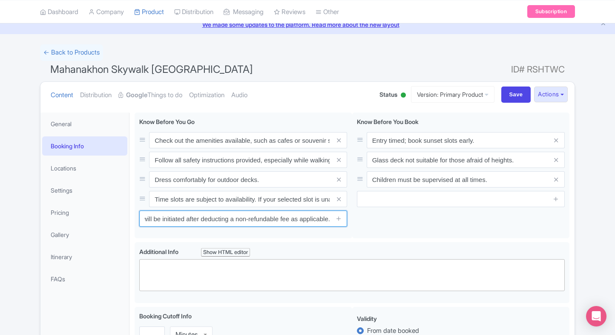
type input "In case we are unable to process your tickets, an automatic refund will be init…"
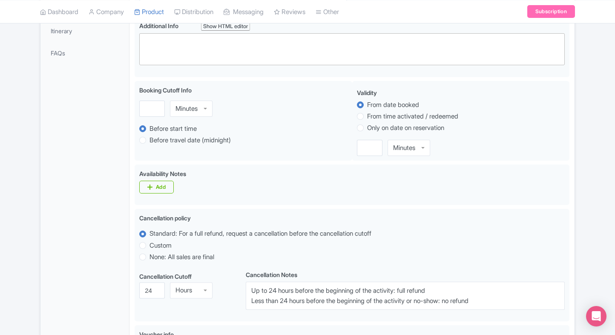
scroll to position [492, 0]
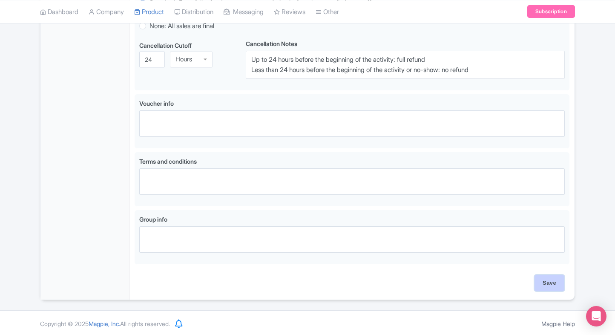
click at [556, 282] on input "Save" at bounding box center [550, 283] width 30 height 16
type input "Saving..."
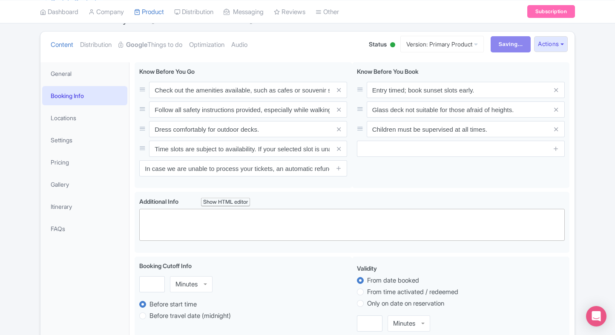
scroll to position [0, 0]
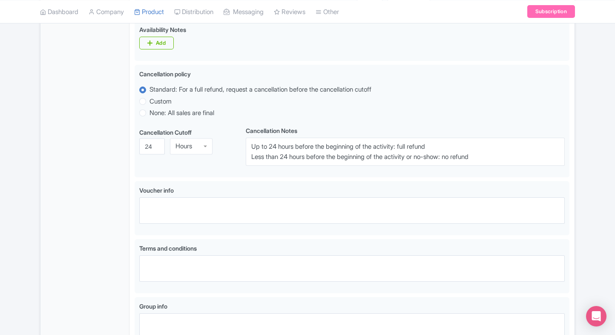
scroll to position [512, 0]
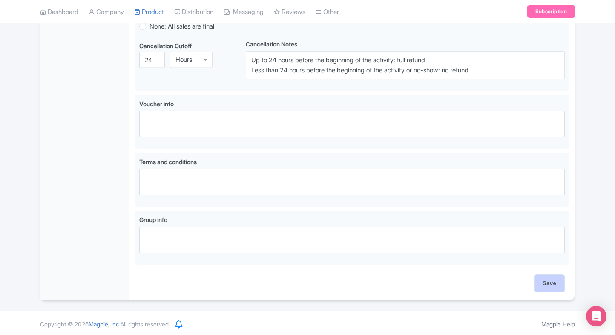
click at [553, 287] on input "Save" at bounding box center [550, 283] width 30 height 16
type input "Saving..."
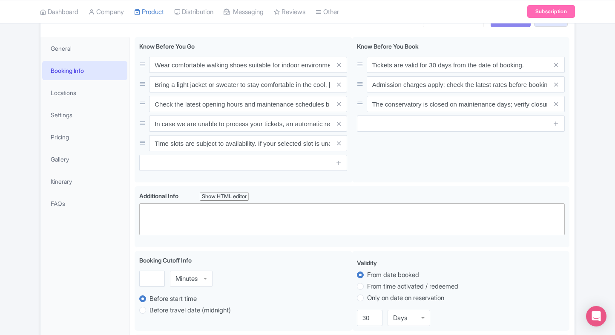
scroll to position [0, 0]
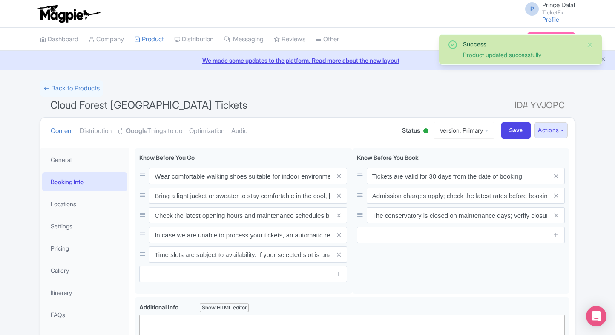
scroll to position [148, 0]
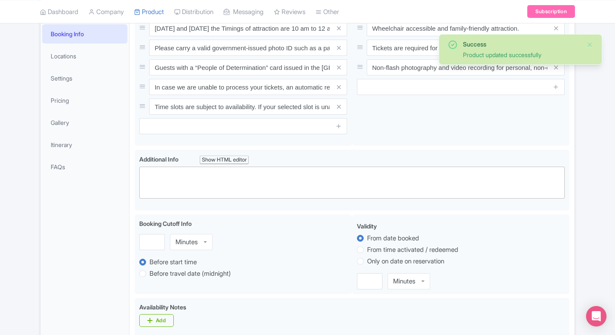
scroll to position [148, 0]
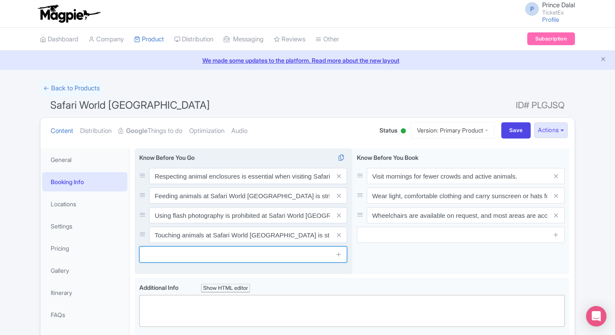
click at [213, 250] on input "text" at bounding box center [243, 254] width 208 height 16
paste input "In case we are unable to process your tickets, an automatic refund will be init…"
type input "In case we are unable to process your tickets, an automatic refund will be init…"
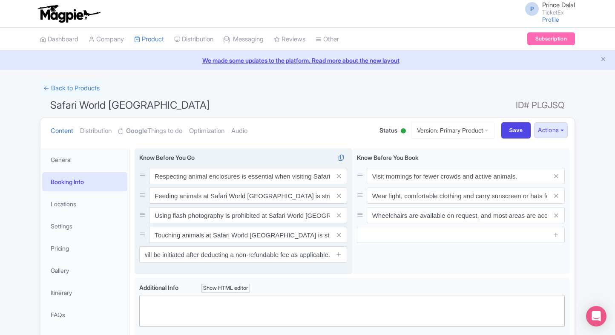
scroll to position [0, 0]
click at [310, 243] on div "Know Before You Go i Respecting animal enclosures is essential when visiting Sa…" at bounding box center [243, 207] width 208 height 109
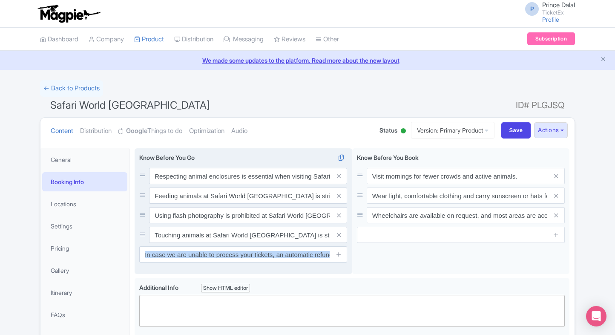
click at [310, 243] on div "Know Before You Go i Respecting animal enclosures is essential when visiting Sa…" at bounding box center [243, 207] width 208 height 109
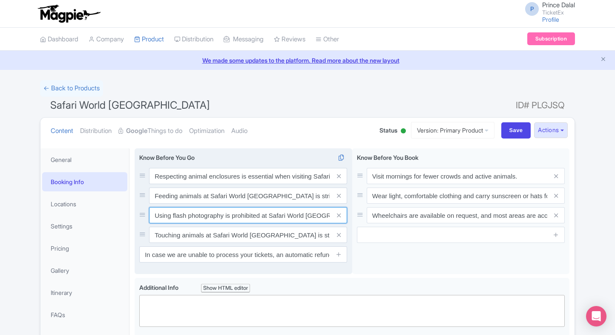
drag, startPoint x: 310, startPoint y: 243, endPoint x: 272, endPoint y: 216, distance: 46.5
click at [272, 216] on input "Using flash photography is prohibited at Safari World [GEOGRAPHIC_DATA]." at bounding box center [248, 215] width 198 height 16
paste input "Time slots are subject to availability. If your selected slot is unavailable, y…"
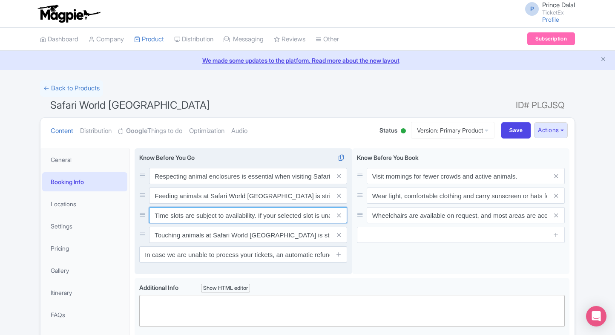
scroll to position [0, 428]
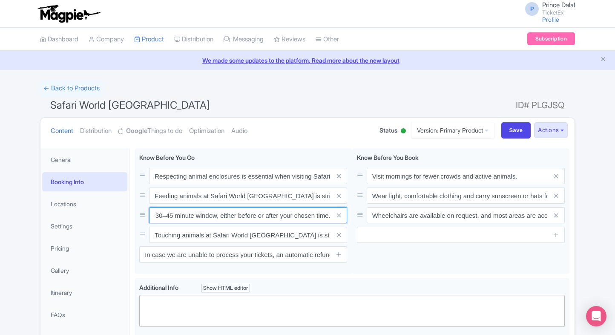
type input "Time slots are subject to availability. If your selected slot is unavailable, y…"
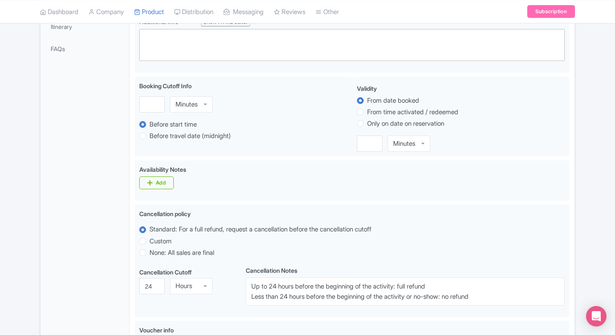
scroll to position [492, 0]
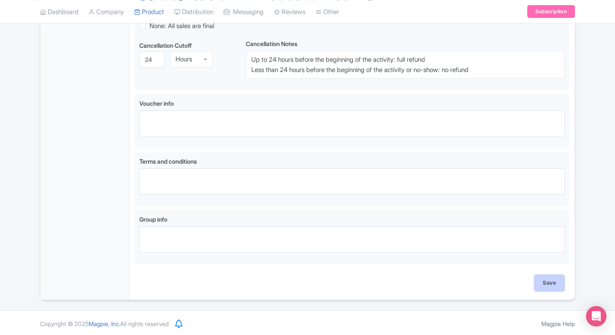
click at [551, 282] on input "Save" at bounding box center [550, 283] width 30 height 16
type input "Saving..."
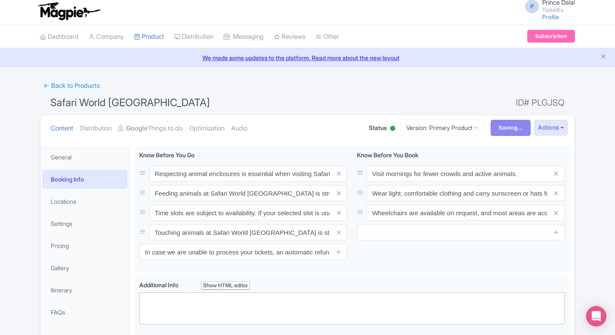
scroll to position [0, 0]
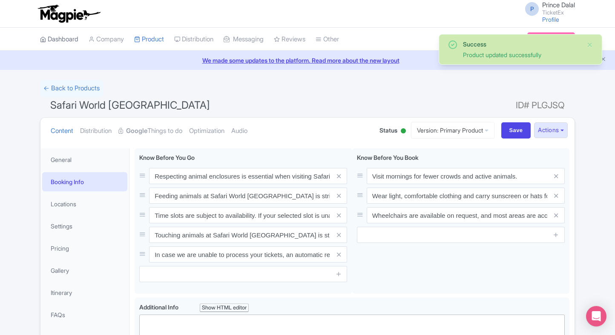
click at [70, 43] on link "Dashboard" at bounding box center [59, 39] width 38 height 23
